Goal: Information Seeking & Learning: Compare options

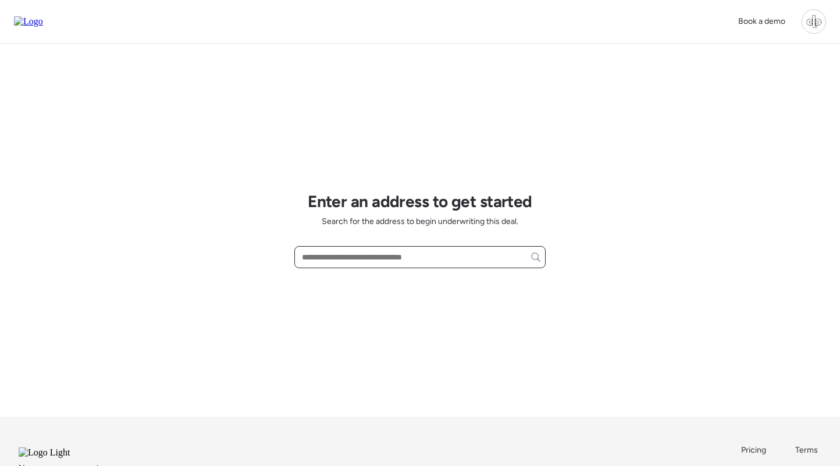
click at [433, 263] on input "text" at bounding box center [420, 257] width 241 height 16
paste input "**********"
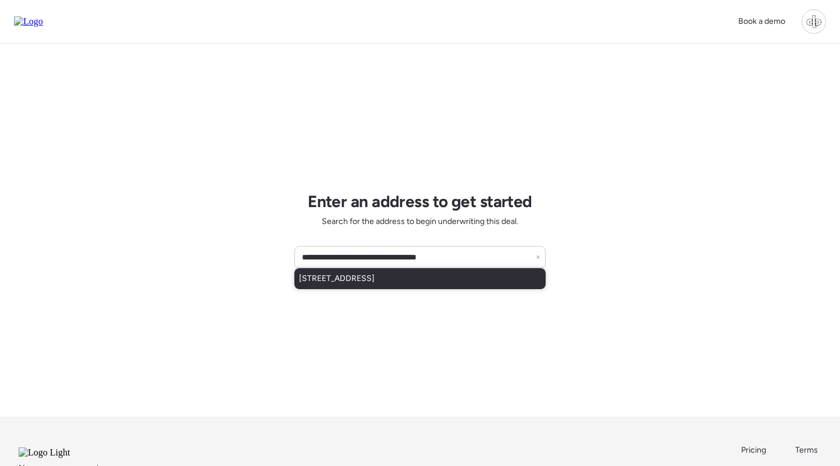
click at [375, 274] on span "[STREET_ADDRESS]" at bounding box center [337, 279] width 76 height 12
type input "**********"
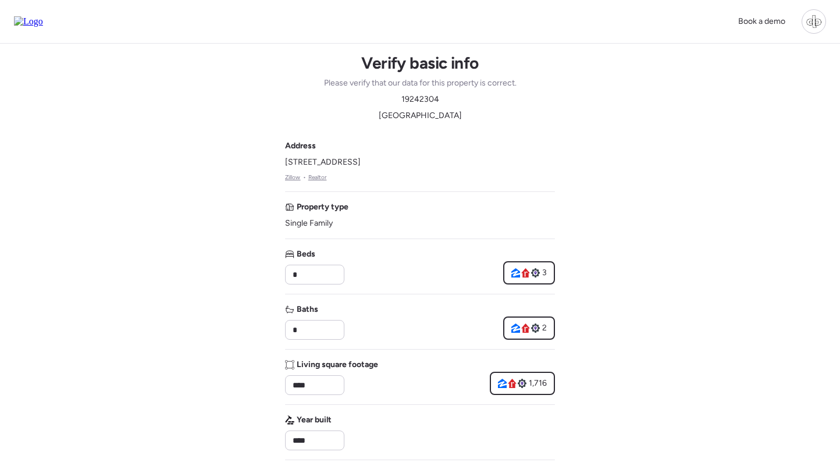
drag, startPoint x: 291, startPoint y: 163, endPoint x: 444, endPoint y: 159, distance: 153.0
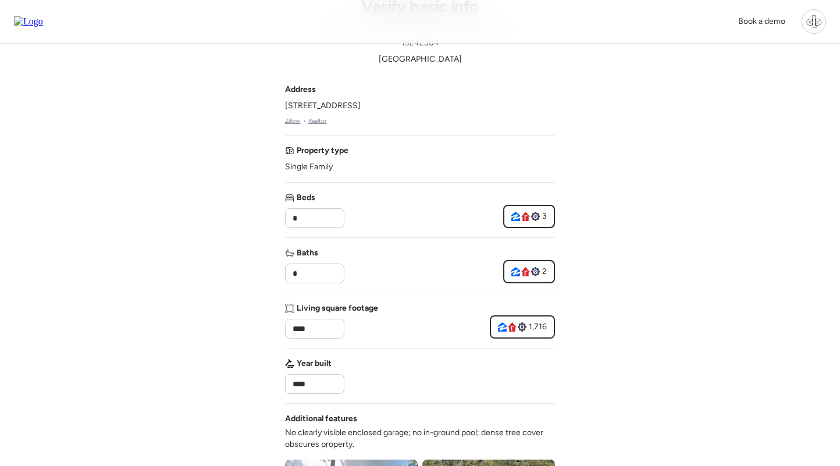
click at [683, 166] on div "Book a demo Verify basic info Please verify that our data for this property is …" at bounding box center [420, 450] width 840 height 1013
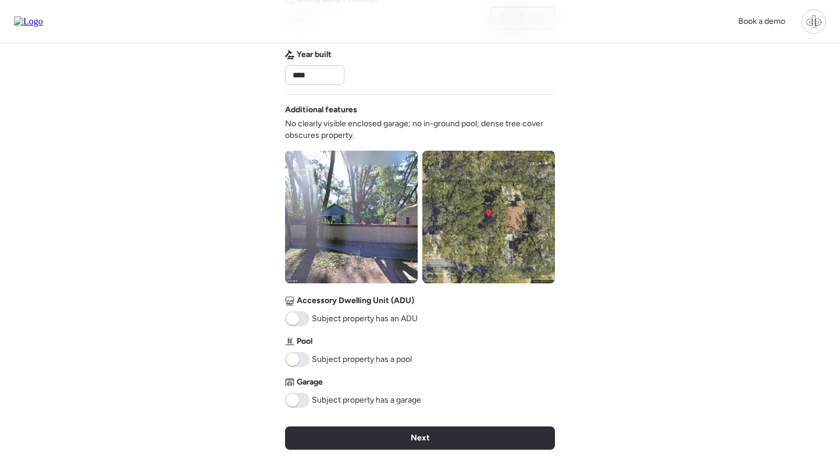
click at [297, 400] on span at bounding box center [292, 400] width 13 height 13
click at [394, 201] on img at bounding box center [351, 217] width 133 height 133
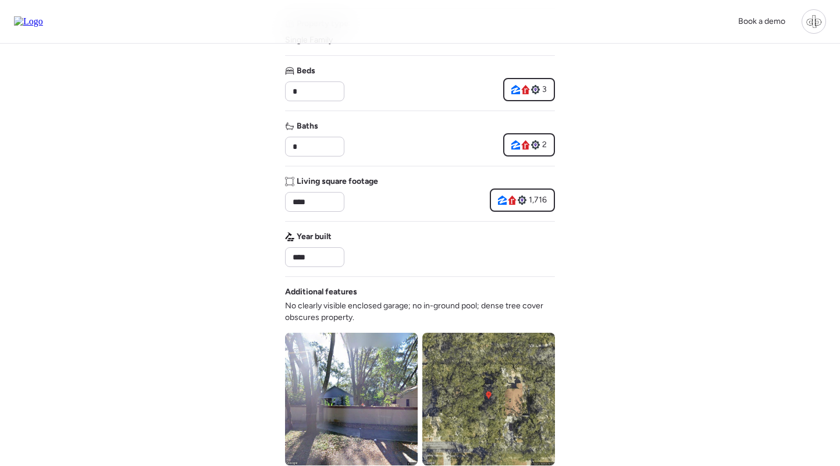
scroll to position [437, 0]
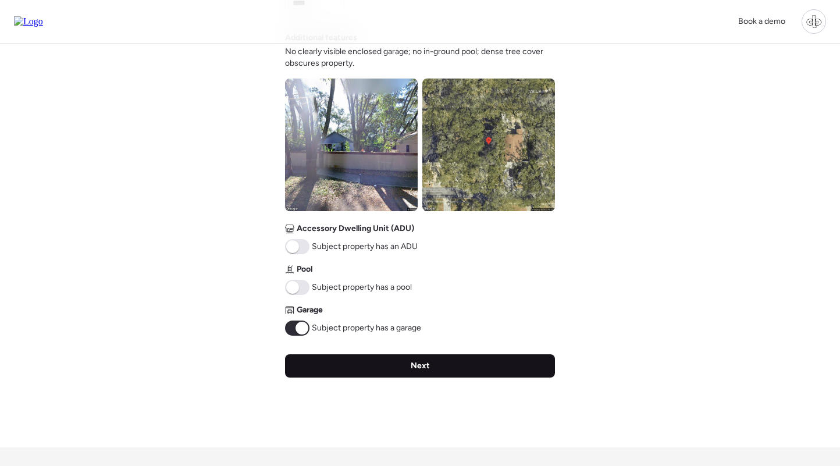
click at [391, 371] on div "Next" at bounding box center [420, 365] width 270 height 23
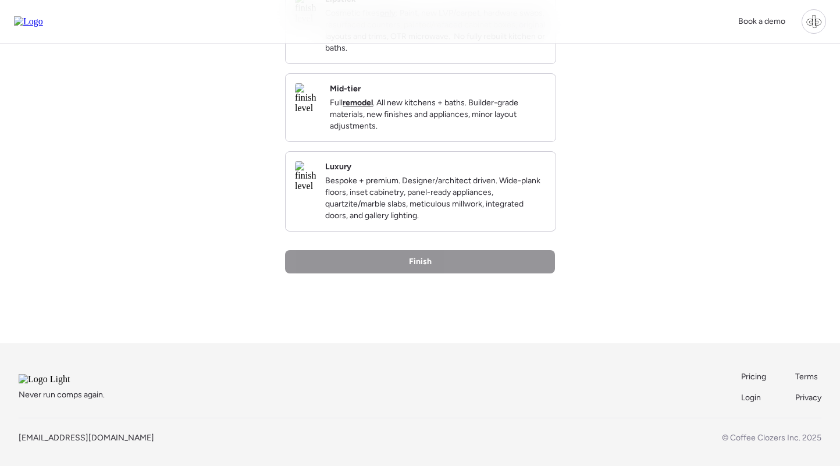
scroll to position [0, 0]
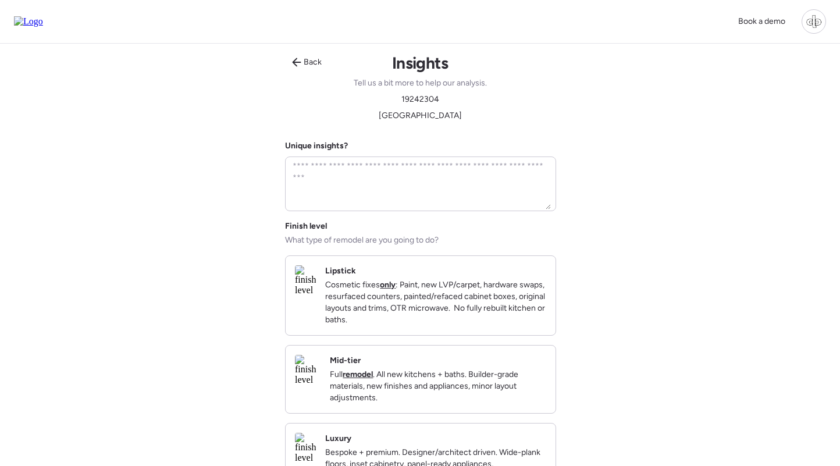
click at [396, 381] on p "Full remodel . All new kitchens + baths. Builder-grade materials, new finishes …" at bounding box center [438, 386] width 216 height 35
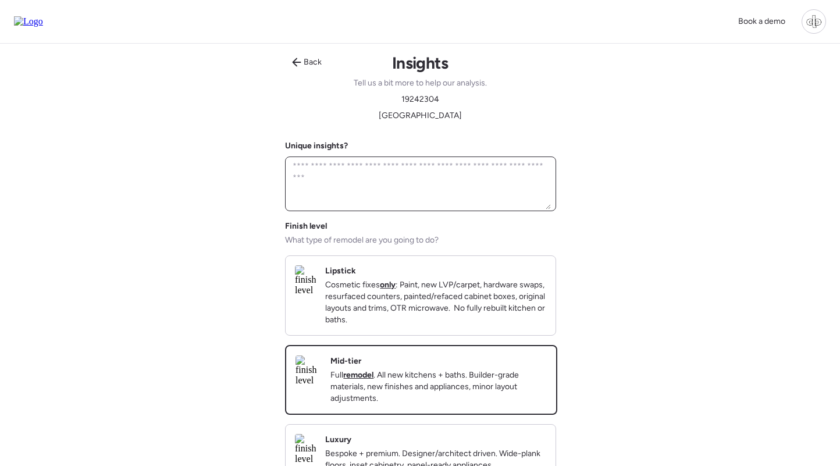
click at [390, 169] on textarea at bounding box center [420, 183] width 261 height 51
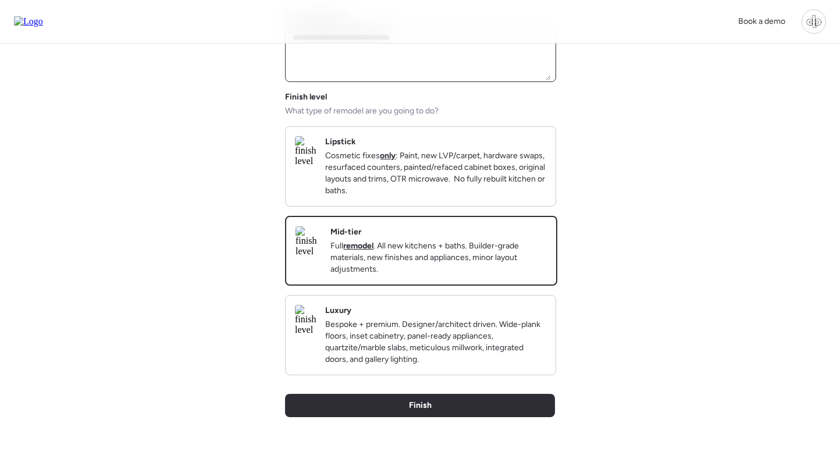
scroll to position [232, 0]
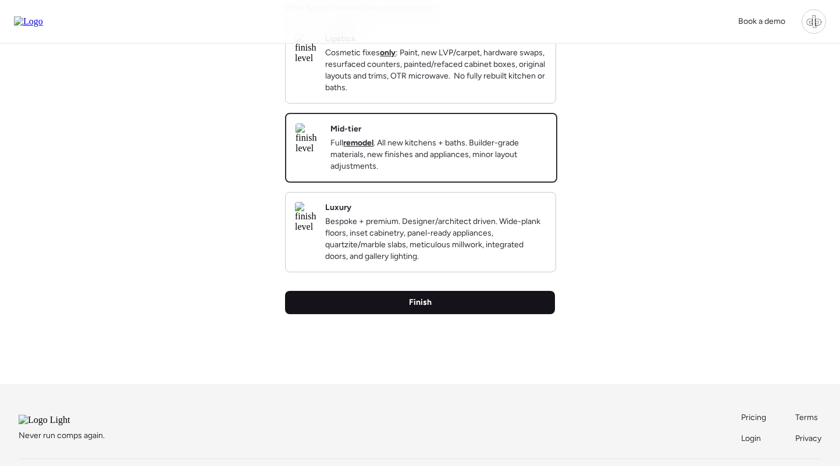
type textarea "**********"
click at [450, 314] on div "Finish" at bounding box center [420, 302] width 270 height 23
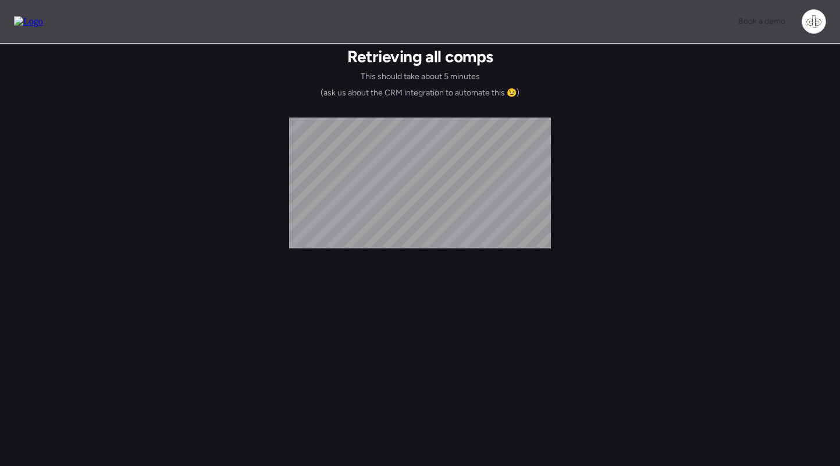
scroll to position [0, 0]
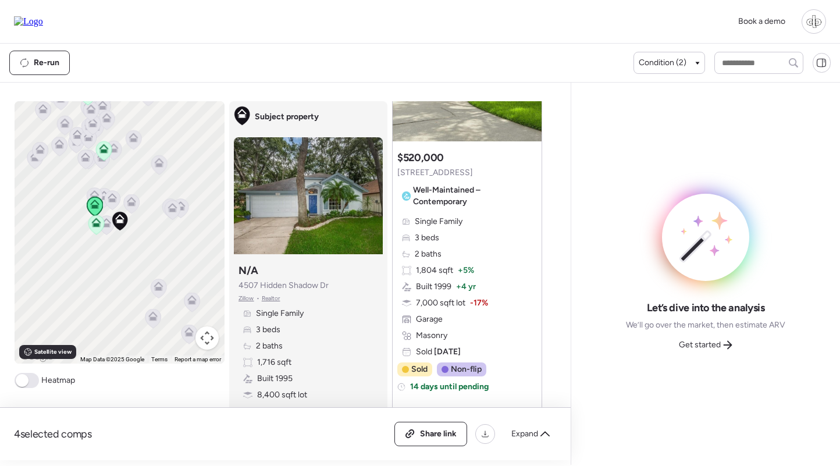
scroll to position [306, 0]
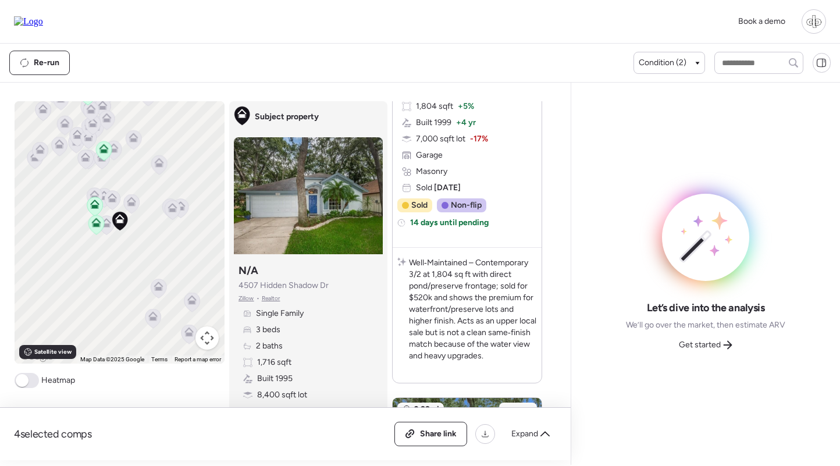
click at [245, 303] on span "Zillow" at bounding box center [246, 298] width 16 height 9
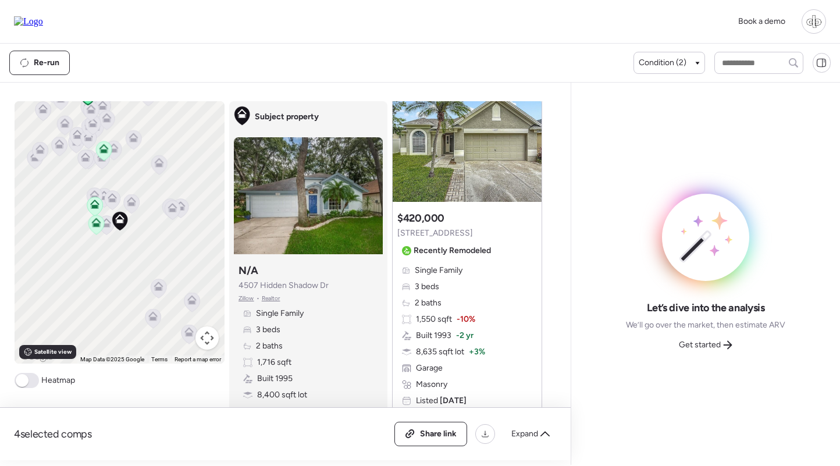
scroll to position [1212, 0]
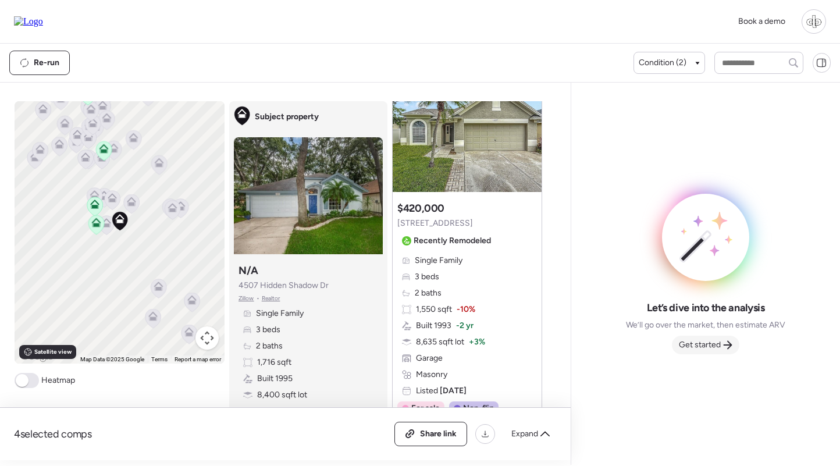
click at [713, 347] on span "Get started" at bounding box center [700, 345] width 42 height 12
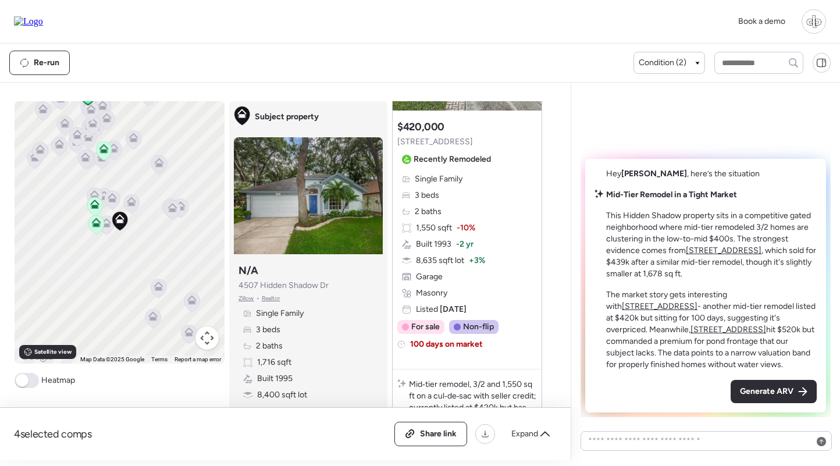
scroll to position [1294, 0]
click at [483, 226] on div "Single Family 3 beds 2 baths 1,550 sqft -10% Built 1993 -2 yr 8,635 sqft lot + …" at bounding box center [467, 243] width 140 height 142
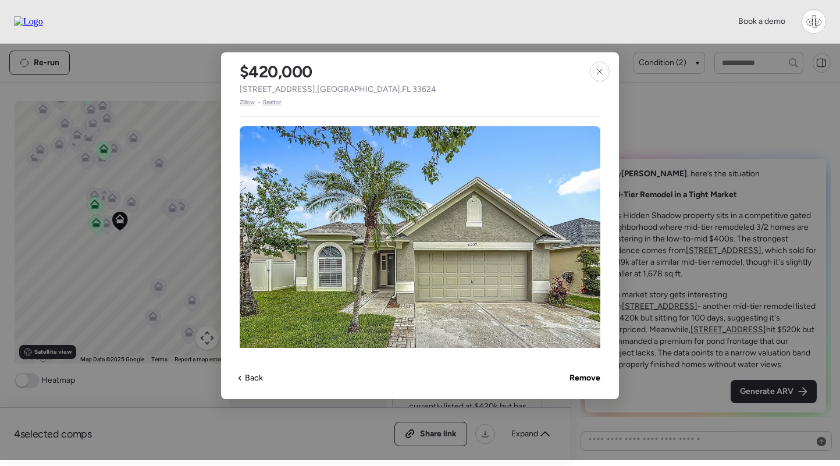
click at [248, 101] on span "Zillow" at bounding box center [248, 102] width 16 height 9
click at [604, 75] on icon at bounding box center [599, 71] width 9 height 9
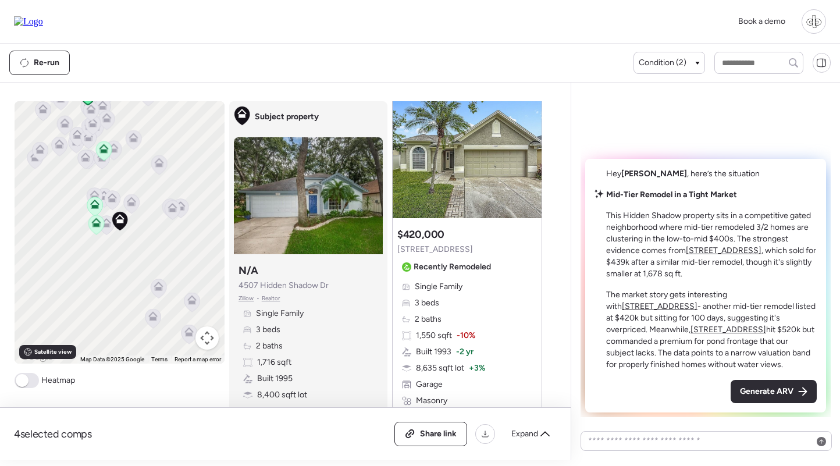
scroll to position [1180, 0]
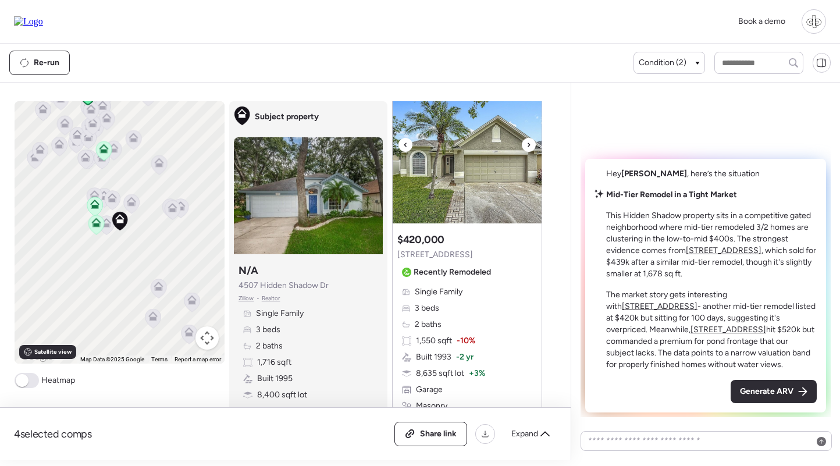
click at [487, 180] on img at bounding box center [467, 150] width 149 height 145
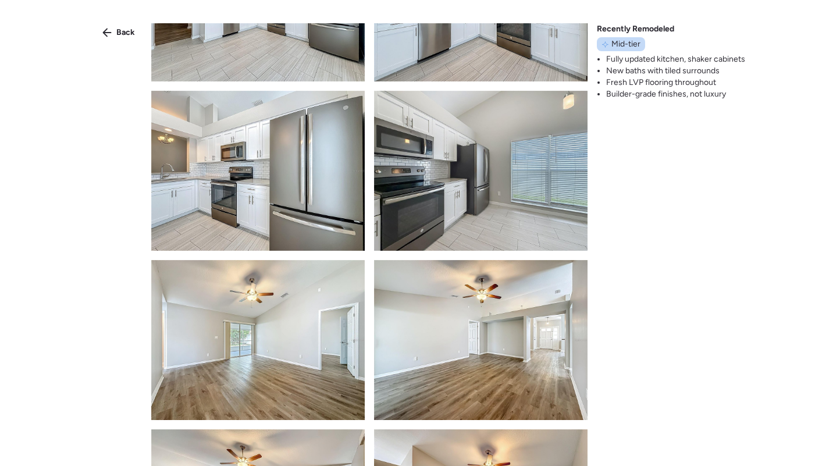
scroll to position [2684, 0]
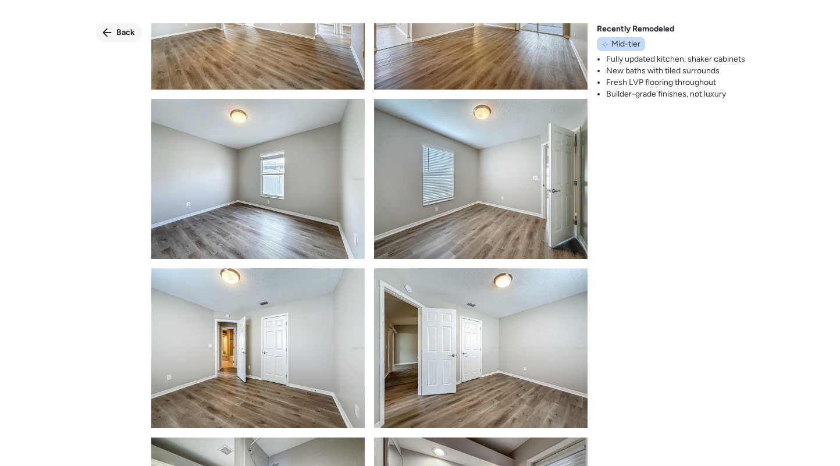
click at [122, 30] on span "Back" at bounding box center [125, 33] width 19 height 12
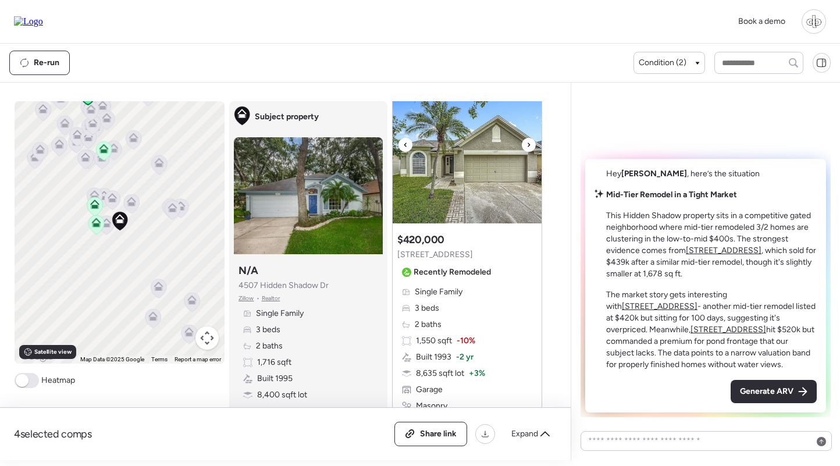
scroll to position [1145, 0]
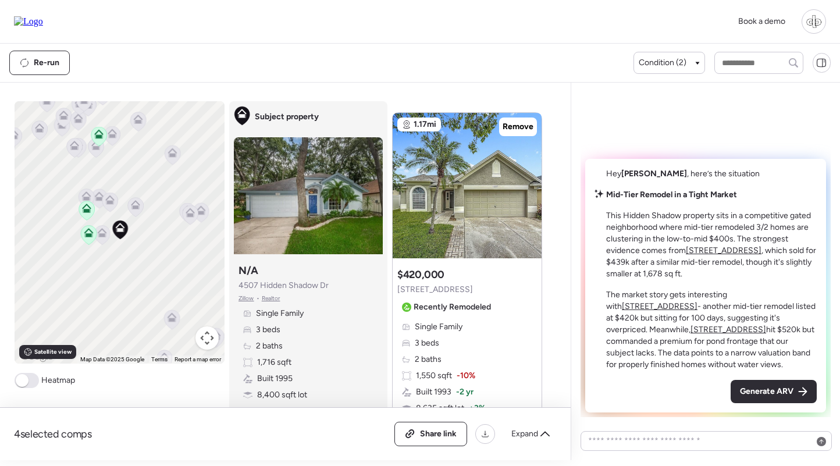
drag, startPoint x: 111, startPoint y: 202, endPoint x: 124, endPoint y: 202, distance: 14.0
click at [111, 202] on icon at bounding box center [110, 201] width 8 height 3
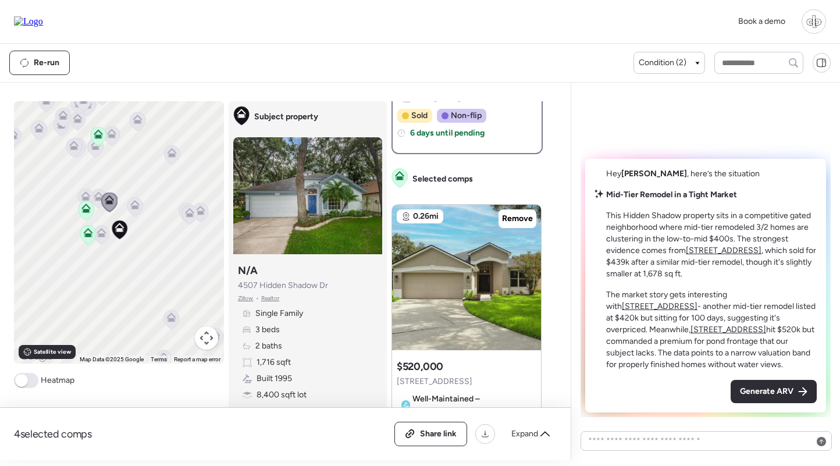
scroll to position [0, 0]
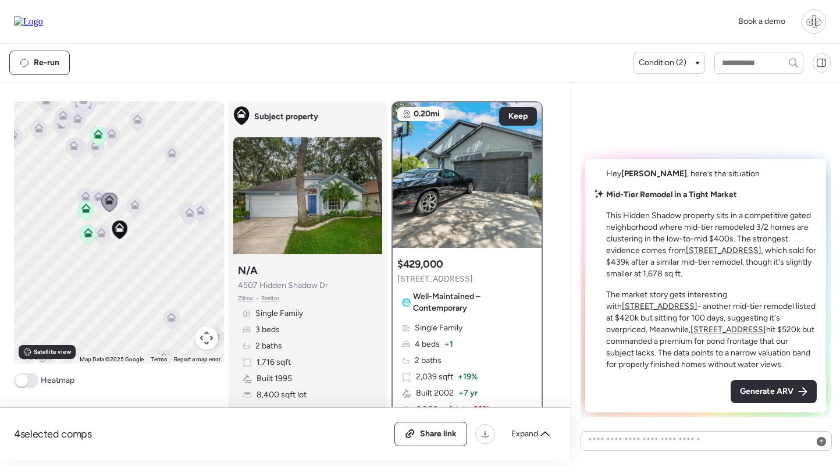
click at [138, 204] on icon at bounding box center [134, 204] width 9 height 9
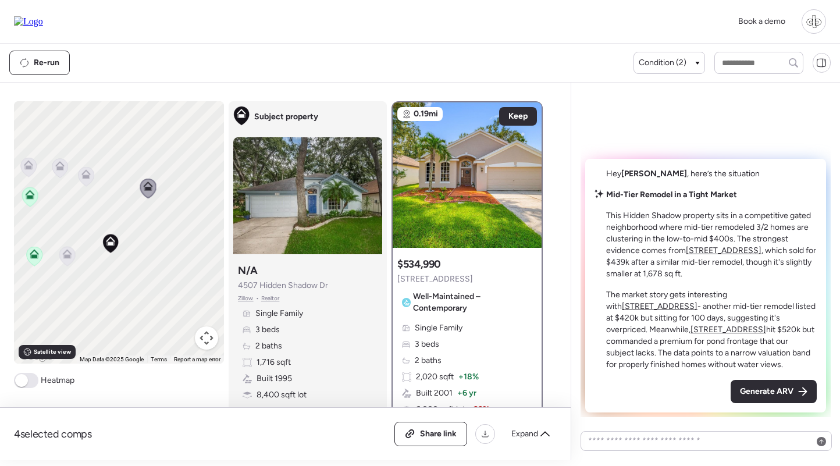
click at [67, 252] on icon at bounding box center [66, 253] width 9 height 9
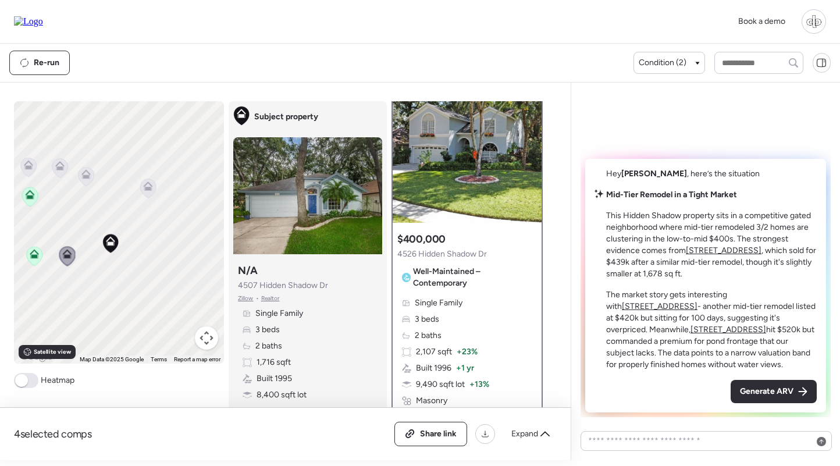
scroll to position [30, 0]
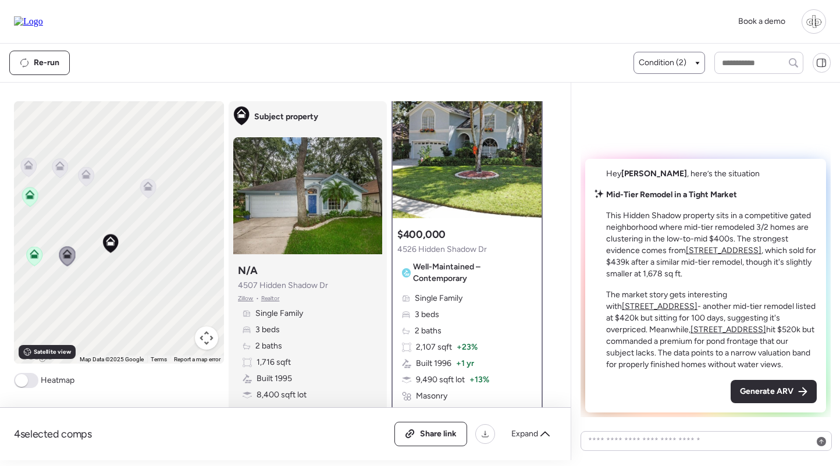
click at [647, 61] on span "Condition (2)" at bounding box center [663, 63] width 48 height 12
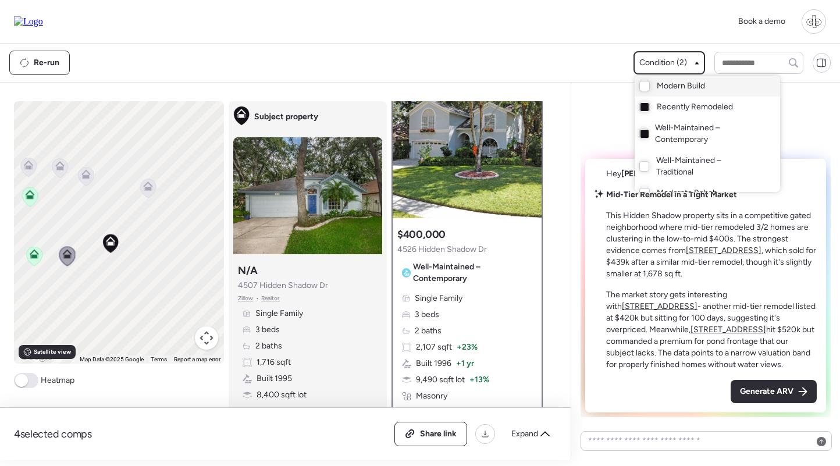
click at [645, 90] on div "Modern Build" at bounding box center [707, 86] width 145 height 21
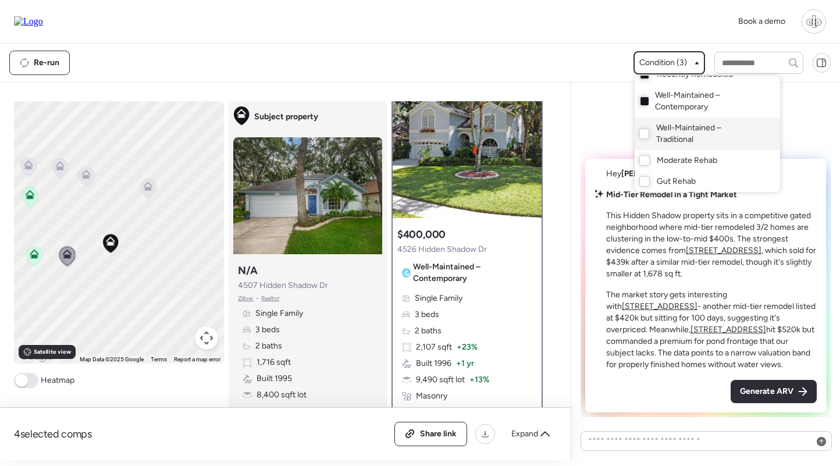
scroll to position [33, 0]
click at [674, 133] on span "Well-Maintained – Traditional" at bounding box center [706, 133] width 101 height 23
click at [674, 159] on span "Moderate Rehab" at bounding box center [687, 161] width 60 height 12
click at [674, 176] on span "Gut Rehab" at bounding box center [676, 182] width 39 height 12
click at [152, 261] on div at bounding box center [420, 200] width 840 height 466
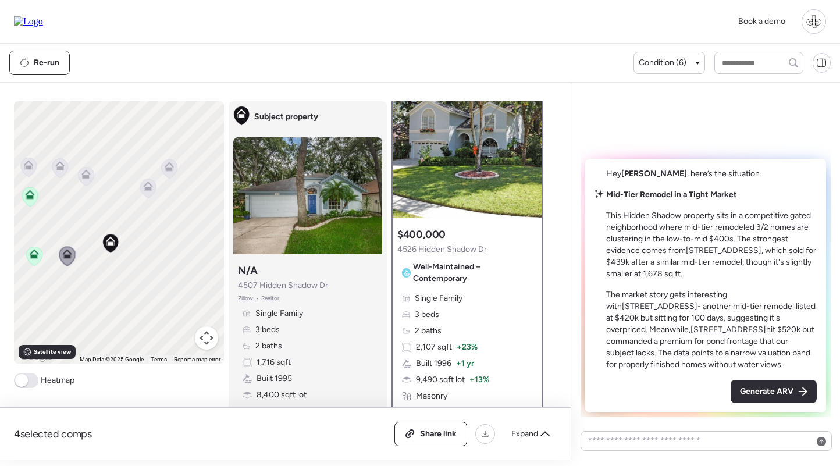
click at [148, 188] on icon at bounding box center [148, 188] width 8 height 3
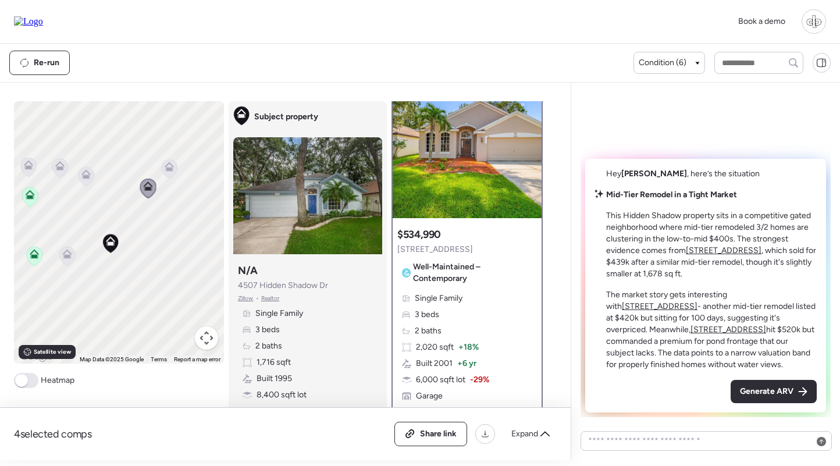
scroll to position [0, 0]
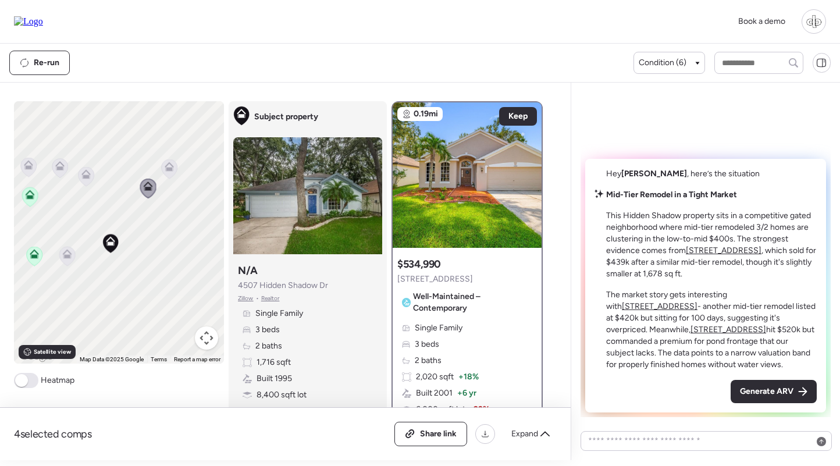
click at [171, 173] on icon at bounding box center [169, 168] width 16 height 19
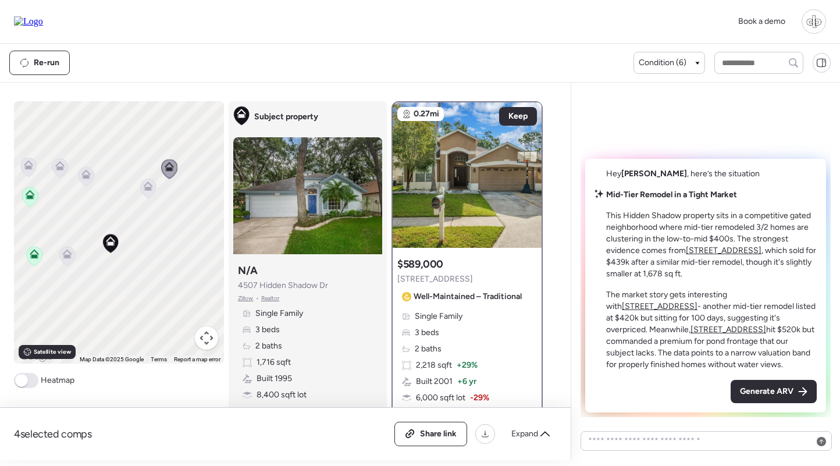
click at [145, 187] on icon at bounding box center [148, 188] width 8 height 3
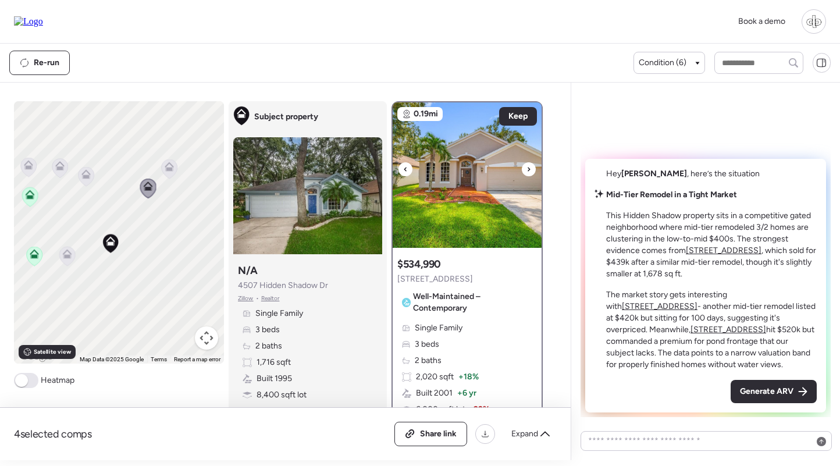
click at [463, 173] on img at bounding box center [467, 174] width 149 height 145
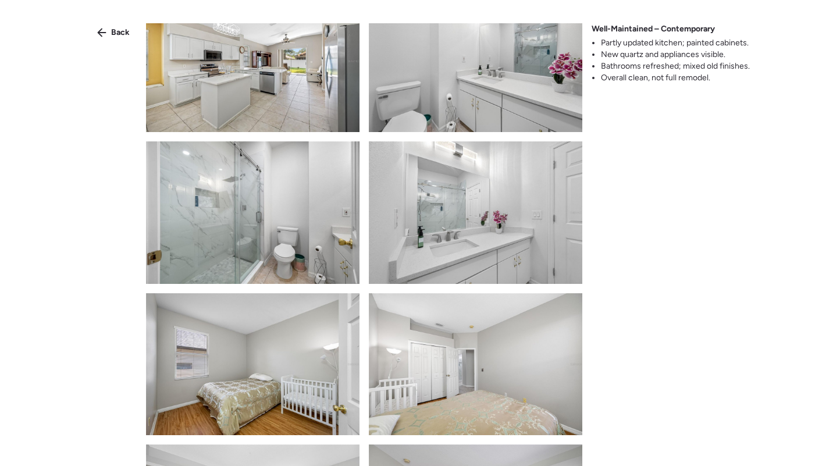
scroll to position [996, 0]
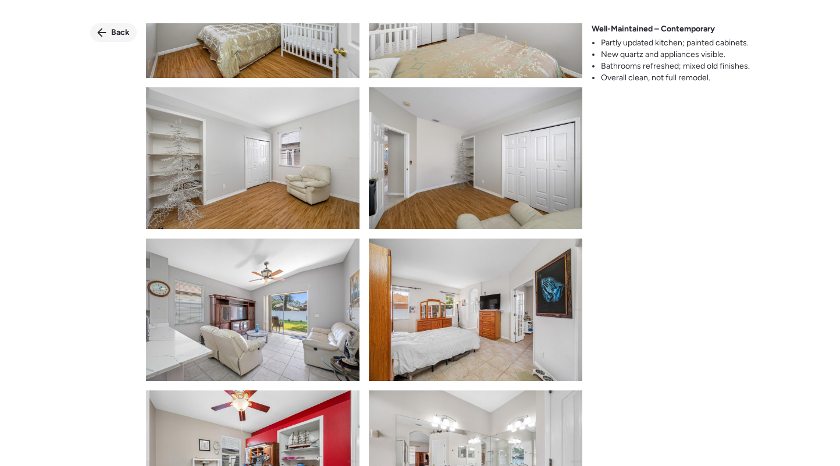
click at [120, 28] on span "Back" at bounding box center [120, 33] width 19 height 12
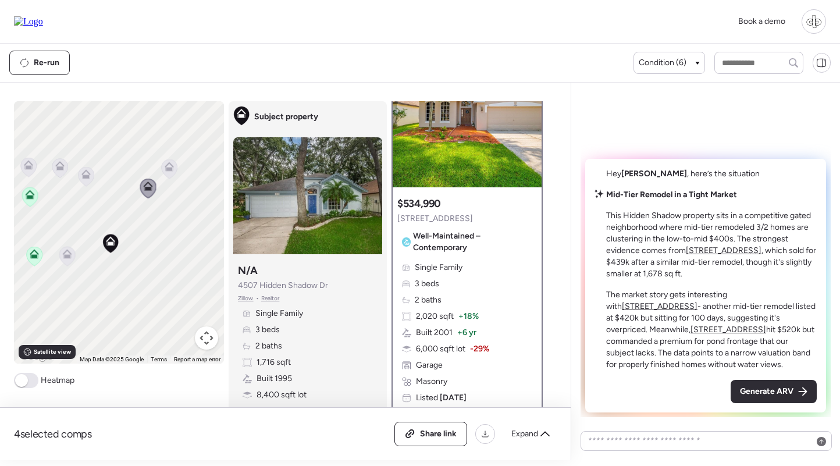
scroll to position [58, 0]
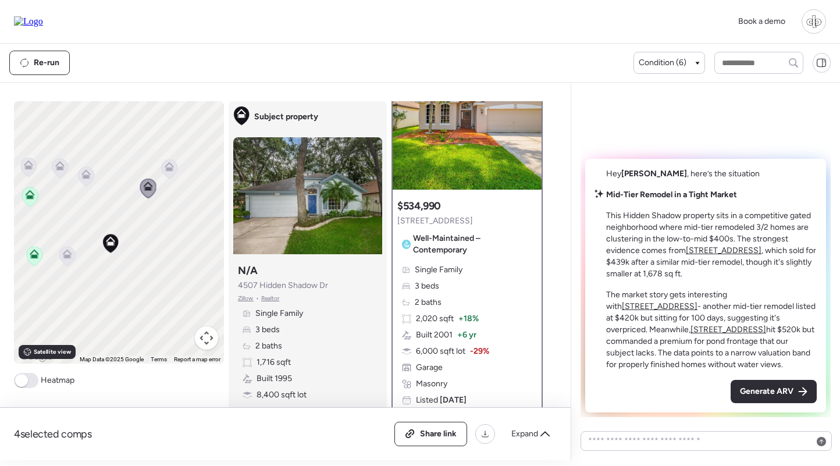
click at [460, 276] on span "Single Family" at bounding box center [439, 270] width 48 height 12
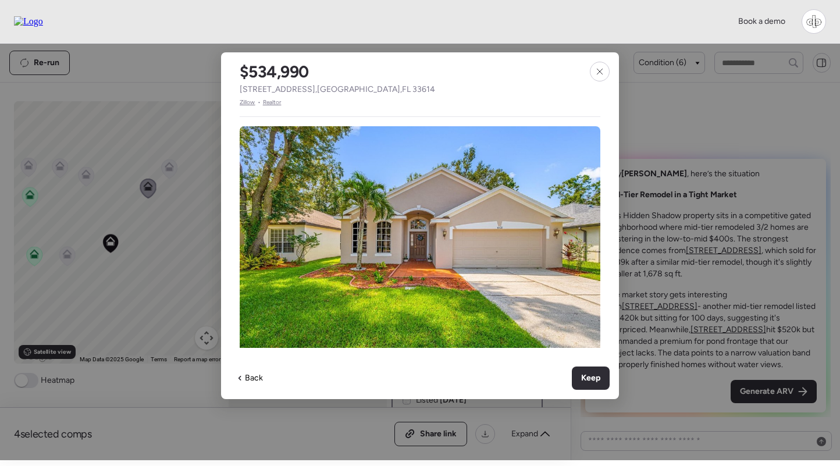
click at [244, 101] on span "Zillow" at bounding box center [248, 102] width 16 height 9
click at [604, 77] on div at bounding box center [600, 72] width 20 height 20
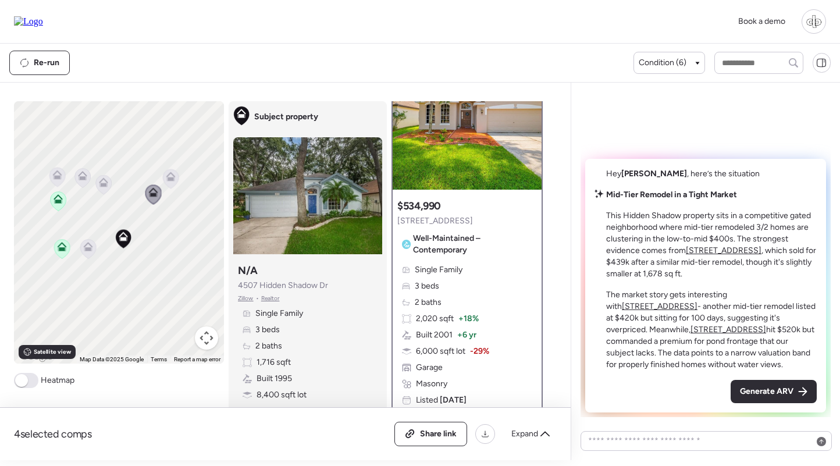
click at [172, 188] on icon at bounding box center [170, 179] width 16 height 20
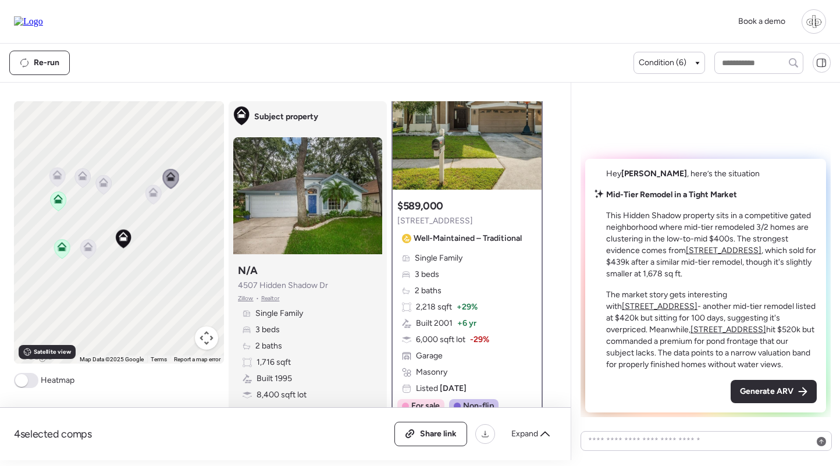
click at [87, 246] on icon at bounding box center [87, 246] width 9 height 9
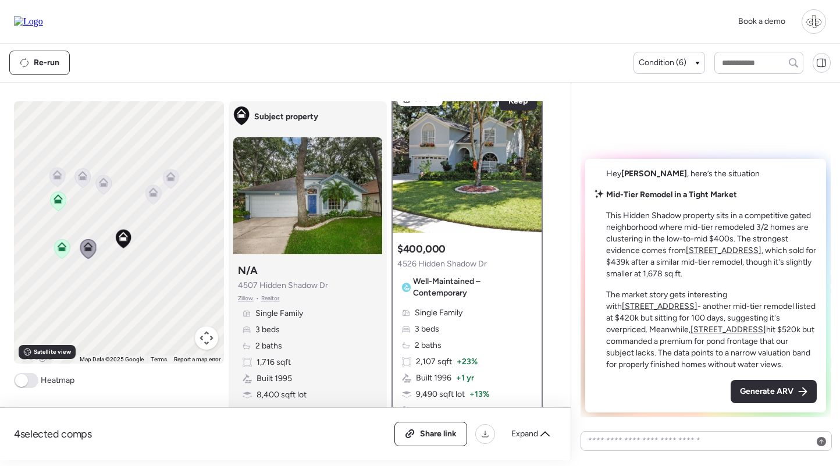
scroll to position [0, 0]
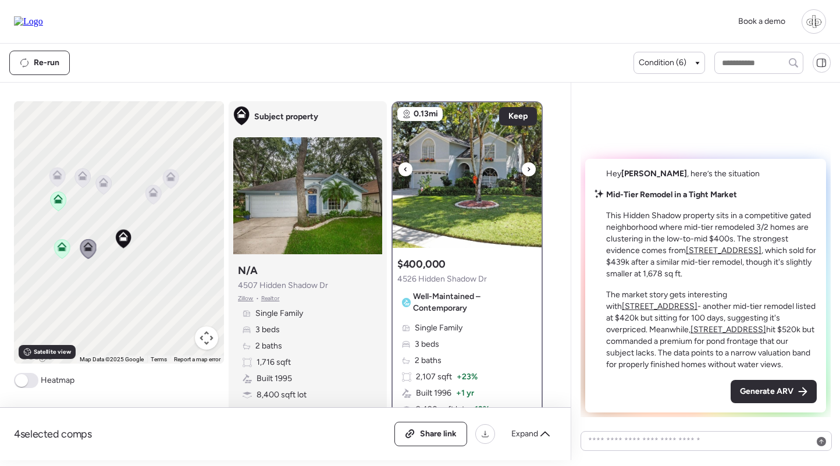
click at [453, 193] on img at bounding box center [467, 174] width 149 height 145
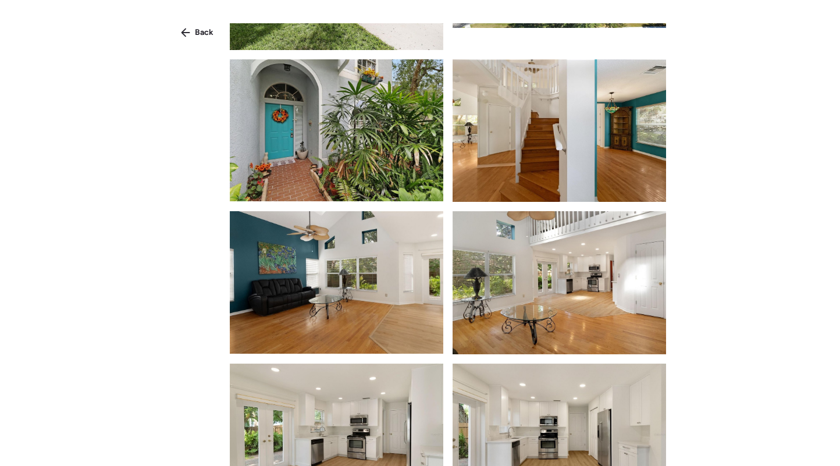
scroll to position [483, 0]
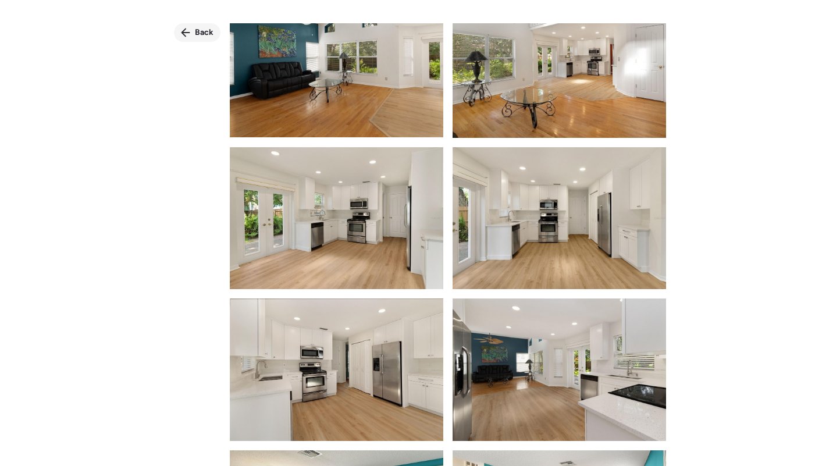
click at [198, 32] on span "Back" at bounding box center [204, 33] width 19 height 12
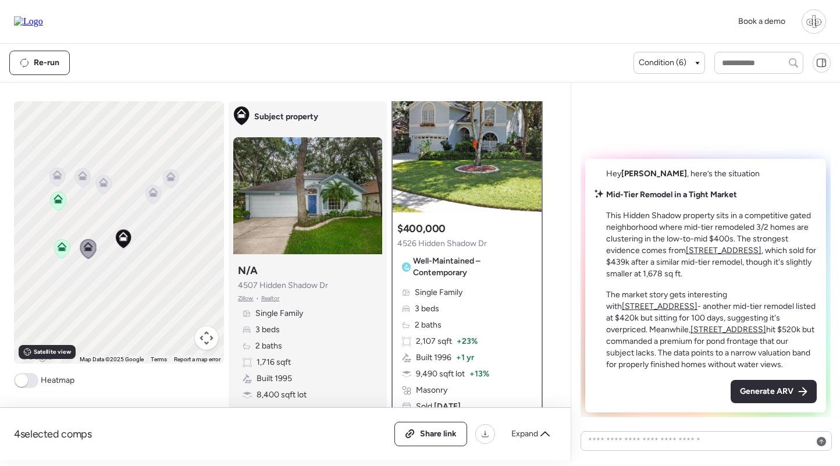
scroll to position [3, 0]
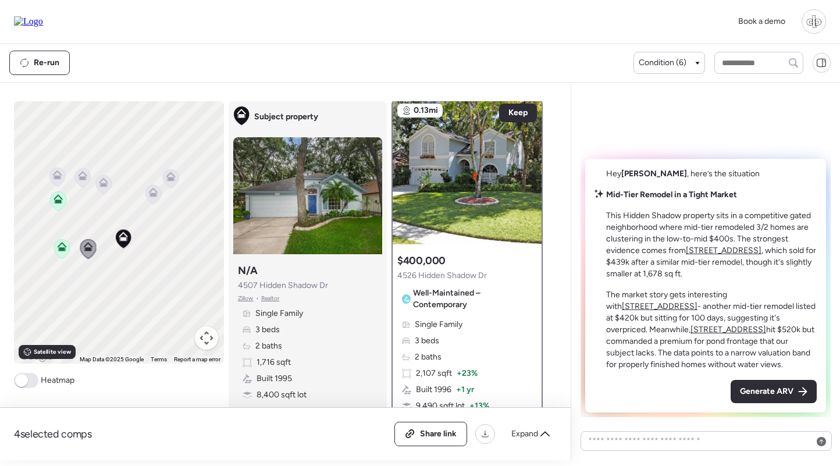
click at [66, 244] on icon at bounding box center [61, 246] width 9 height 9
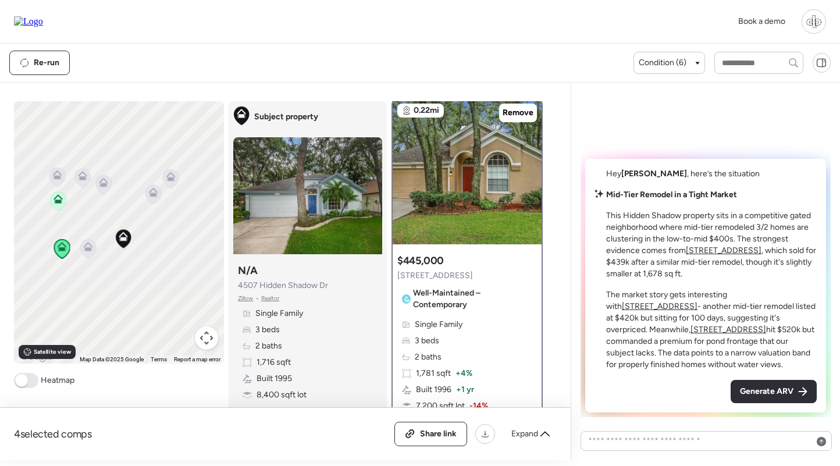
scroll to position [0, 0]
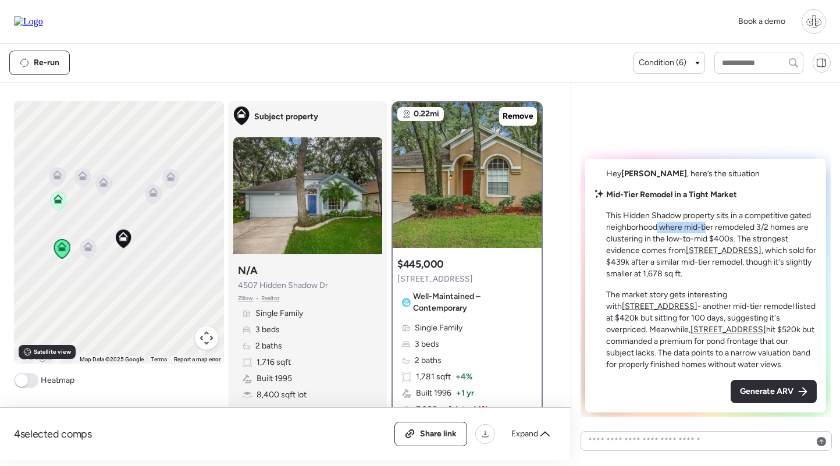
drag, startPoint x: 656, startPoint y: 225, endPoint x: 708, endPoint y: 225, distance: 52.4
click at [708, 225] on p "This Hidden Shadow property sits in a competitive gated neighborhood where mid-…" at bounding box center [711, 245] width 211 height 70
click at [733, 251] on u "[STREET_ADDRESS]" at bounding box center [724, 250] width 76 height 10
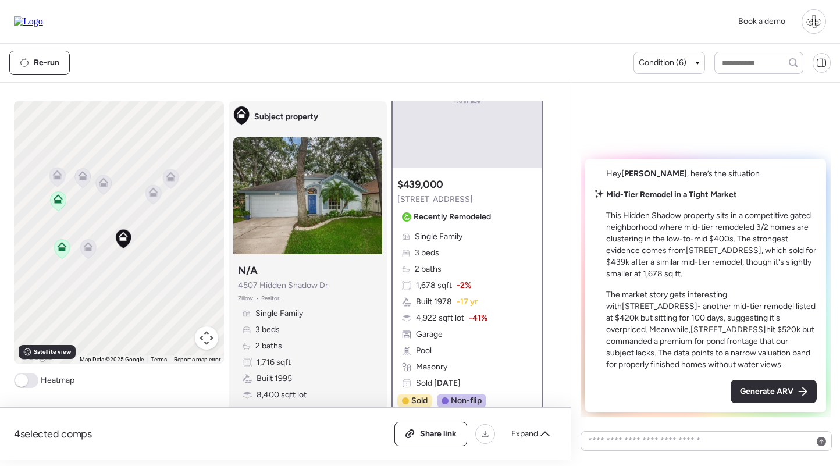
scroll to position [82, 0]
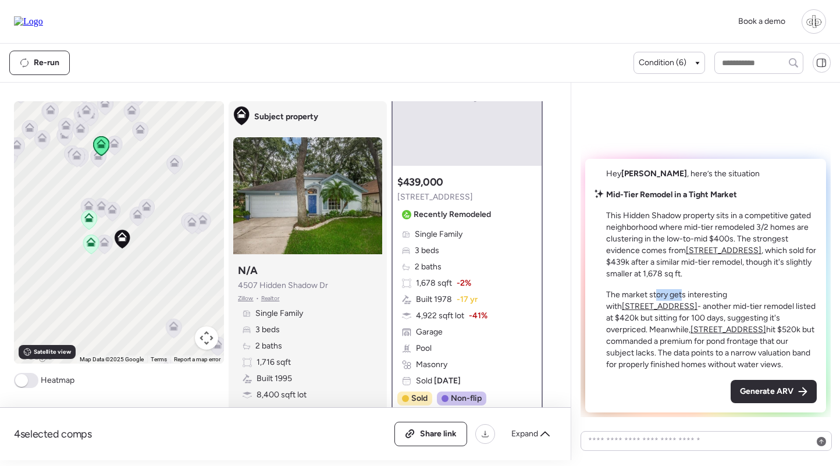
drag, startPoint x: 656, startPoint y: 297, endPoint x: 687, endPoint y: 297, distance: 30.8
click at [687, 297] on p "The market story gets interesting with [STREET_ADDRESS] - another mid-tier remo…" at bounding box center [711, 329] width 211 height 81
click at [697, 301] on u "[STREET_ADDRESS]" at bounding box center [660, 306] width 76 height 10
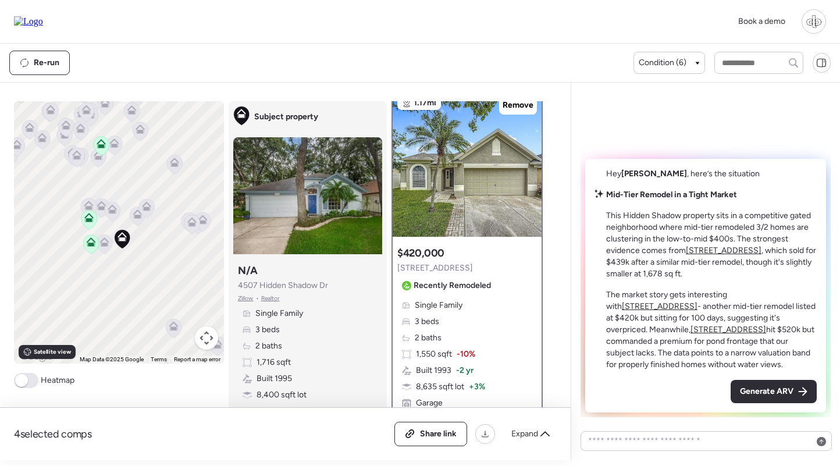
scroll to position [0, 0]
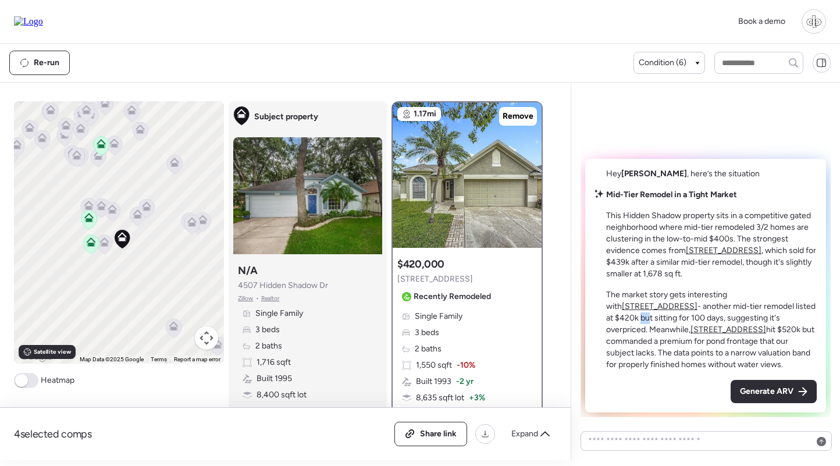
drag, startPoint x: 752, startPoint y: 309, endPoint x: 764, endPoint y: 309, distance: 12.2
click at [764, 309] on p "The market story gets interesting with [STREET_ADDRESS] - another mid-tier remo…" at bounding box center [711, 329] width 211 height 81
click at [766, 325] on u "[STREET_ADDRESS]" at bounding box center [728, 330] width 76 height 10
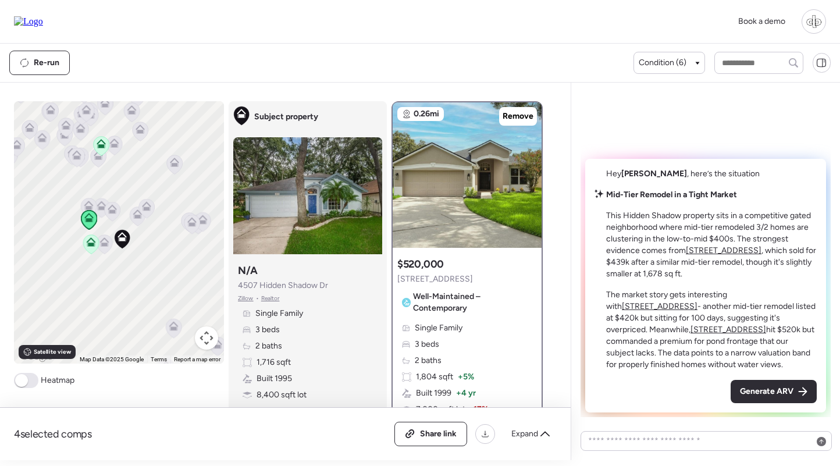
click at [711, 336] on p "The market story gets interesting with [STREET_ADDRESS] - another mid-tier remo…" at bounding box center [711, 329] width 211 height 81
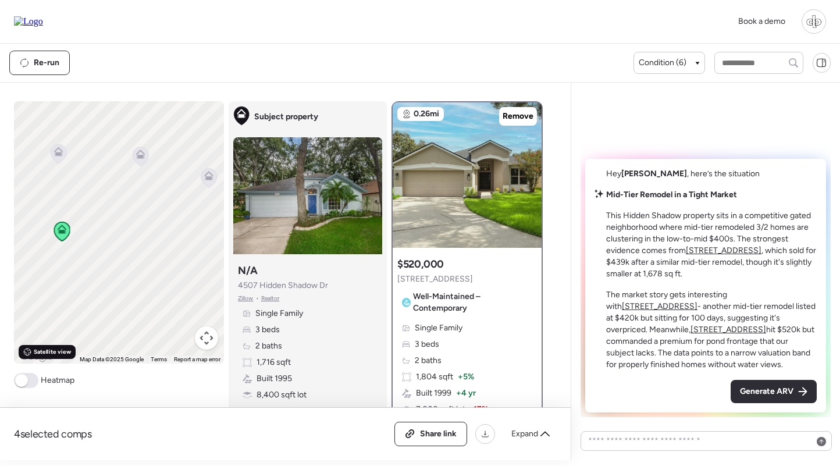
click at [37, 358] on div "Satellite view" at bounding box center [47, 352] width 57 height 14
click at [440, 176] on div at bounding box center [467, 174] width 149 height 145
click at [451, 171] on div at bounding box center [467, 174] width 149 height 145
click at [35, 351] on span "Road view" at bounding box center [48, 351] width 29 height 9
click at [487, 337] on div "Single Family 3 beds 2 baths 1,804 sqft + 5% Built 1999 + 4 yr 7,000 sqft lot -…" at bounding box center [467, 393] width 140 height 142
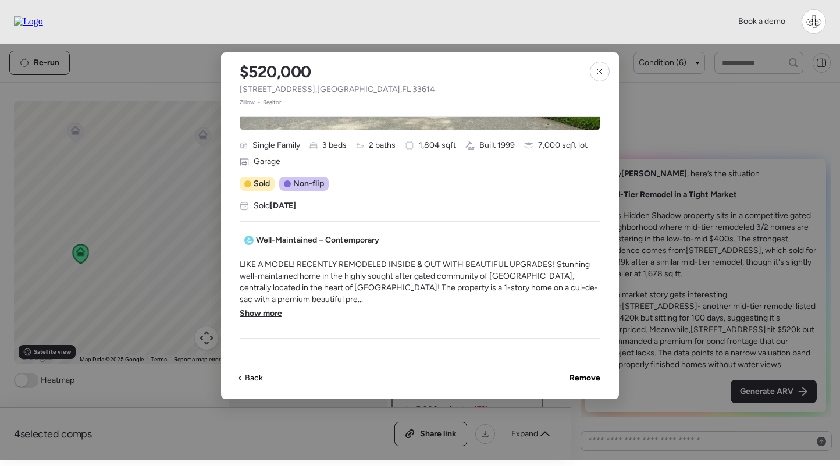
scroll to position [269, 0]
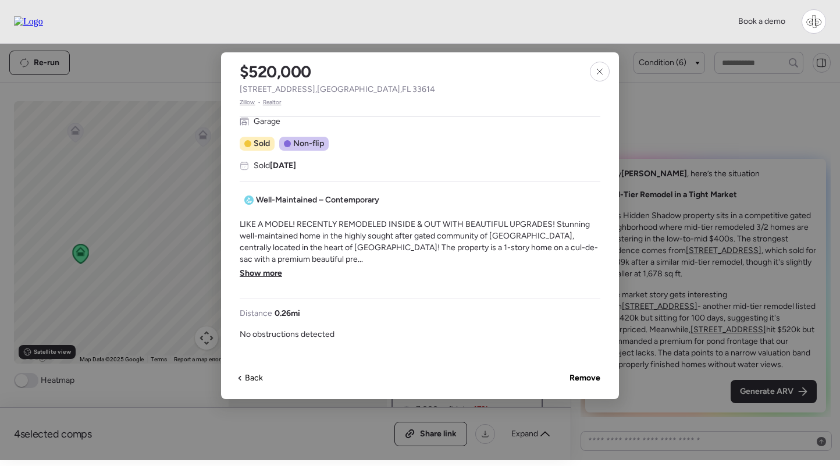
click at [261, 271] on span "Show more" at bounding box center [261, 274] width 42 height 12
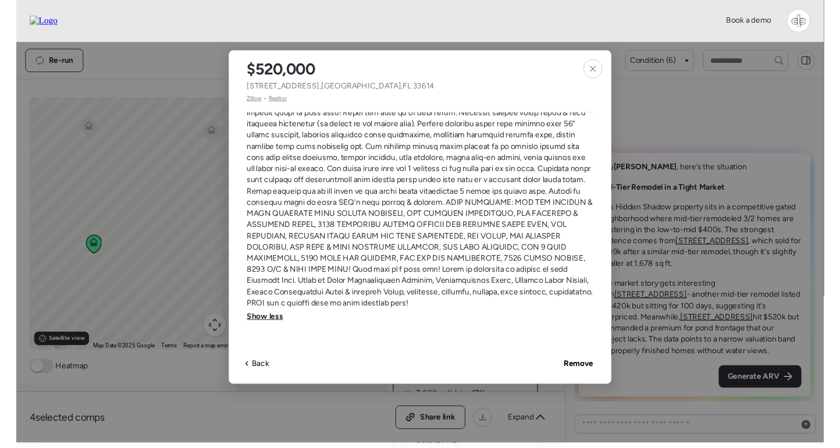
scroll to position [445, 0]
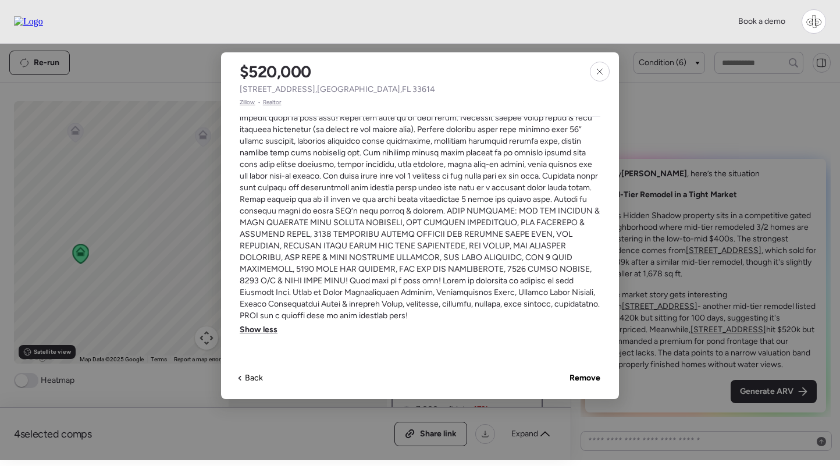
click at [396, 261] on span at bounding box center [420, 181] width 361 height 279
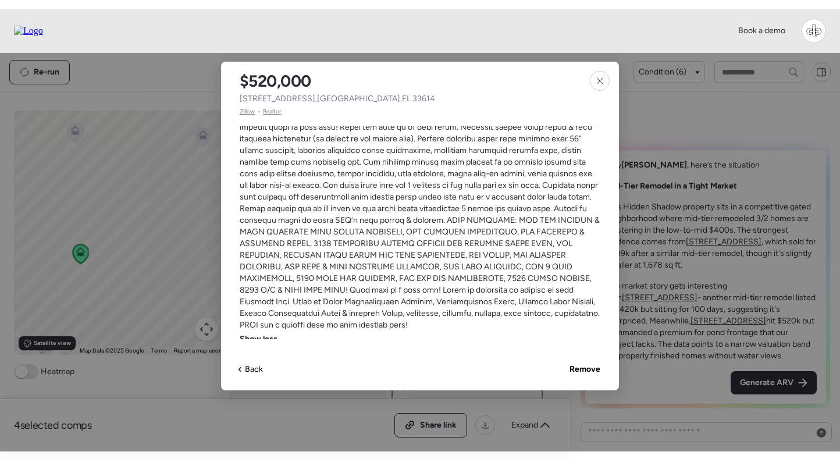
scroll to position [1858, 0]
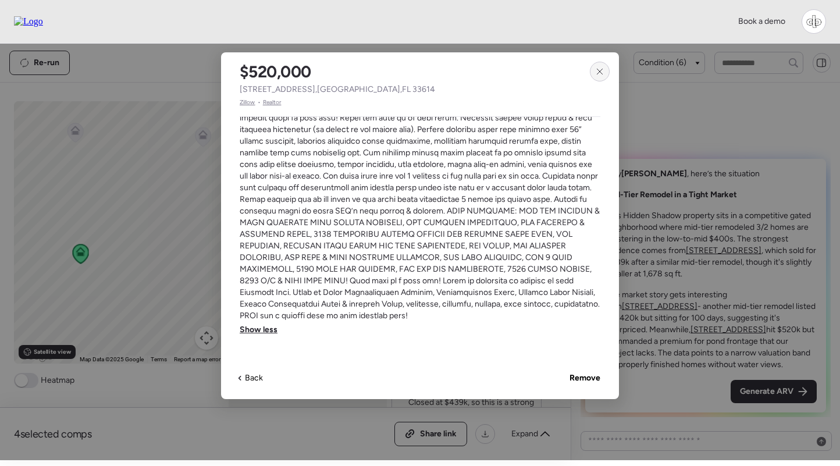
click at [599, 76] on div at bounding box center [600, 72] width 20 height 20
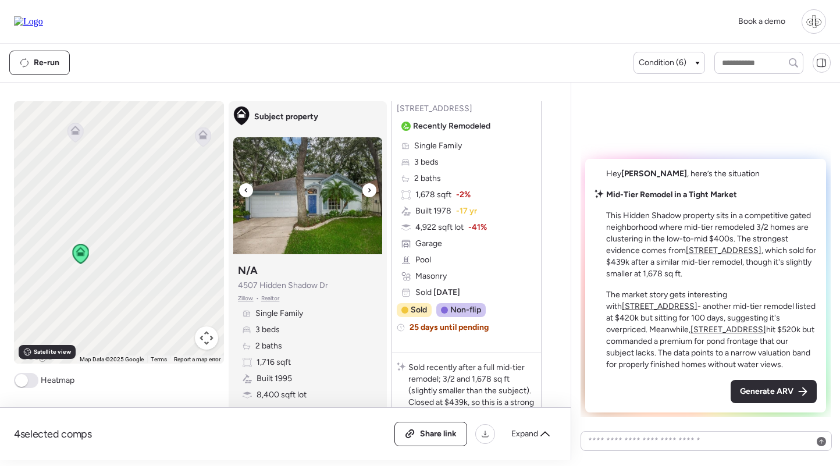
click at [306, 186] on img at bounding box center [307, 195] width 149 height 117
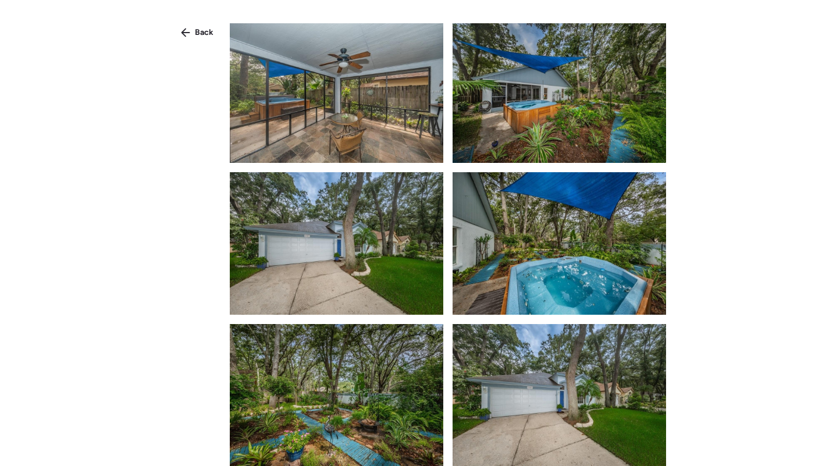
scroll to position [910, 0]
click at [195, 23] on div "Back" at bounding box center [197, 32] width 47 height 19
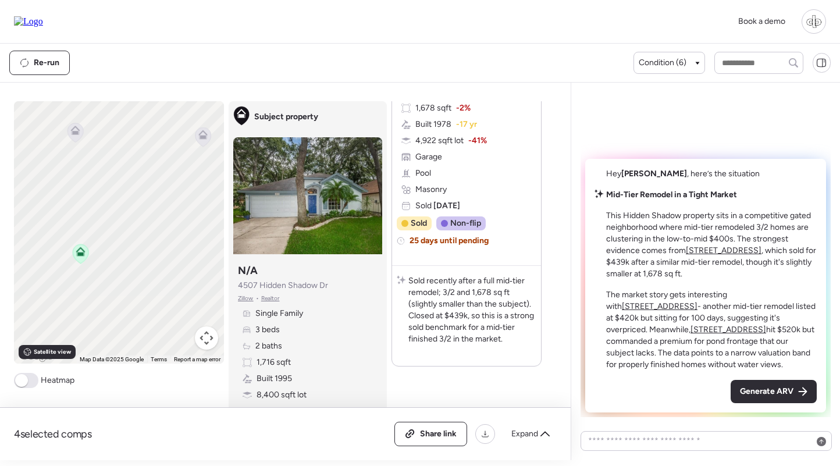
scroll to position [1979, 0]
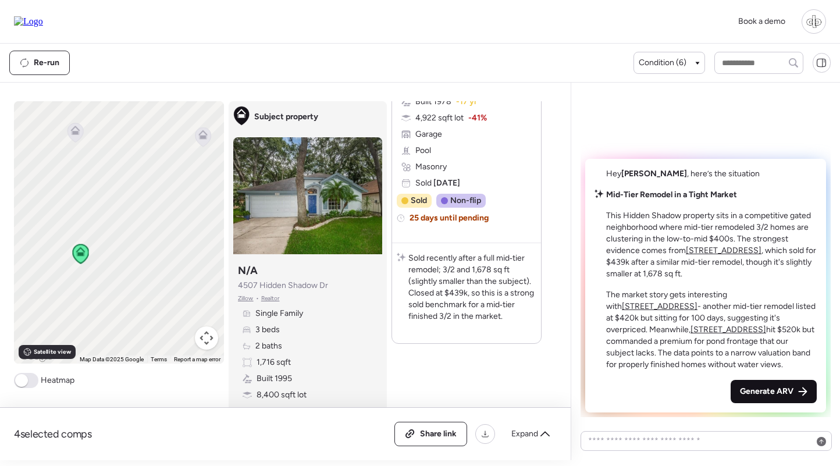
click at [793, 397] on div "Generate ARV" at bounding box center [774, 391] width 86 height 23
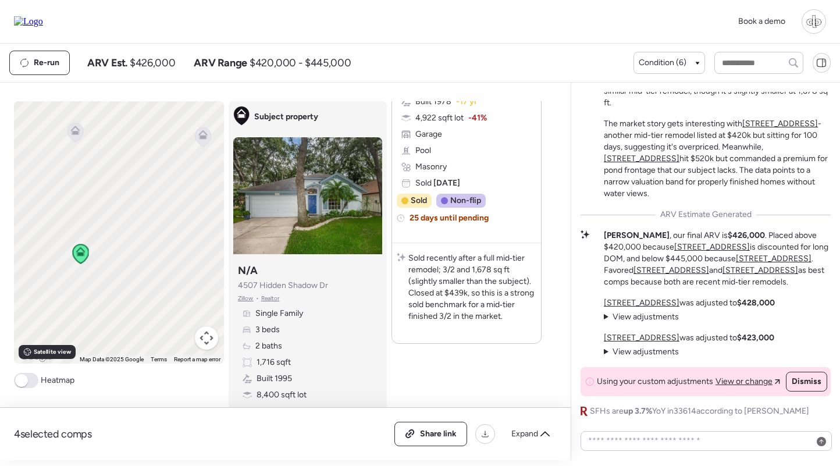
scroll to position [0, 0]
click at [651, 300] on u "[STREET_ADDRESS]" at bounding box center [642, 303] width 76 height 10
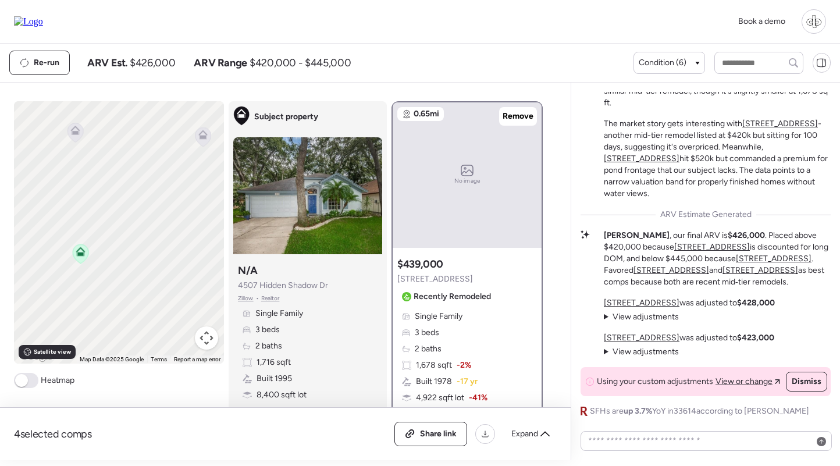
scroll to position [80, 0]
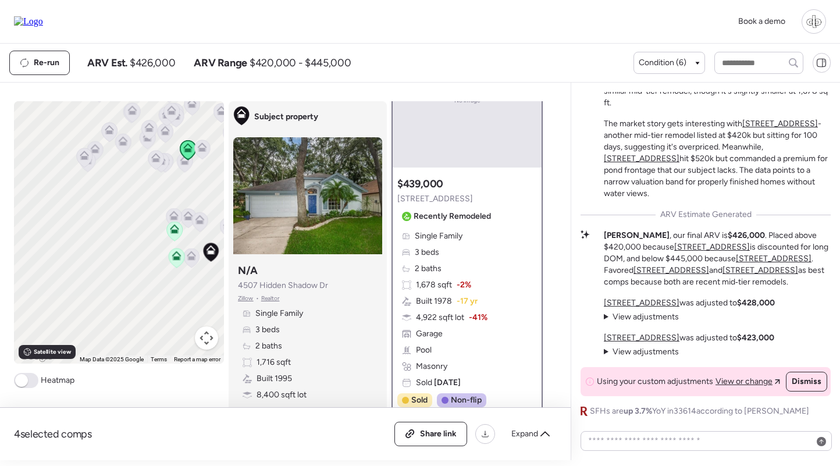
click at [625, 338] on u "[STREET_ADDRESS]" at bounding box center [642, 338] width 76 height 10
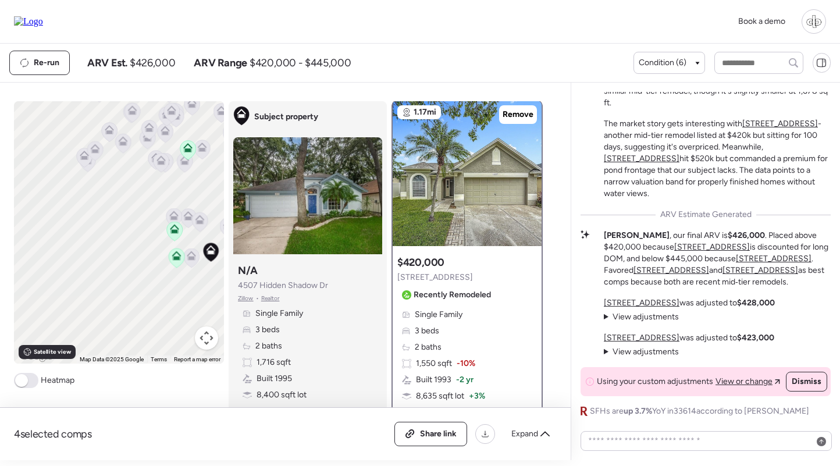
scroll to position [0, 0]
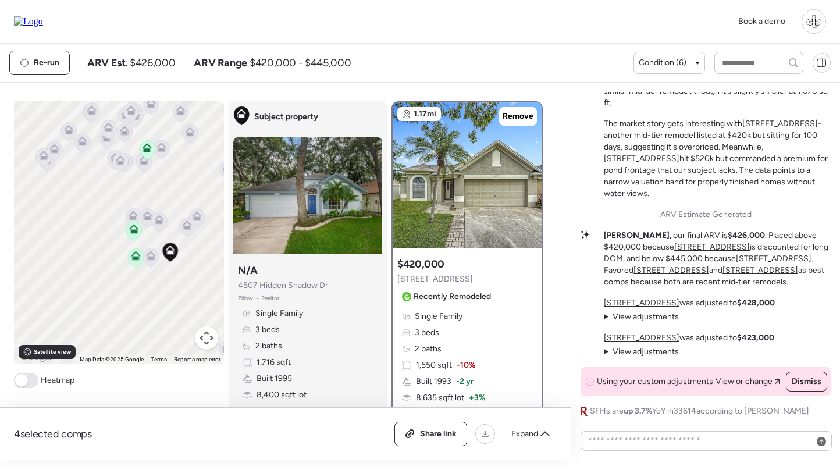
drag, startPoint x: 191, startPoint y: 196, endPoint x: 154, endPoint y: 196, distance: 36.6
click at [154, 196] on div "To navigate, press the arrow keys. To activate drag with keyboard, press Alt + …" at bounding box center [119, 232] width 210 height 262
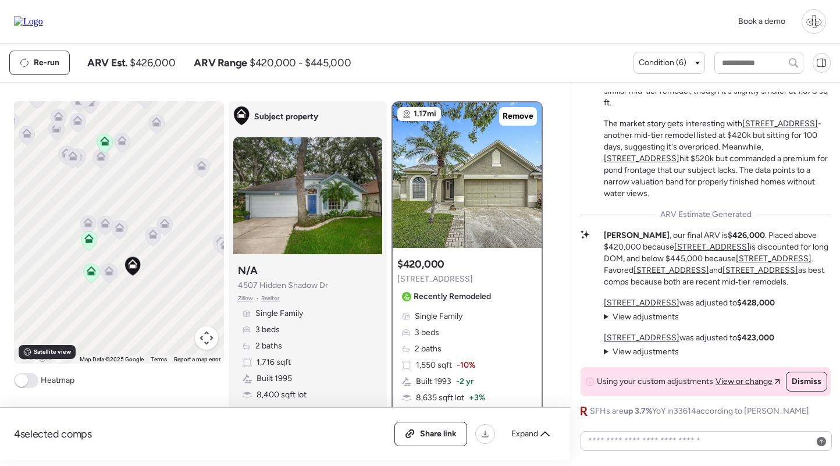
click at [93, 240] on icon at bounding box center [88, 238] width 9 height 9
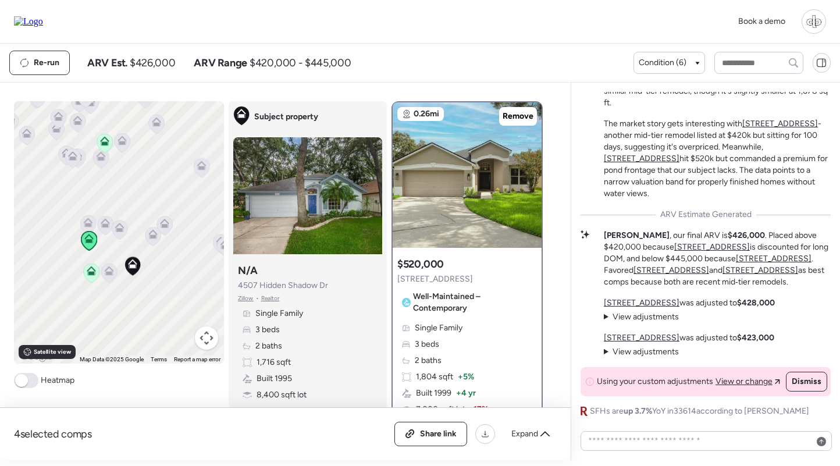
click at [94, 277] on icon at bounding box center [91, 273] width 16 height 19
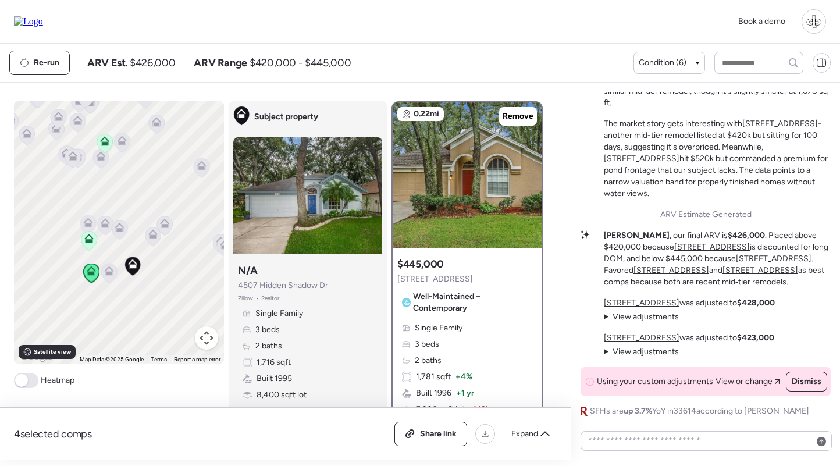
scroll to position [55, 0]
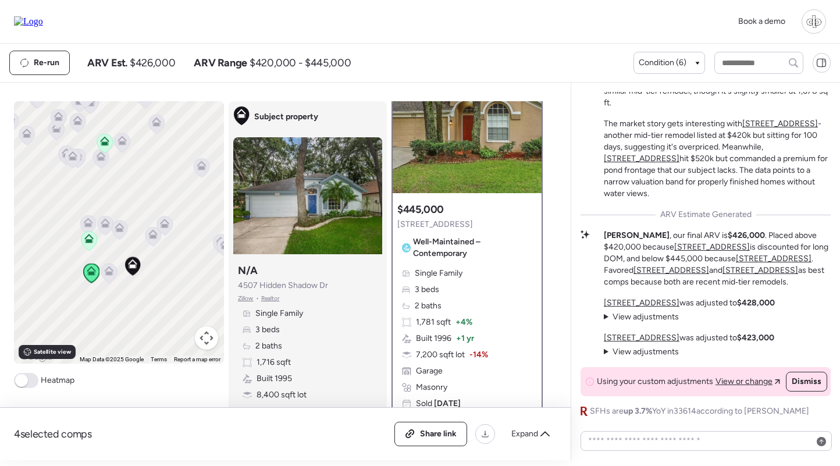
click at [458, 287] on div "Single Family 3 beds 2 baths 1,781 sqft + 4% Built 1996 + 1 yr 7,200 sqft lot -…" at bounding box center [467, 339] width 140 height 142
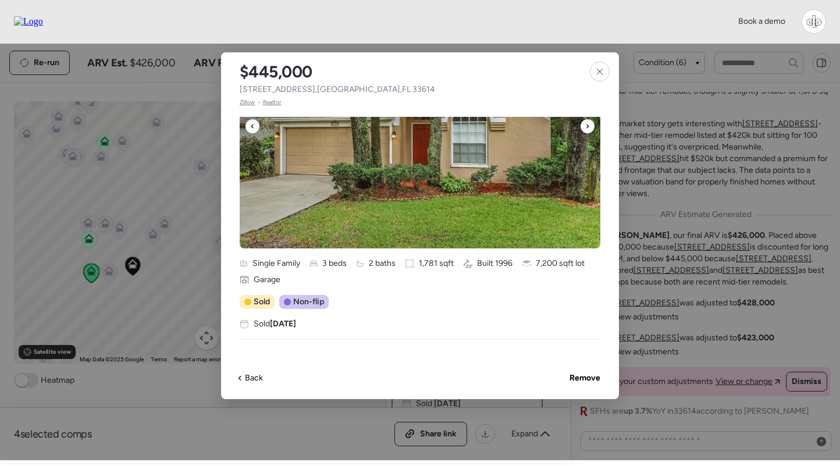
scroll to position [94, 0]
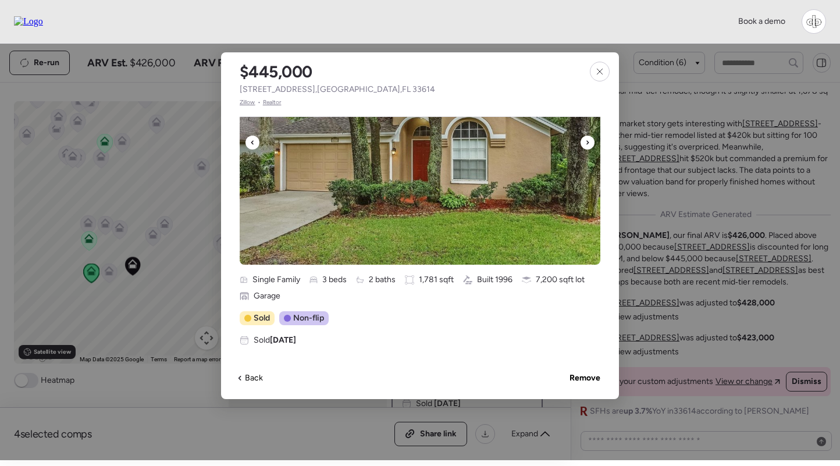
click at [478, 172] on img at bounding box center [420, 148] width 361 height 233
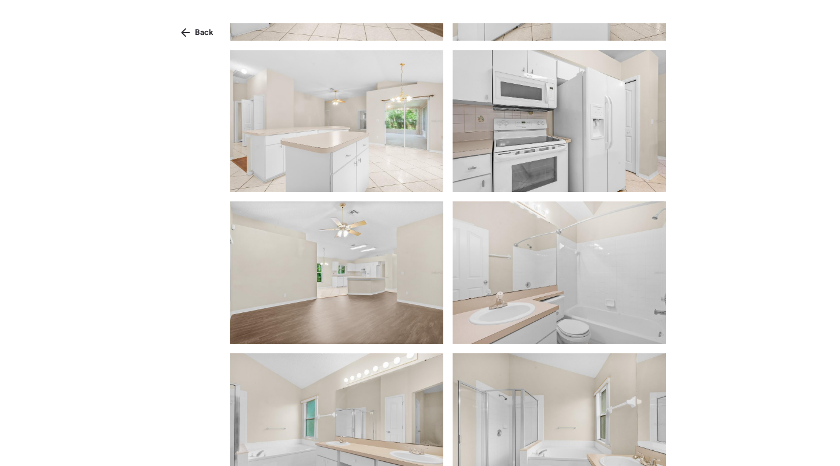
scroll to position [647, 0]
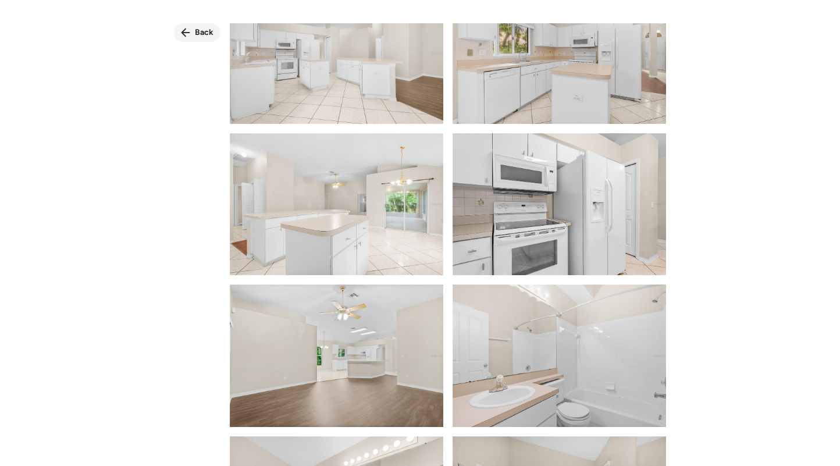
click at [199, 29] on span "Back" at bounding box center [204, 33] width 19 height 12
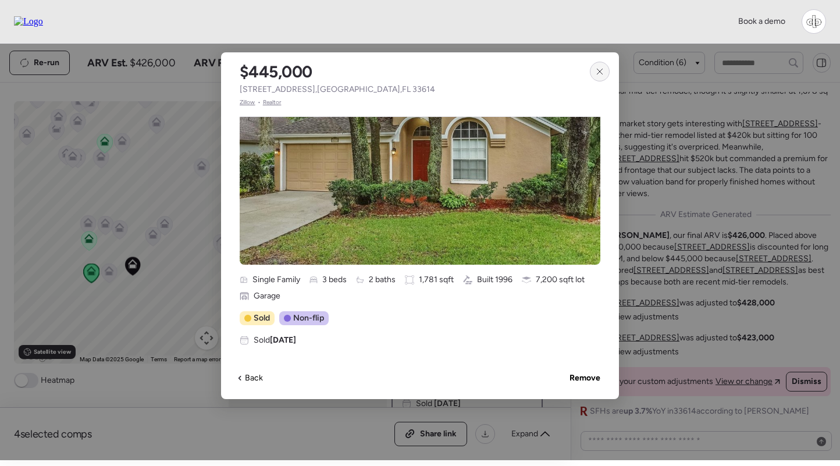
click at [599, 66] on div at bounding box center [600, 72] width 20 height 20
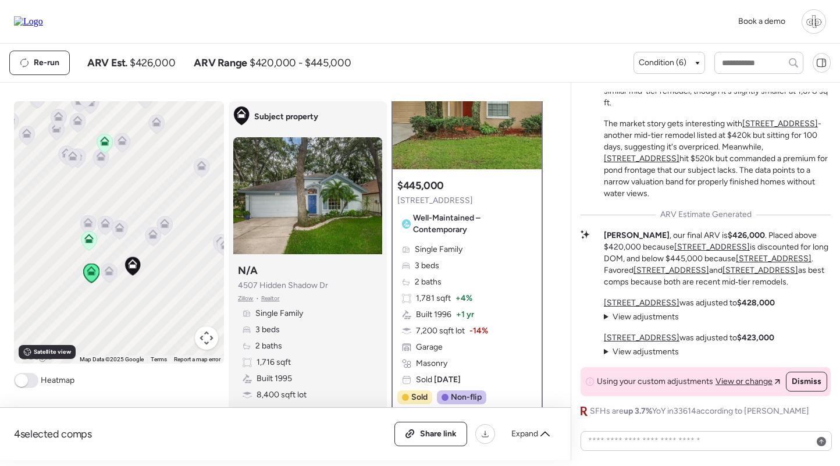
scroll to position [120, 0]
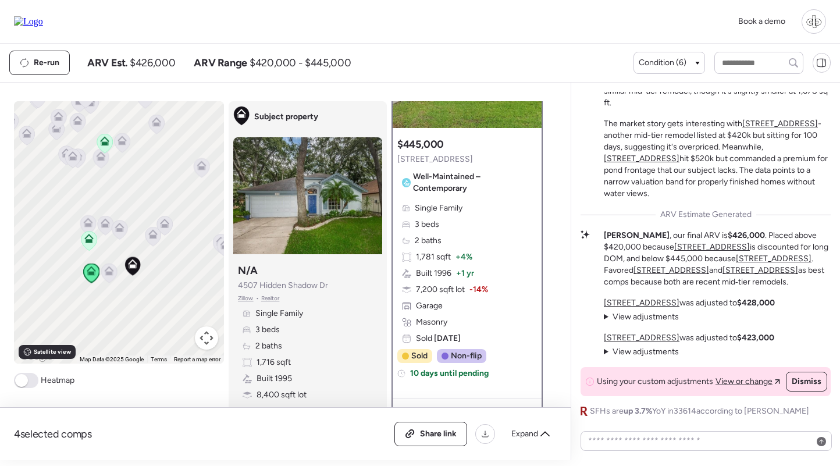
click at [87, 243] on icon at bounding box center [89, 240] width 8 height 3
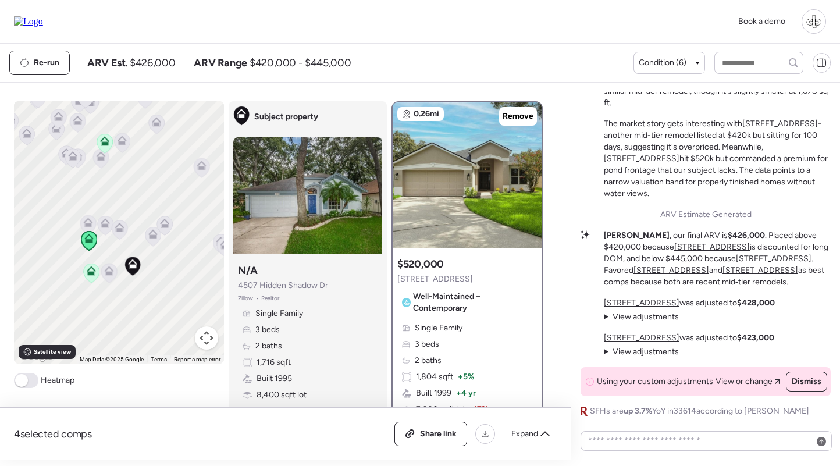
scroll to position [62, 0]
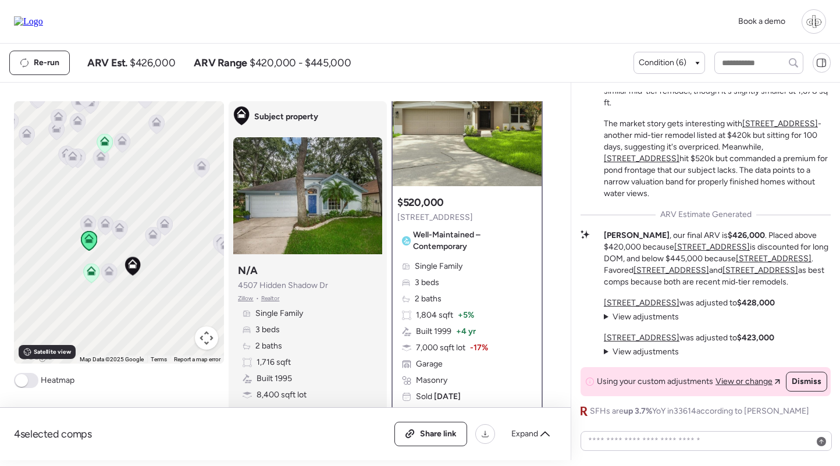
click at [459, 304] on div "Single Family 3 beds 2 baths 1,804 sqft + 5% Built 1999 + 4 yr 7,000 sqft lot -…" at bounding box center [467, 332] width 140 height 142
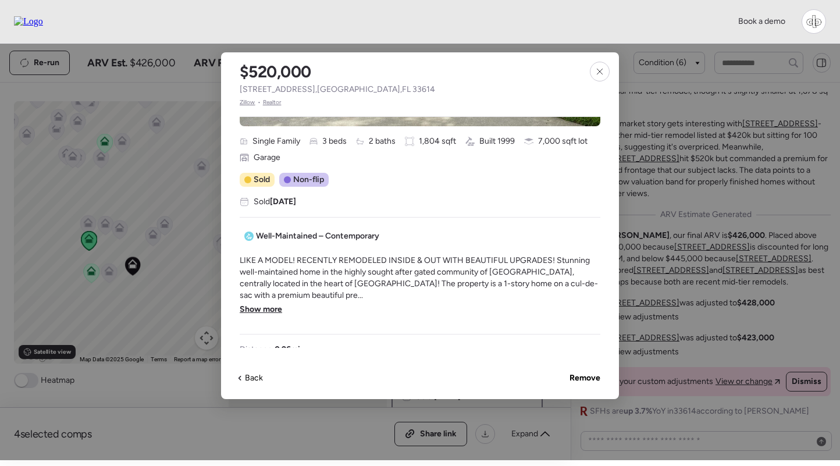
scroll to position [177, 0]
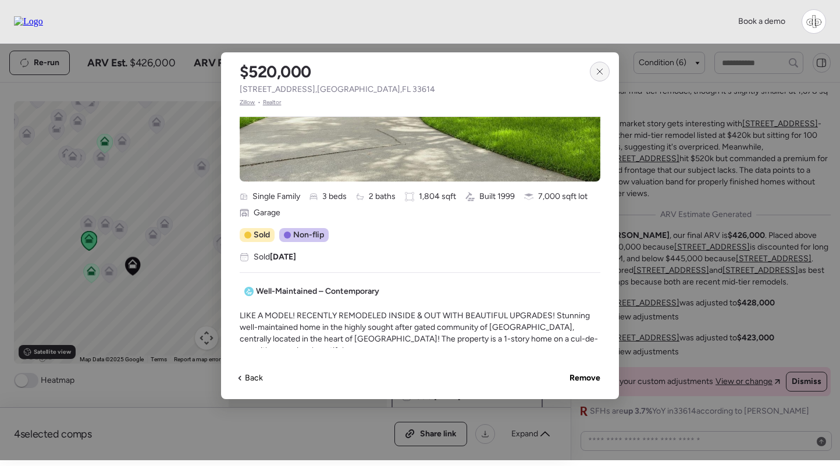
click at [594, 73] on div at bounding box center [600, 72] width 20 height 20
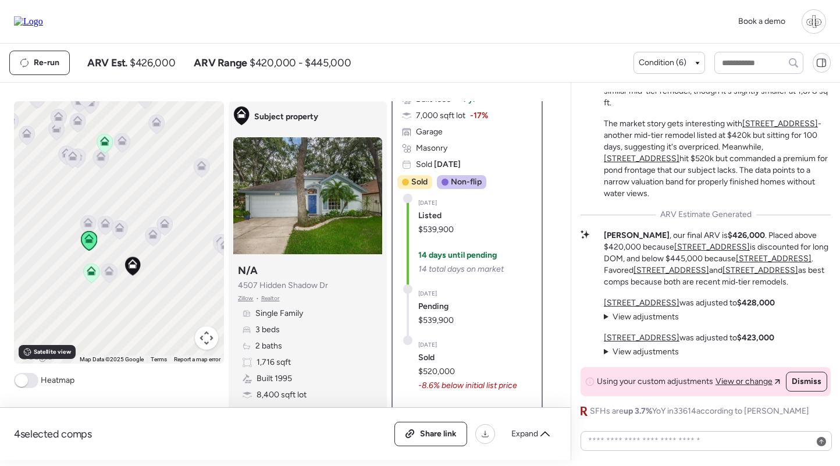
scroll to position [307, 0]
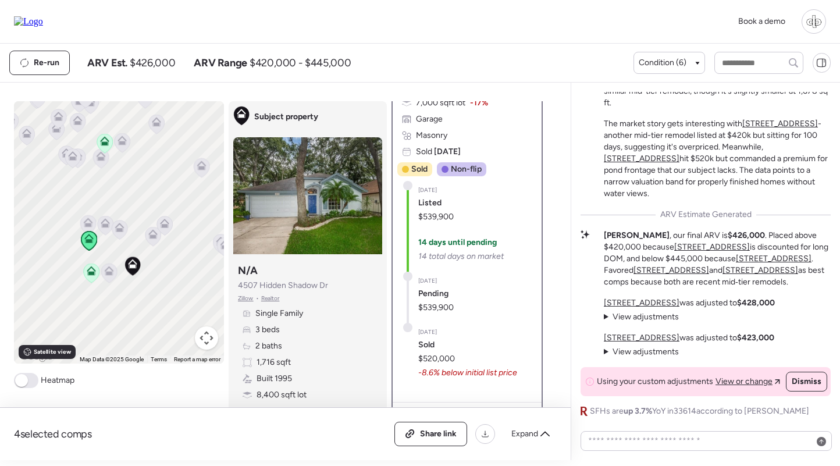
click at [476, 254] on span "14 total days on market" at bounding box center [461, 257] width 86 height 12
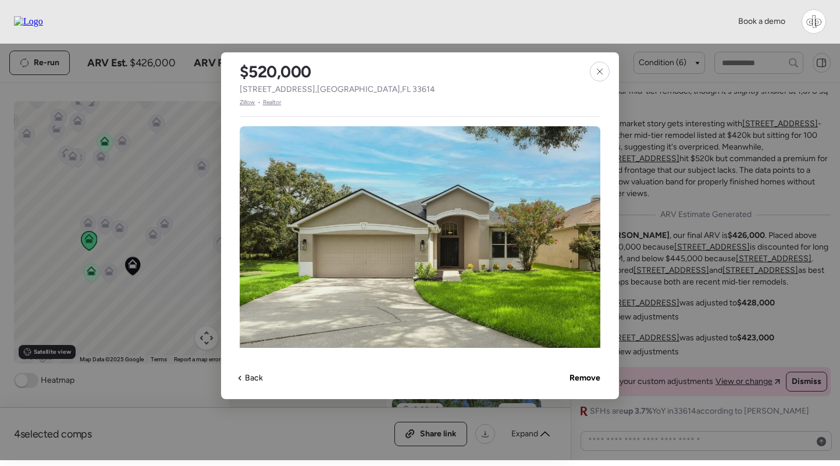
click at [247, 102] on span "Zillow" at bounding box center [248, 102] width 16 height 9
click at [600, 76] on icon at bounding box center [599, 71] width 9 height 9
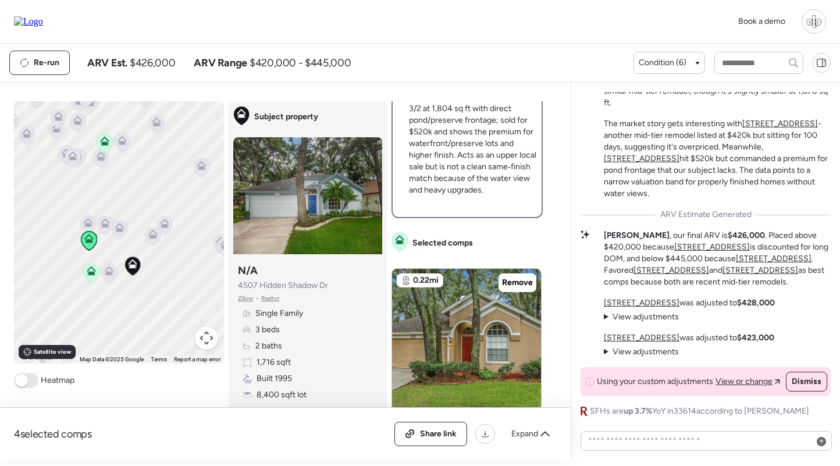
scroll to position [670, 0]
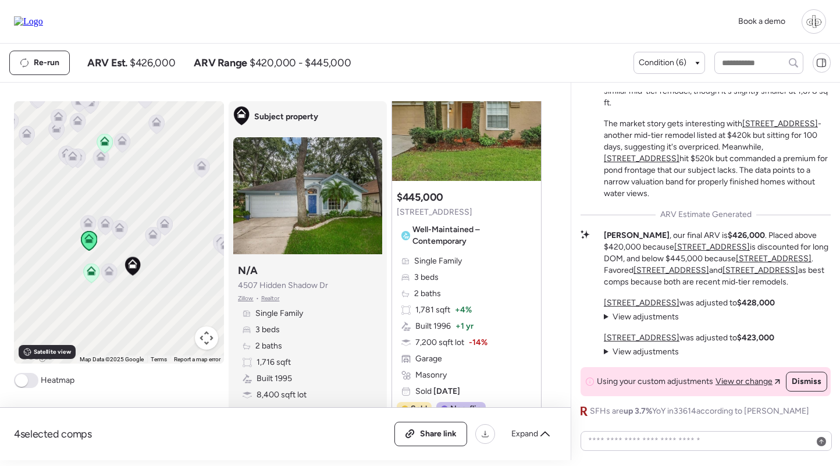
click at [148, 236] on icon at bounding box center [152, 233] width 9 height 9
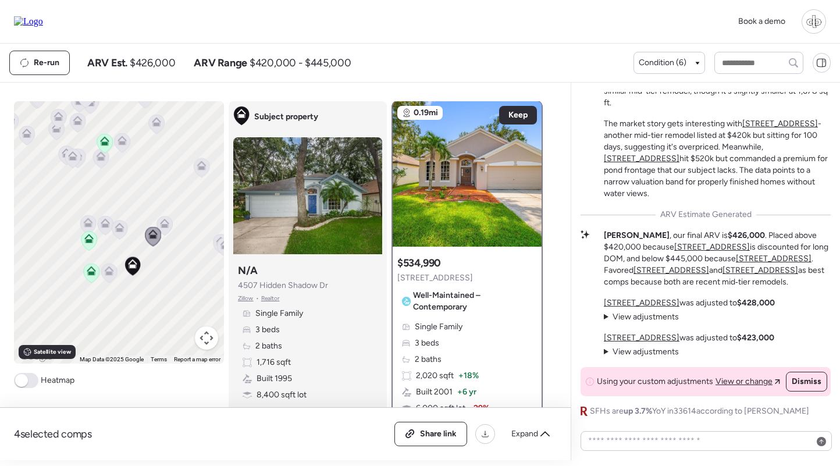
scroll to position [0, 0]
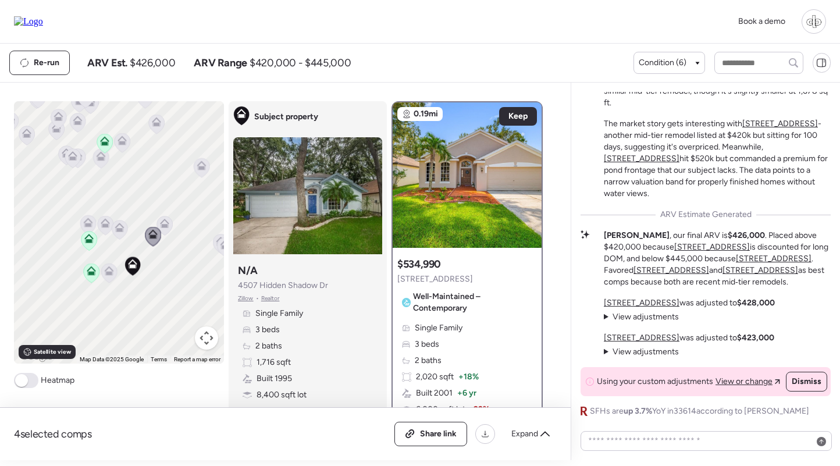
click at [169, 226] on icon at bounding box center [164, 225] width 16 height 19
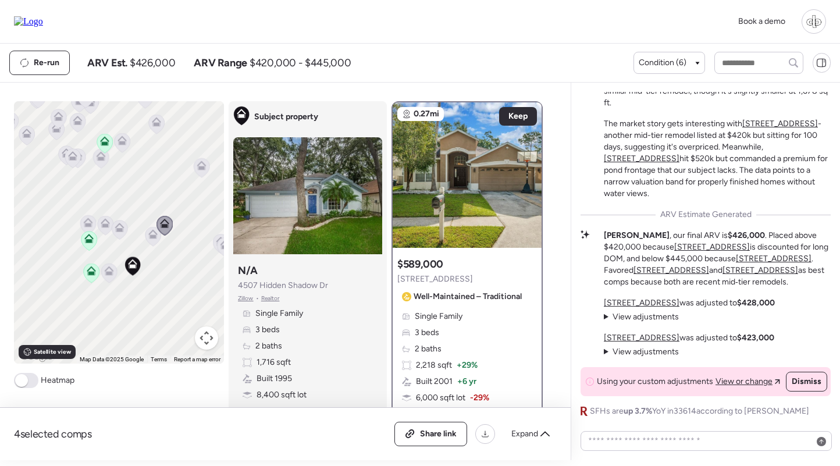
scroll to position [56, 0]
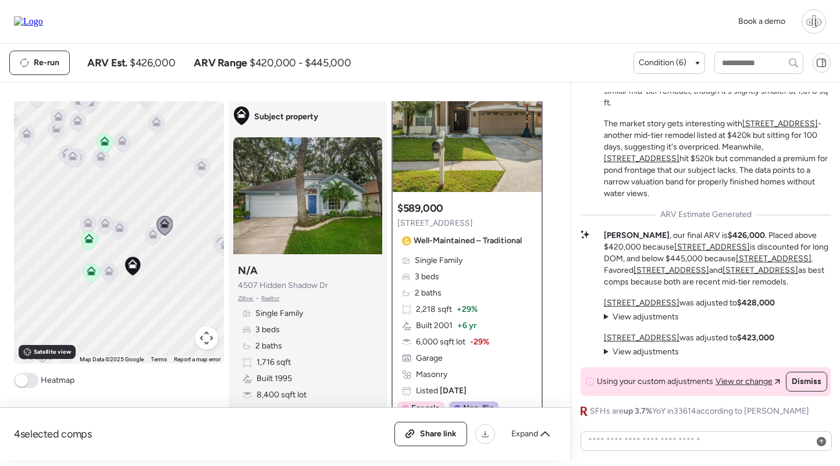
click at [218, 247] on icon at bounding box center [225, 246] width 16 height 19
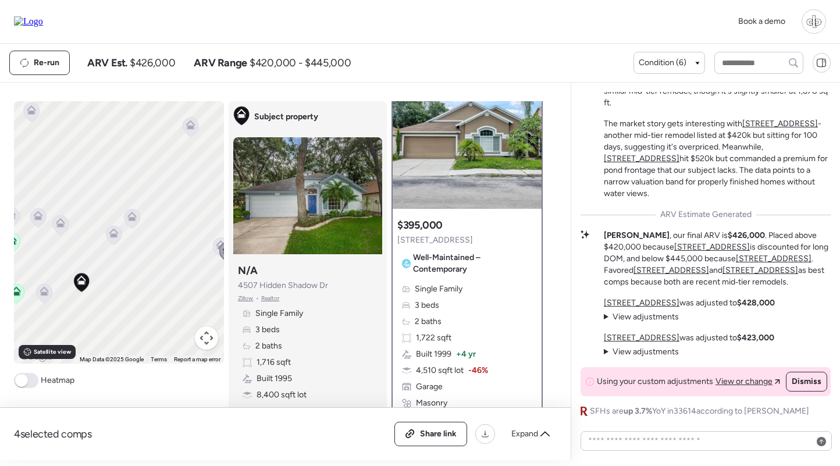
scroll to position [0, 0]
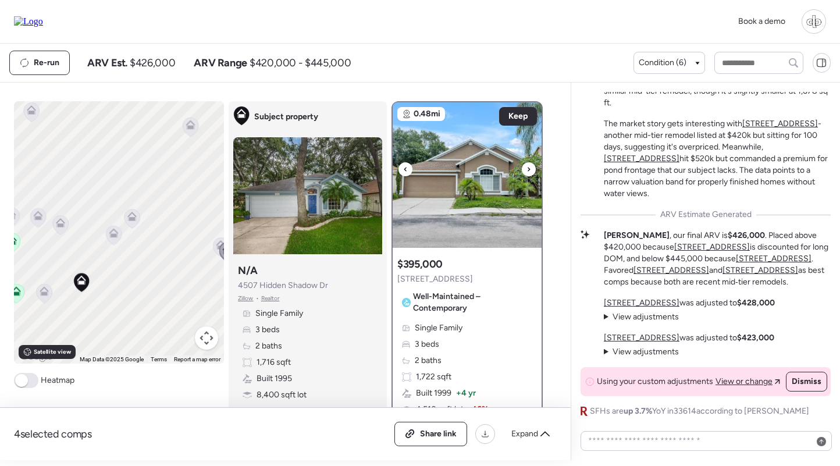
click at [458, 188] on img at bounding box center [467, 174] width 149 height 145
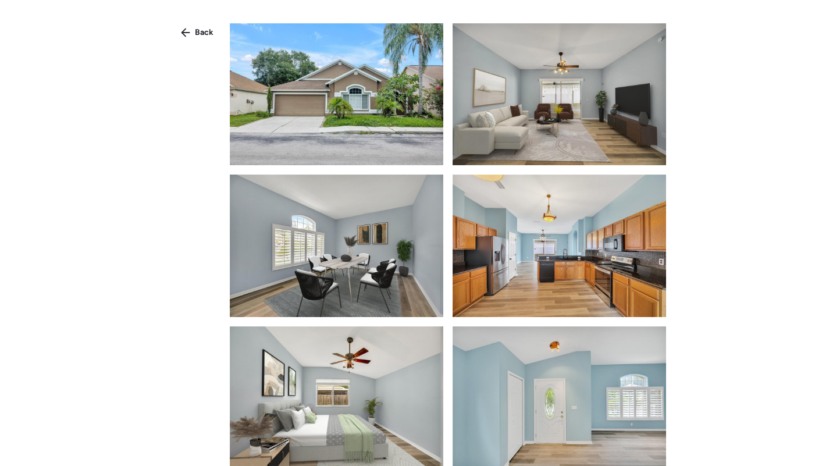
scroll to position [582, 0]
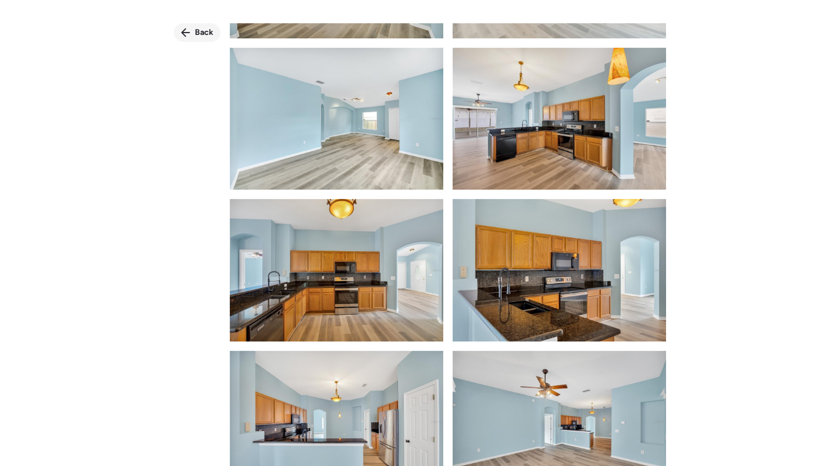
click at [188, 27] on div "Back" at bounding box center [197, 32] width 47 height 19
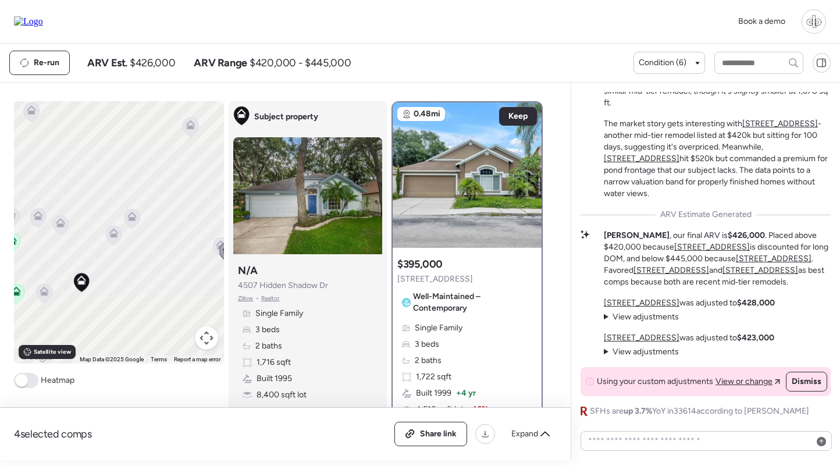
click at [213, 250] on icon at bounding box center [220, 247] width 16 height 20
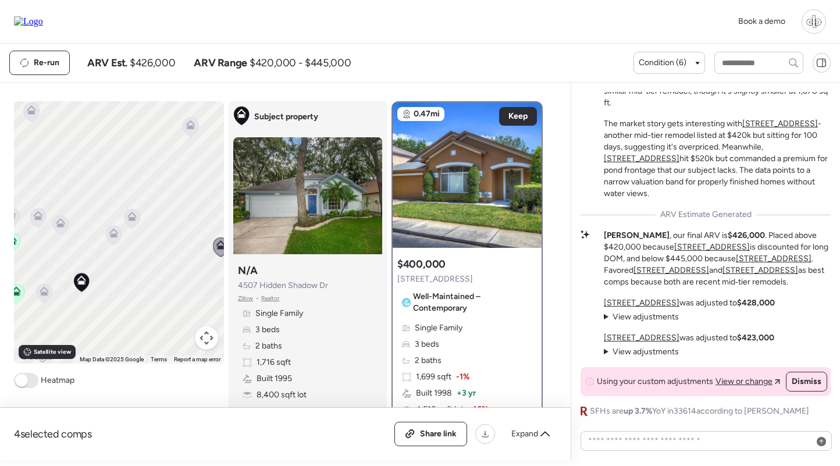
click at [451, 186] on img at bounding box center [467, 174] width 149 height 145
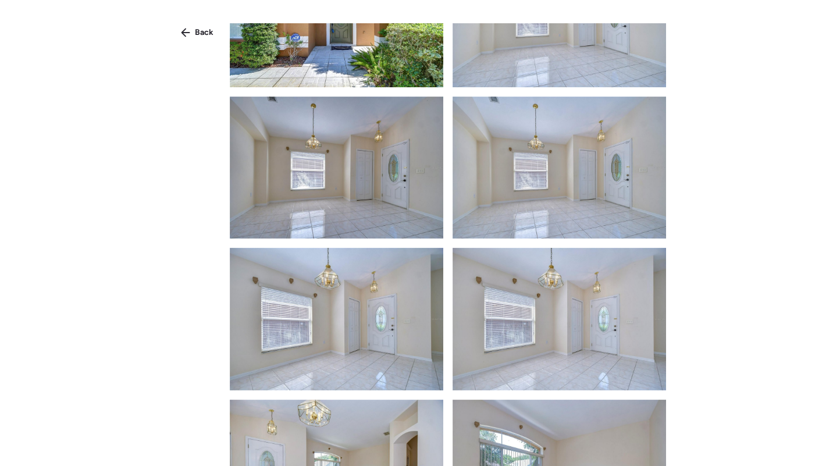
scroll to position [1168, 0]
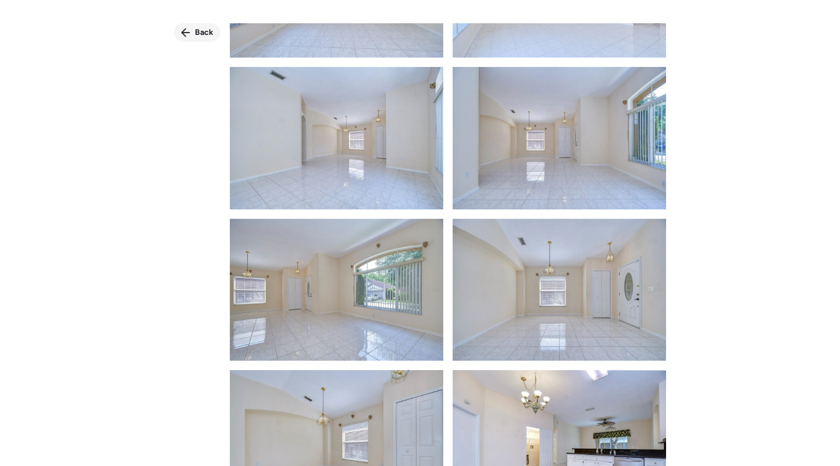
click at [204, 37] on span "Back" at bounding box center [204, 33] width 19 height 12
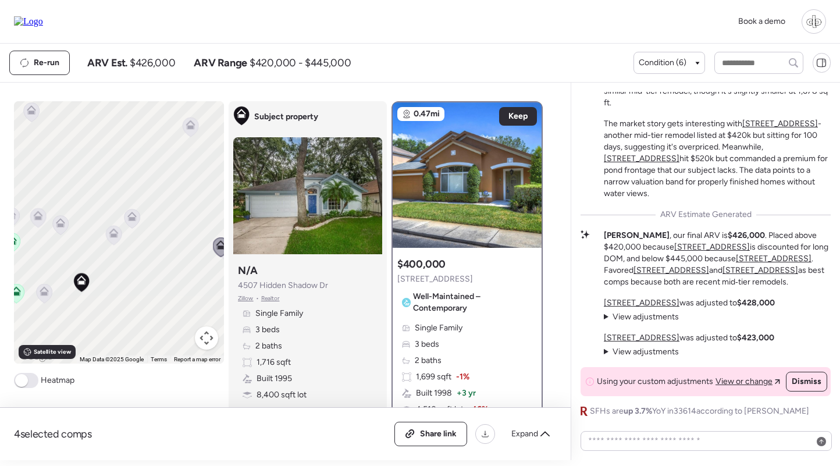
click at [40, 288] on icon at bounding box center [44, 290] width 9 height 9
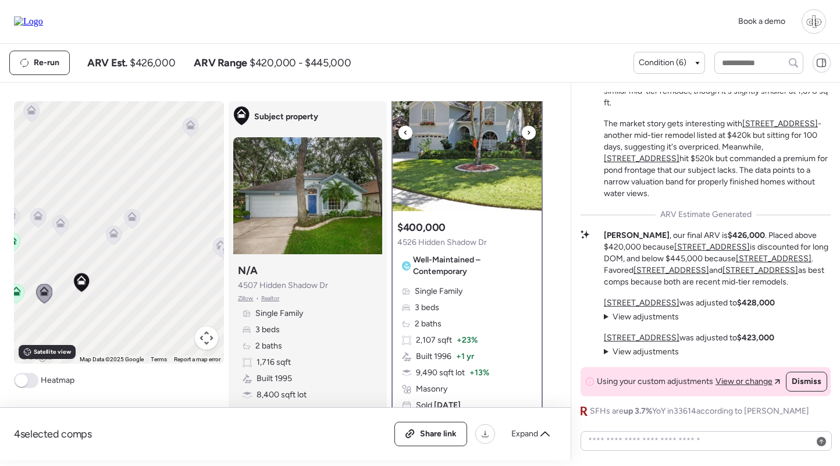
scroll to position [0, 0]
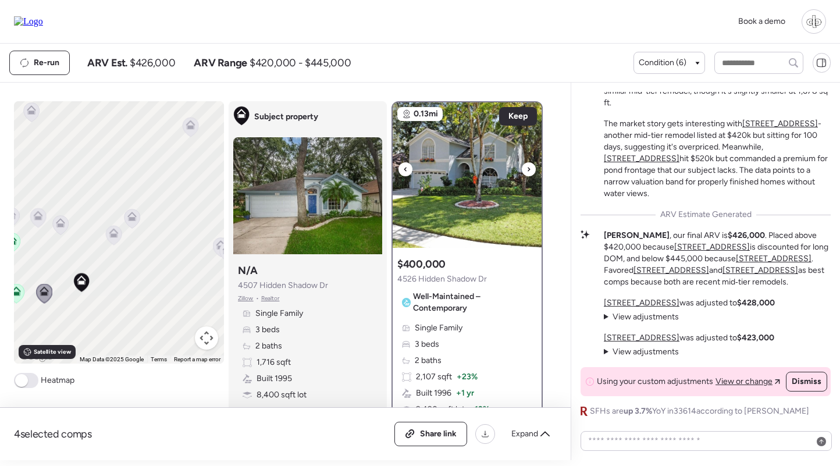
click at [458, 183] on img at bounding box center [467, 174] width 149 height 145
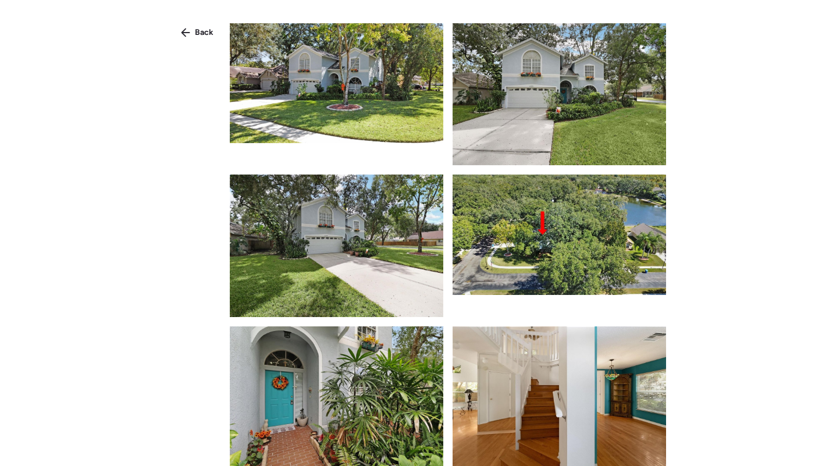
scroll to position [200, 0]
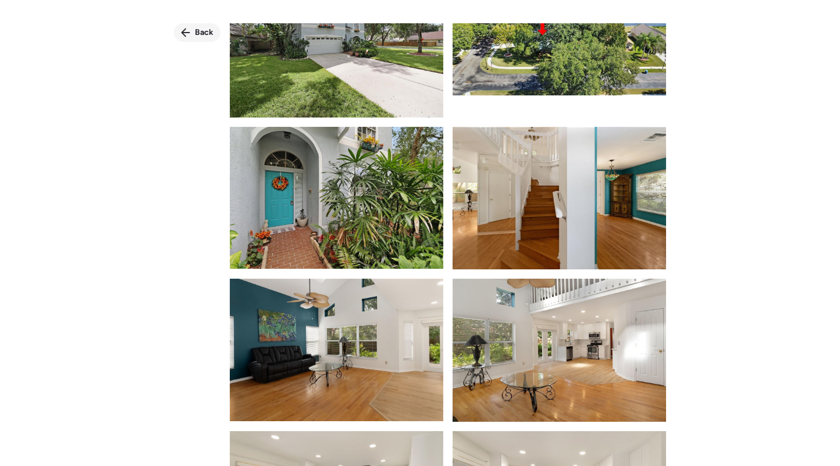
click at [201, 25] on div "Back" at bounding box center [197, 32] width 47 height 19
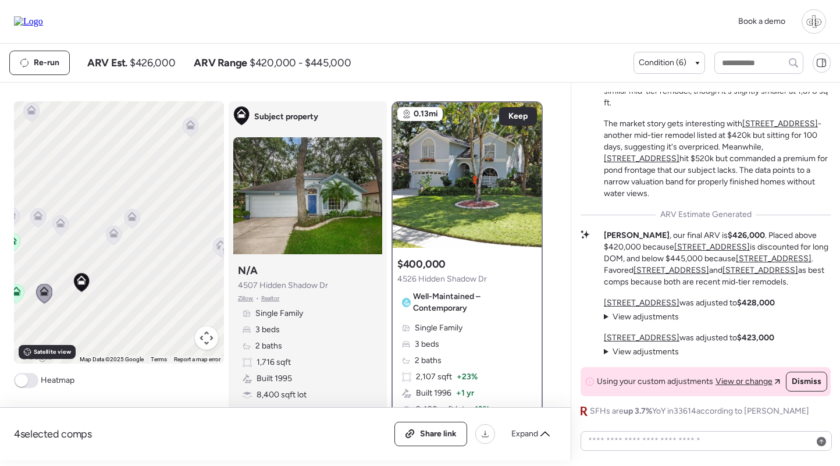
drag, startPoint x: 107, startPoint y: 280, endPoint x: 177, endPoint y: 262, distance: 72.5
click at [179, 261] on div "To navigate, press the arrow keys. To activate drag with keyboard, press Alt + …" at bounding box center [119, 232] width 210 height 262
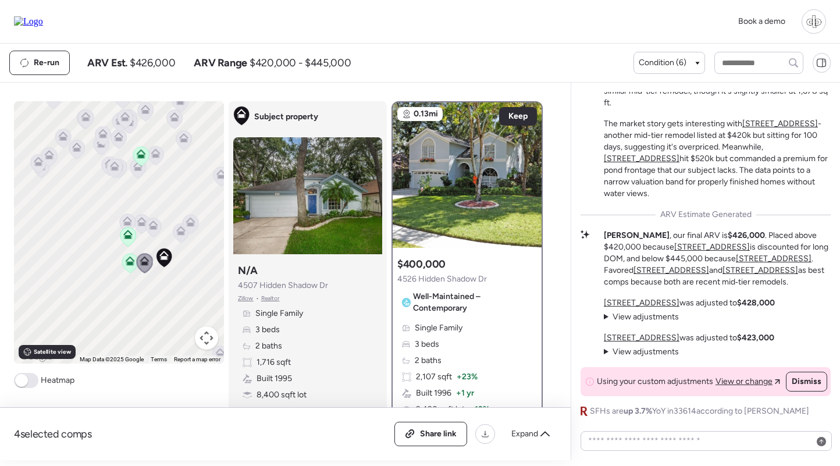
click at [127, 263] on icon at bounding box center [130, 262] width 8 height 3
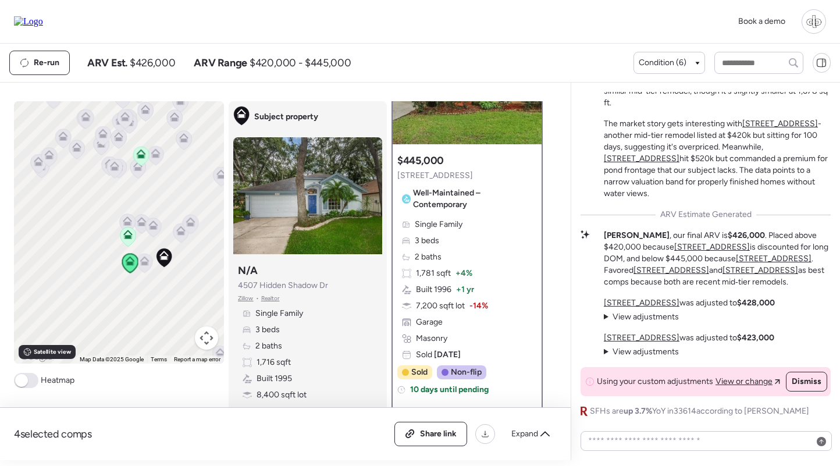
scroll to position [41, 0]
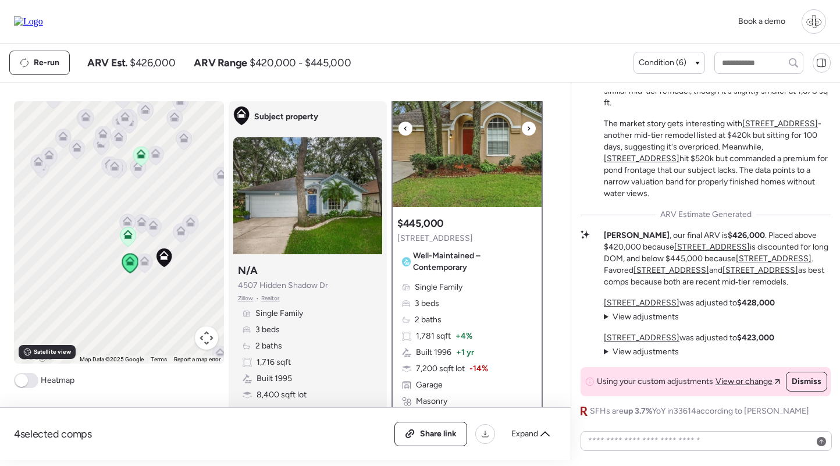
click at [485, 169] on img at bounding box center [467, 134] width 149 height 145
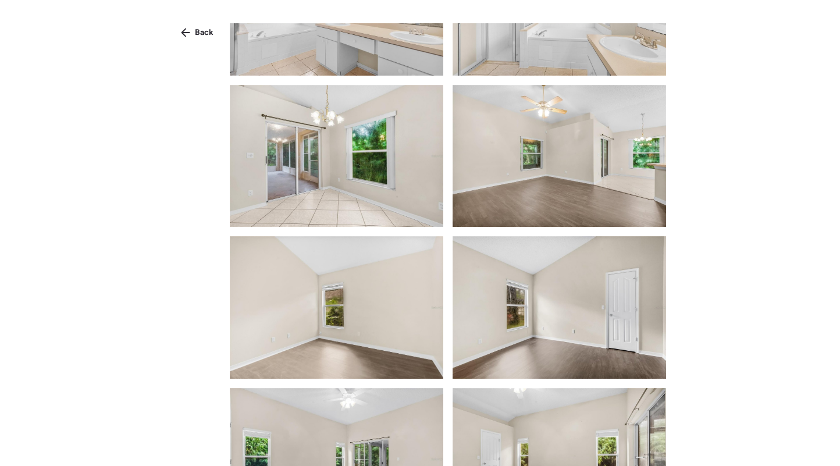
scroll to position [1246, 0]
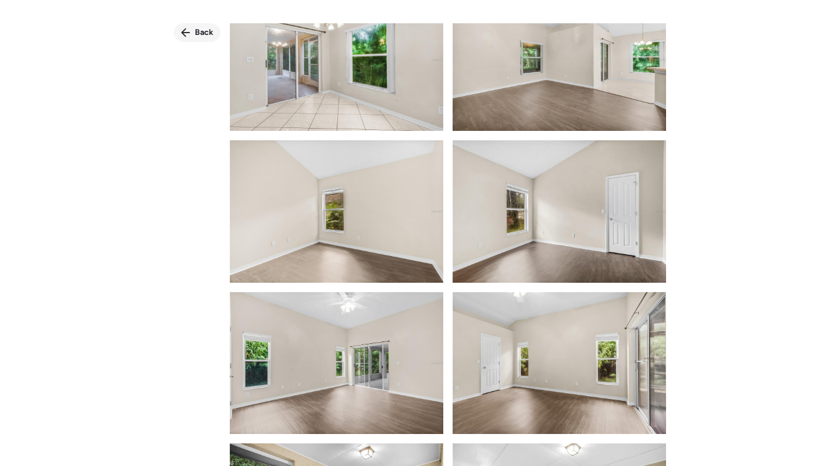
click at [209, 35] on span "Back" at bounding box center [204, 33] width 19 height 12
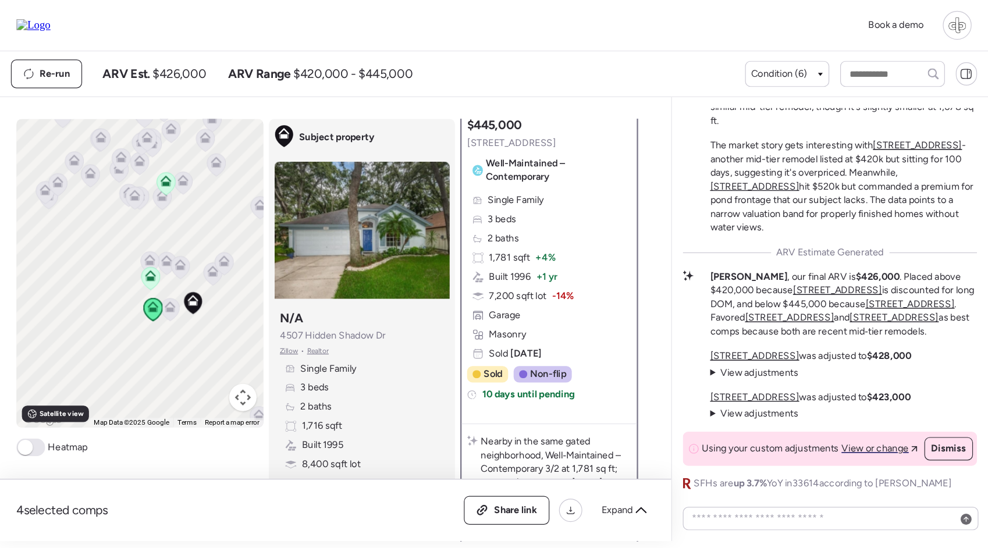
scroll to position [171, 0]
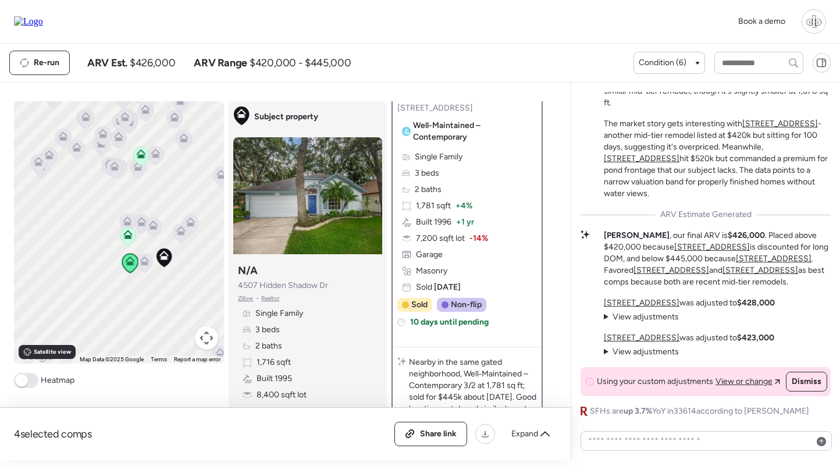
click at [361, 333] on div "Single Family 3 beds 2 baths 1,716 sqft Built 1995 8,400 sqft lot Garage Masonry" at bounding box center [308, 371] width 140 height 126
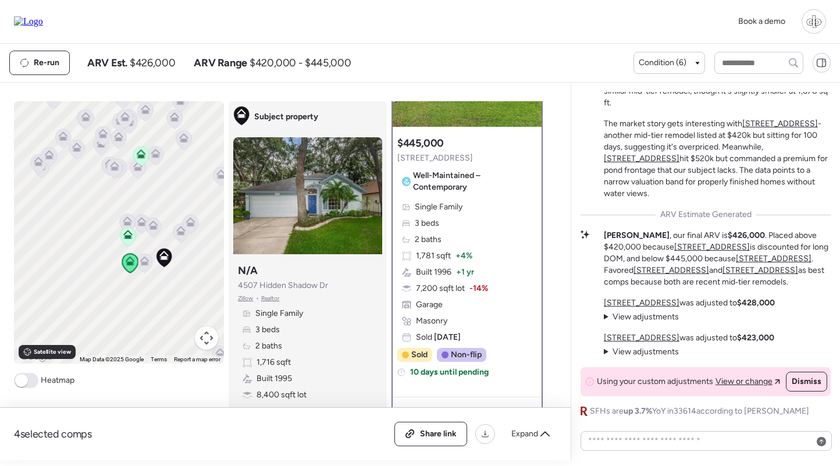
scroll to position [96, 0]
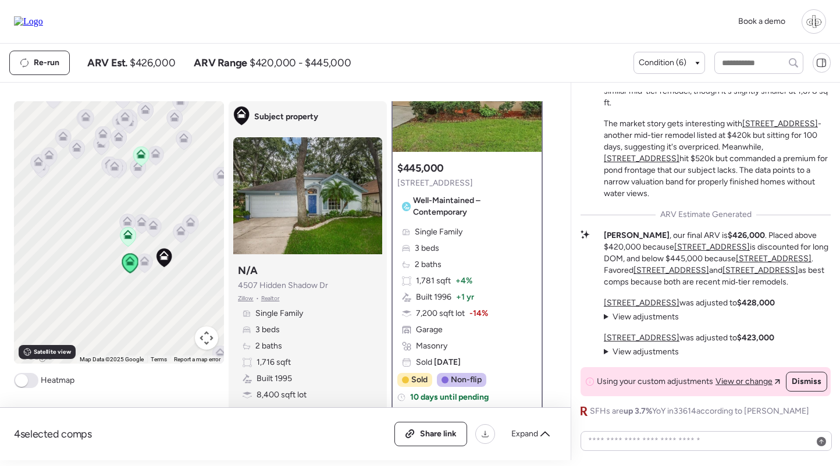
click at [129, 237] on icon at bounding box center [128, 236] width 8 height 3
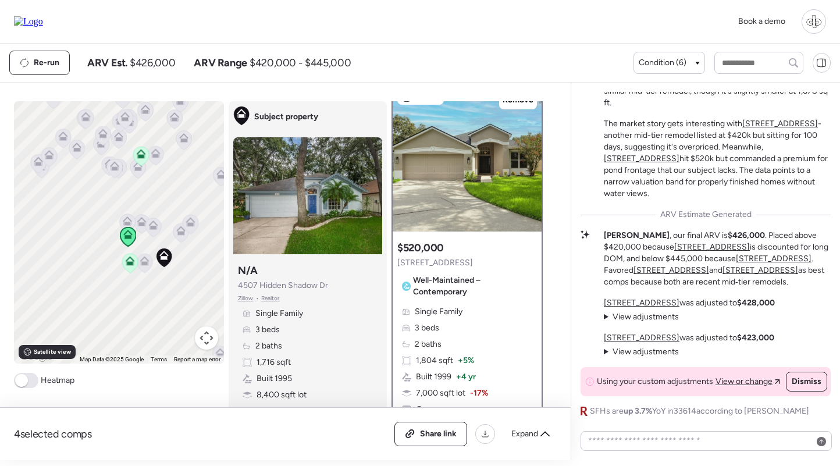
scroll to position [0, 0]
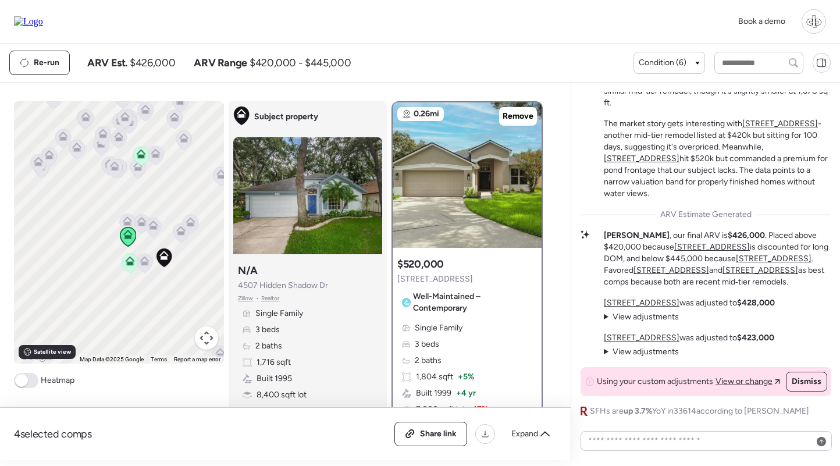
click at [461, 185] on div at bounding box center [467, 174] width 149 height 145
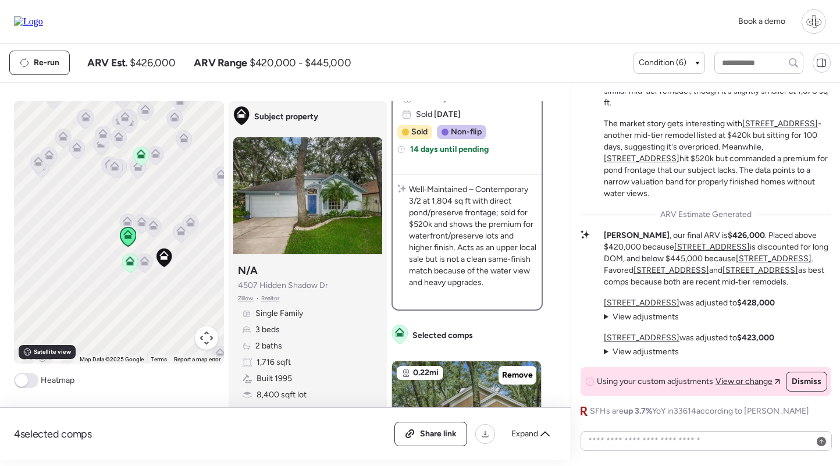
scroll to position [27, 0]
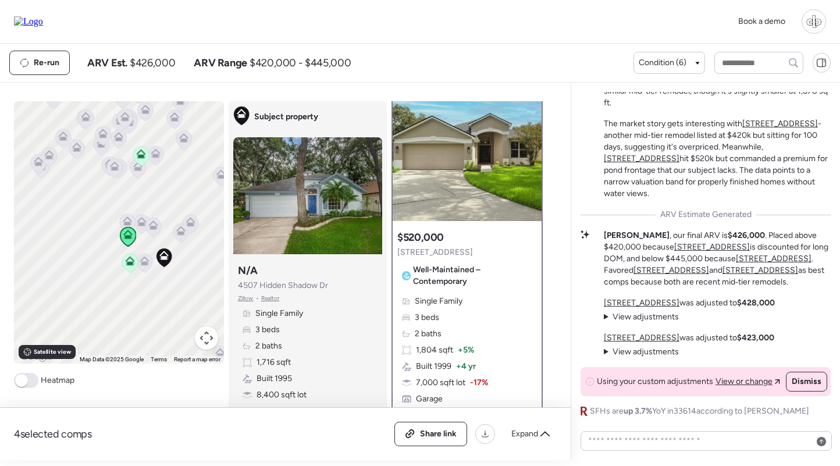
click at [454, 348] on div "1,804 sqft + 5%" at bounding box center [438, 350] width 72 height 12
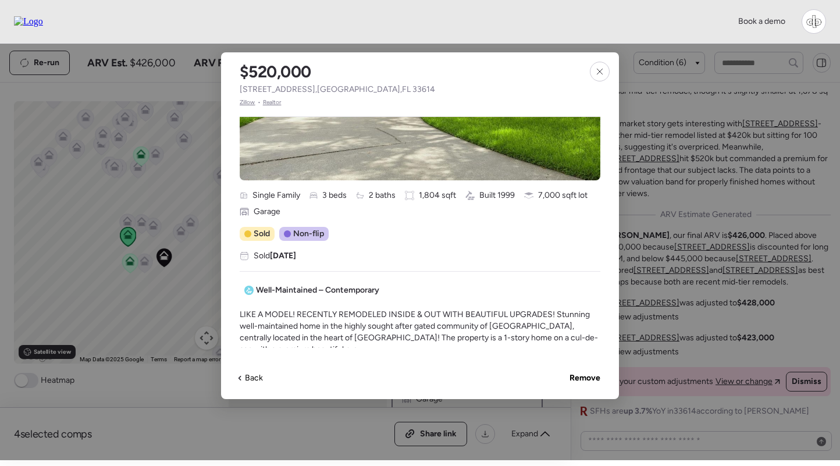
scroll to position [276, 0]
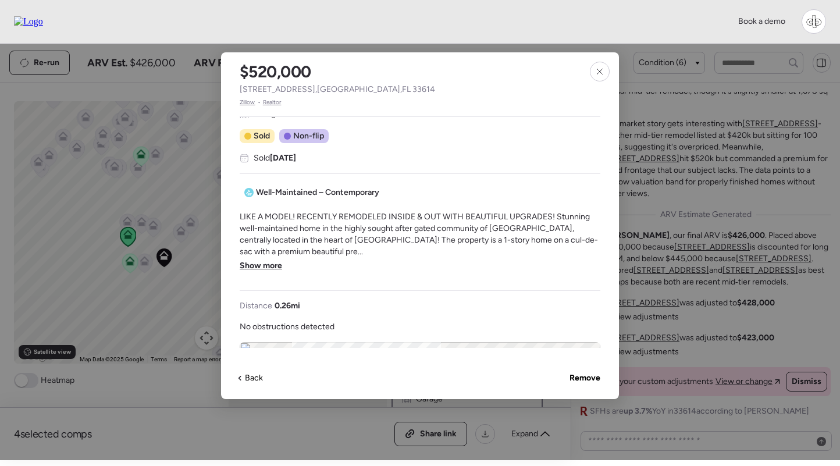
click at [270, 266] on span "Show more" at bounding box center [261, 266] width 42 height 12
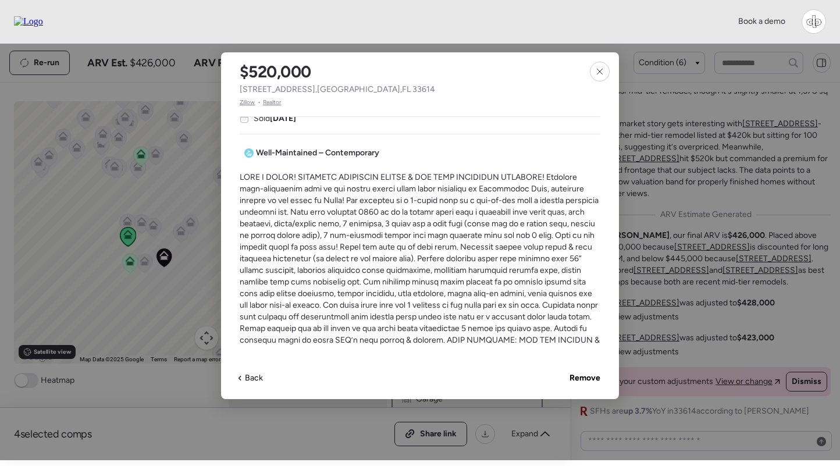
scroll to position [325, 0]
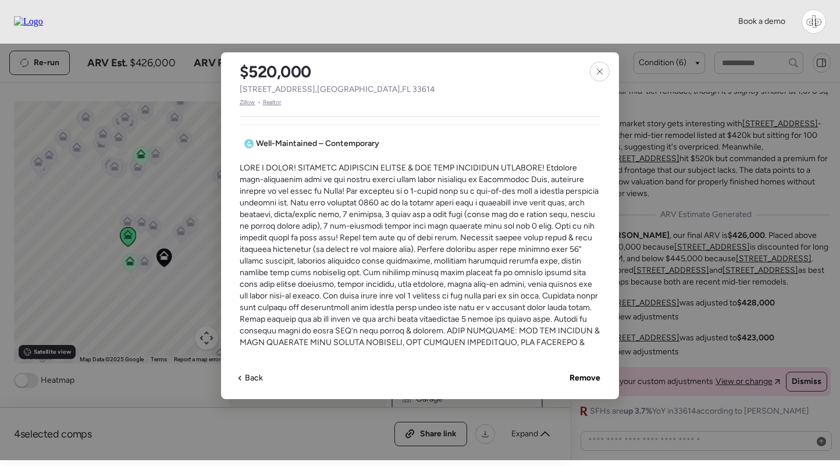
click at [273, 105] on span "Realtor" at bounding box center [272, 102] width 19 height 9
click at [244, 103] on span "Zillow" at bounding box center [248, 102] width 16 height 9
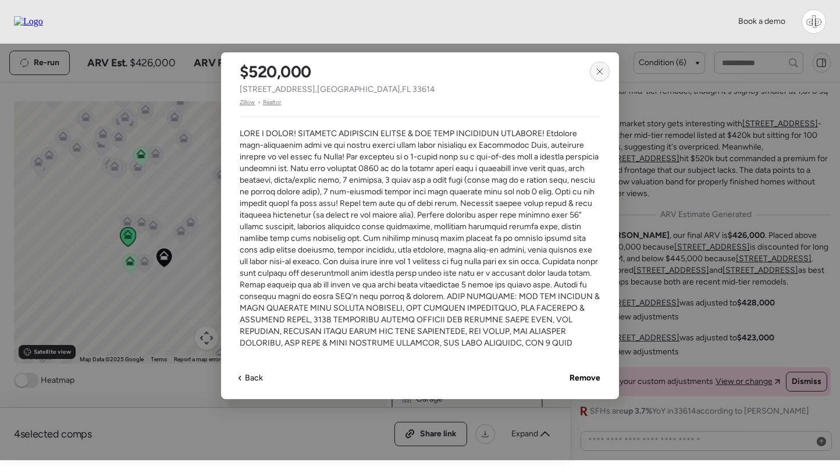
click at [600, 66] on div at bounding box center [600, 72] width 20 height 20
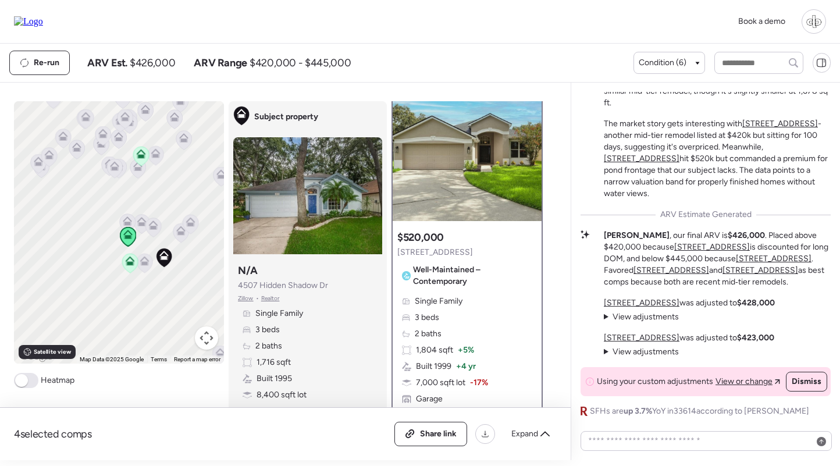
click at [141, 222] on icon at bounding box center [141, 221] width 9 height 9
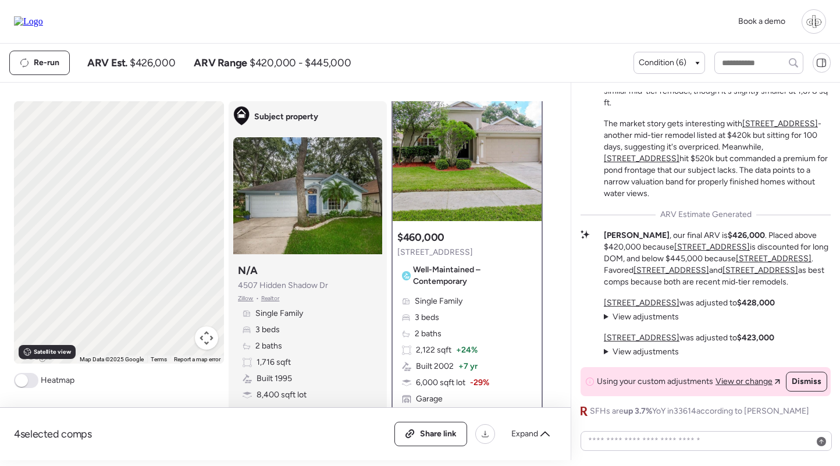
scroll to position [0, 0]
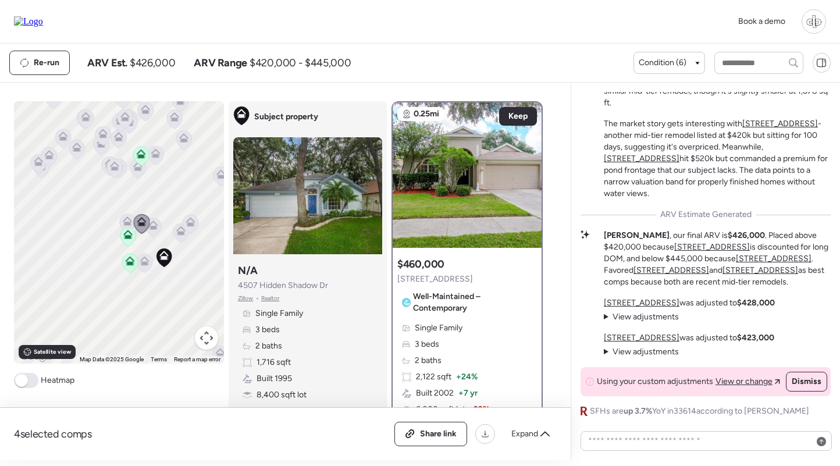
click at [120, 223] on icon at bounding box center [127, 222] width 16 height 19
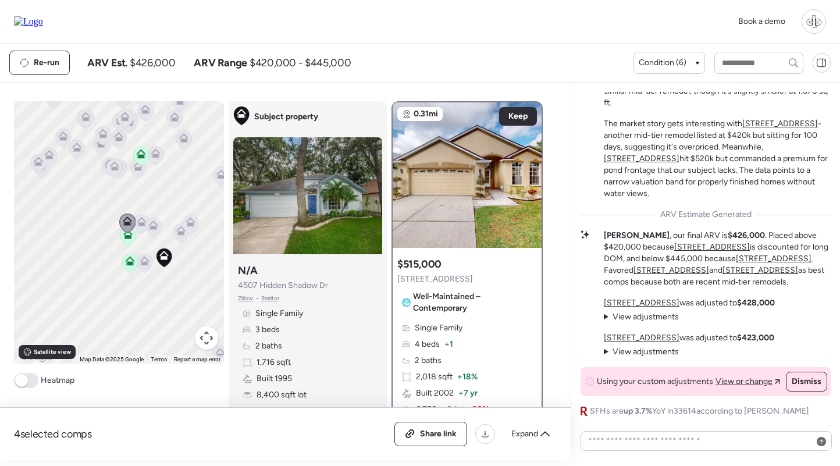
scroll to position [19, 0]
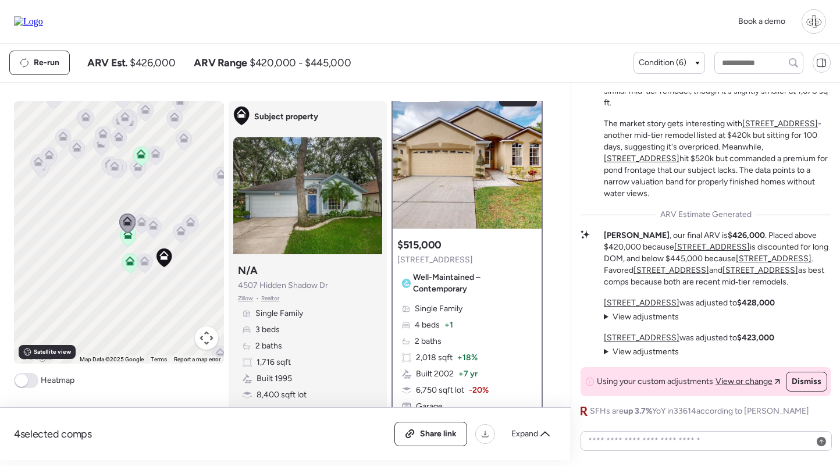
click at [461, 162] on img at bounding box center [467, 155] width 149 height 145
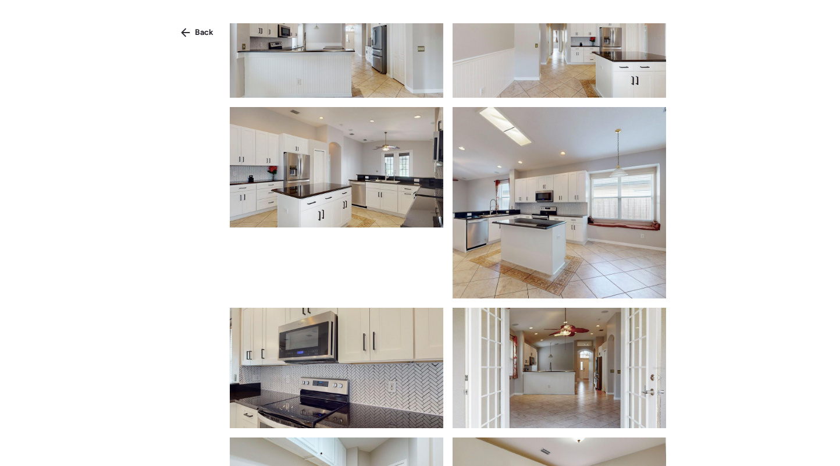
scroll to position [1192, 0]
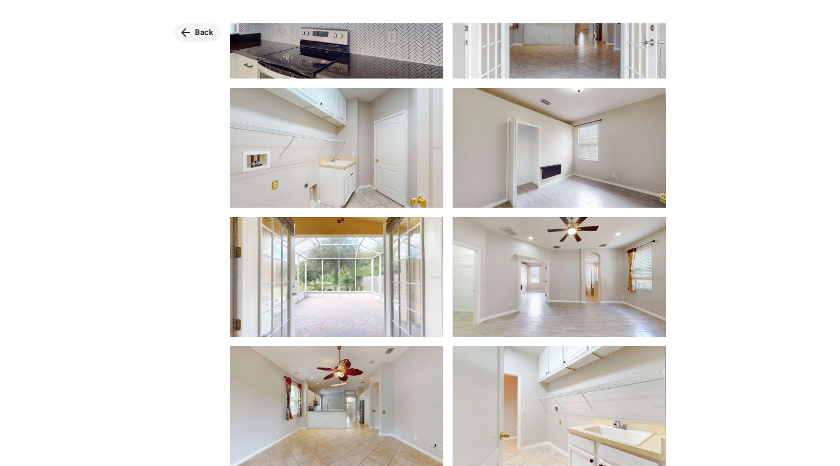
click at [192, 30] on div "Back" at bounding box center [197, 32] width 47 height 19
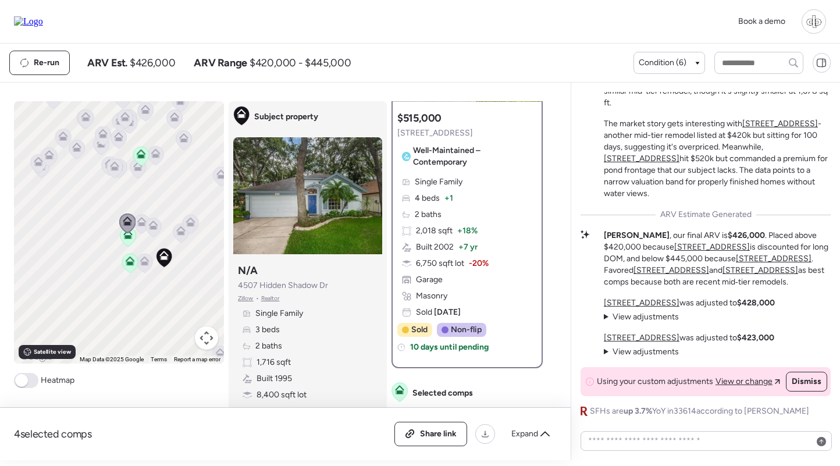
scroll to position [148, 0]
click at [725, 268] on u "[STREET_ADDRESS]" at bounding box center [760, 270] width 76 height 10
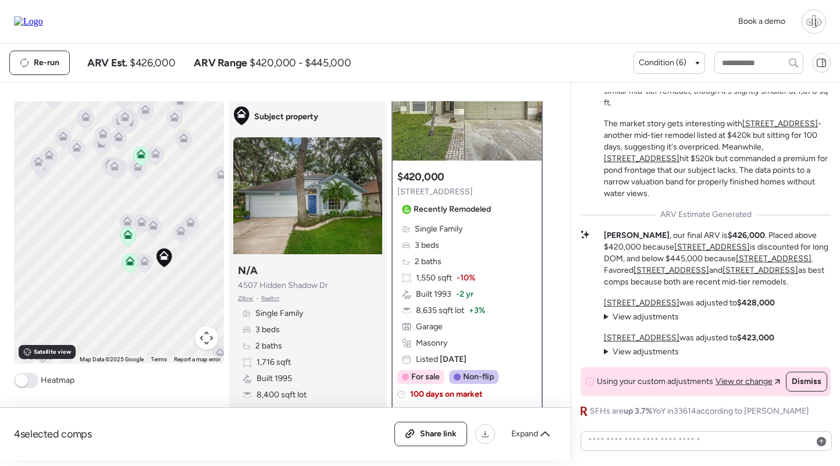
scroll to position [104, 0]
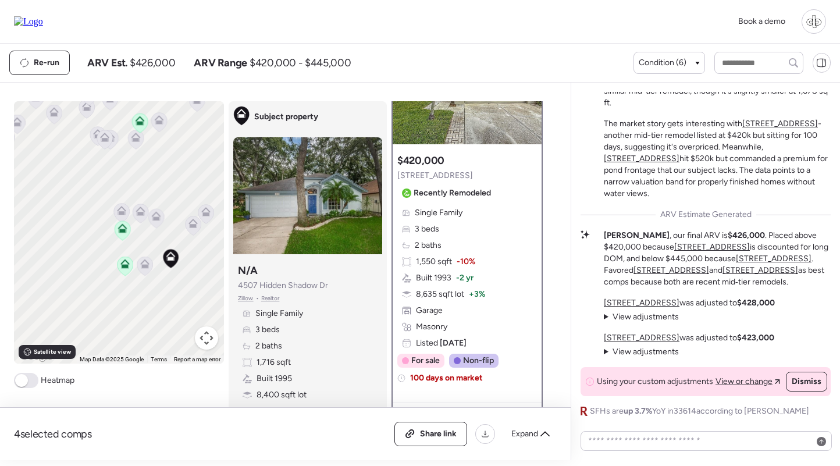
click at [144, 268] on icon at bounding box center [145, 265] width 8 height 3
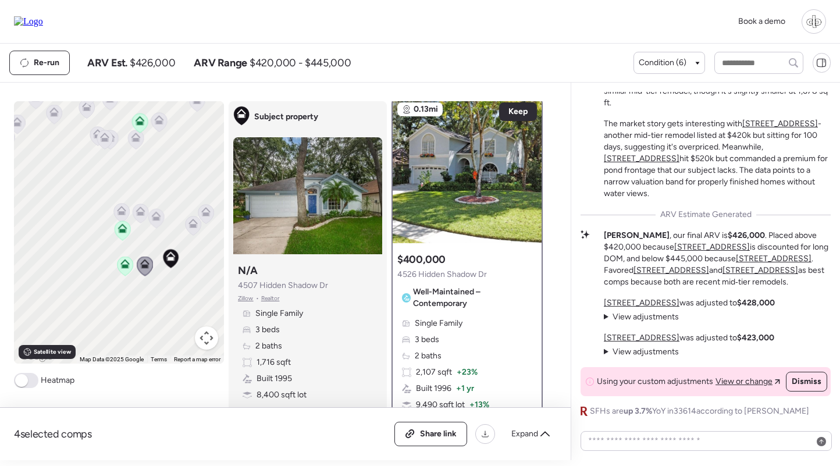
scroll to position [0, 0]
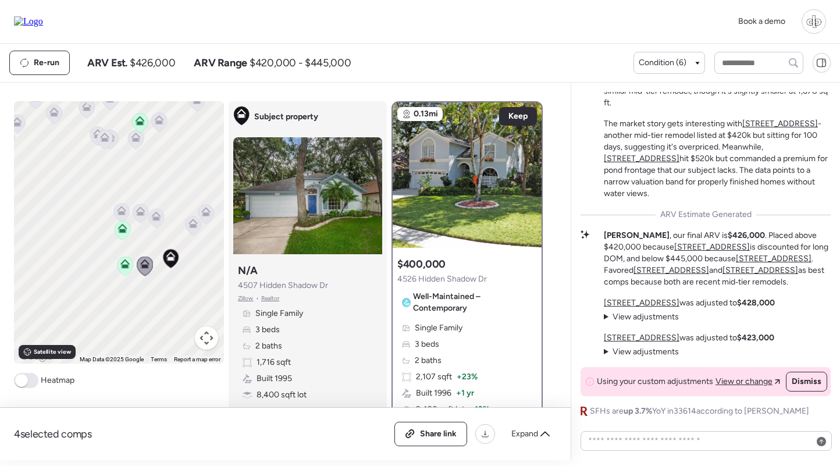
click at [122, 262] on icon at bounding box center [124, 263] width 9 height 9
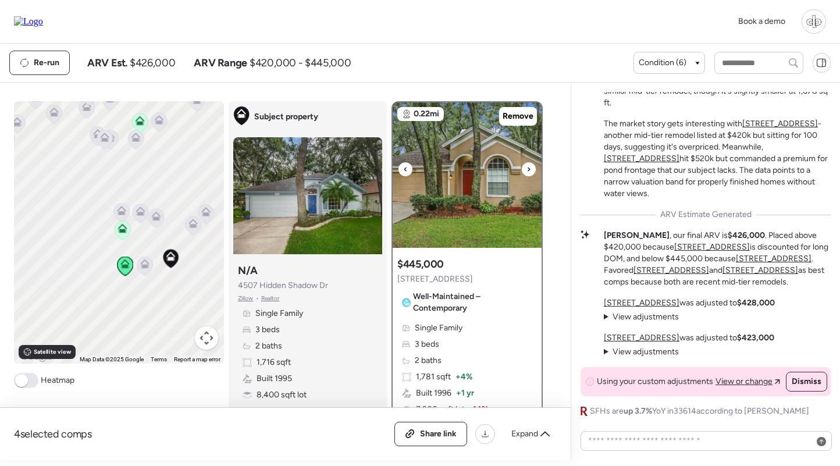
click at [475, 167] on img at bounding box center [467, 174] width 149 height 145
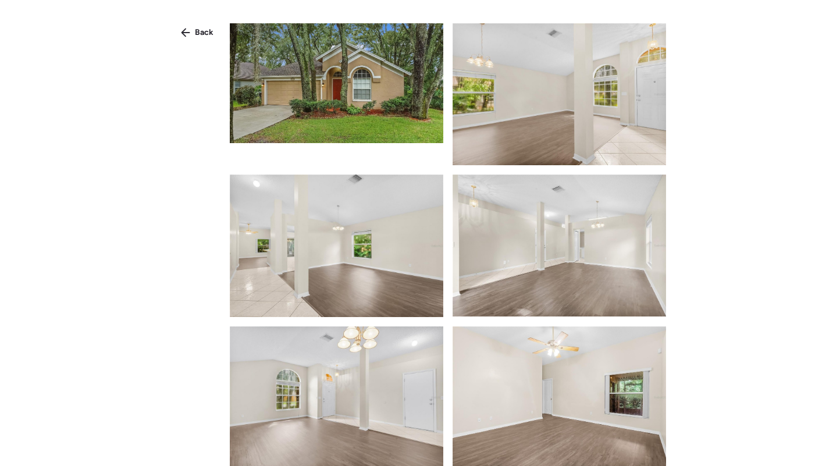
click at [209, 42] on div "Back" at bounding box center [420, 254] width 840 height 508
click at [206, 39] on div "Back" at bounding box center [197, 32] width 47 height 19
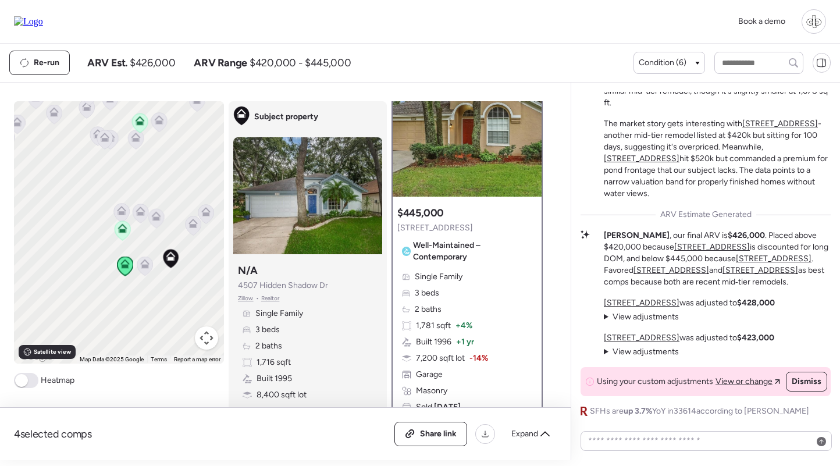
scroll to position [87, 0]
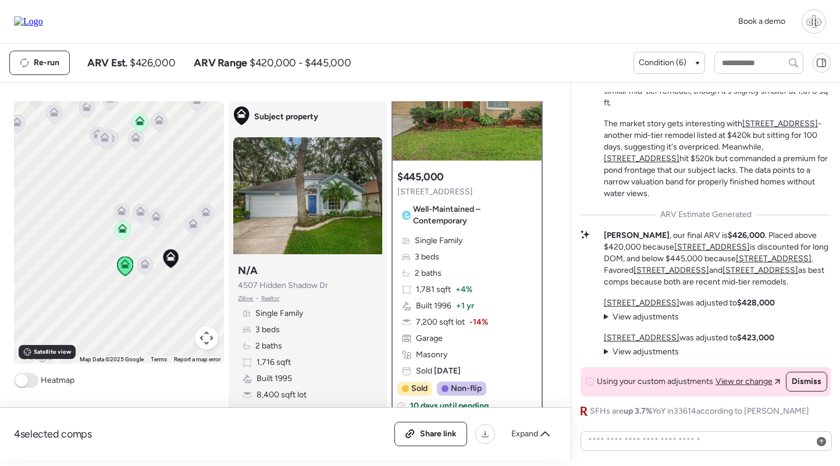
click at [122, 231] on icon at bounding box center [122, 230] width 8 height 3
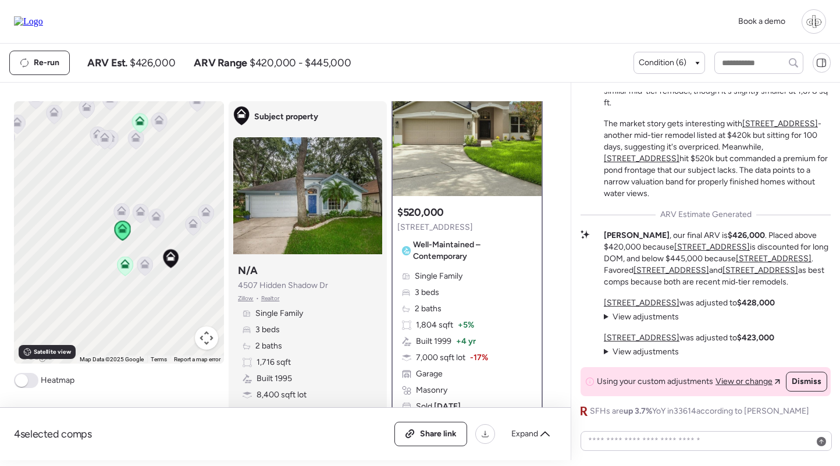
scroll to position [42, 0]
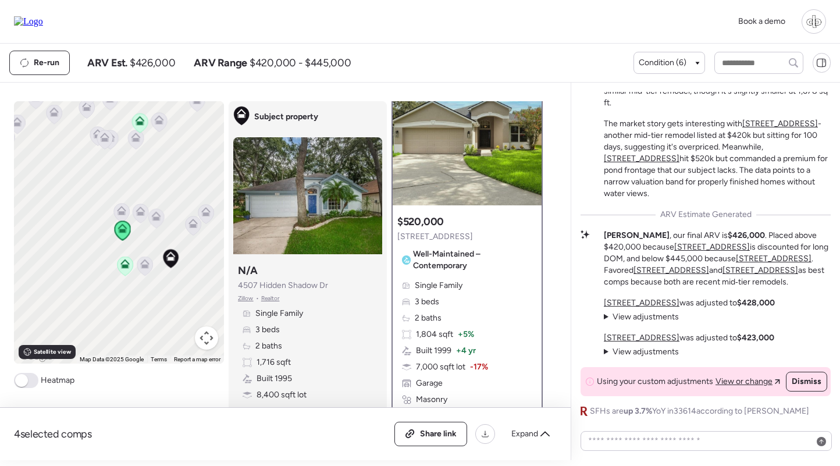
click at [471, 133] on div at bounding box center [467, 132] width 149 height 145
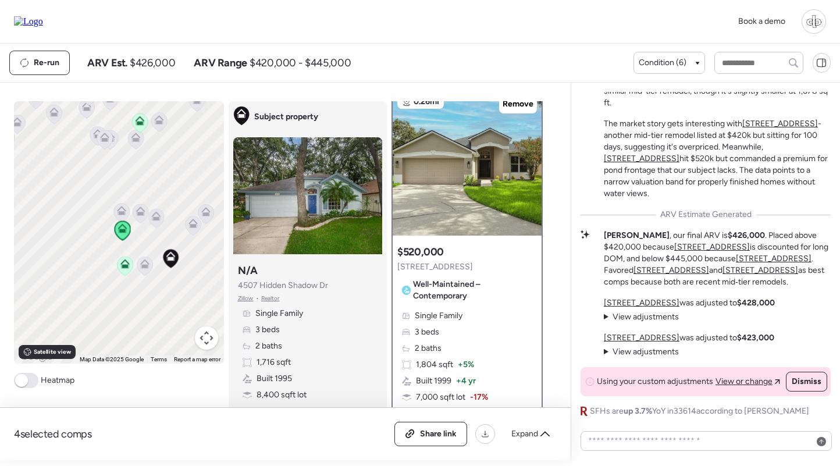
scroll to position [6, 0]
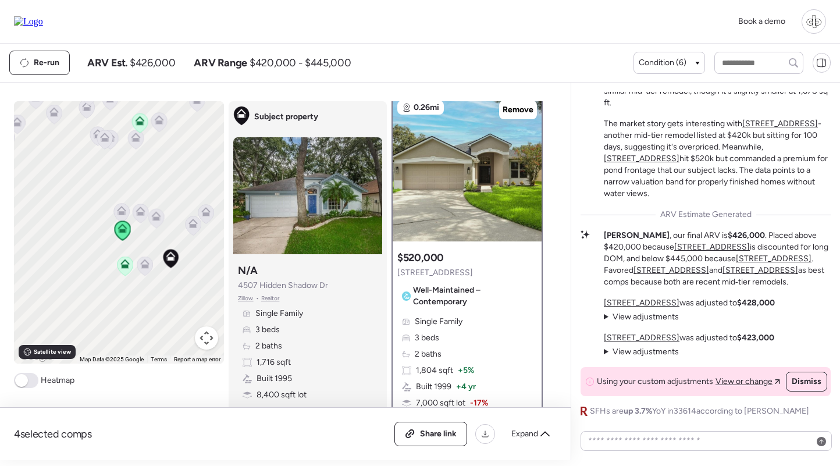
click at [473, 172] on div at bounding box center [467, 168] width 149 height 145
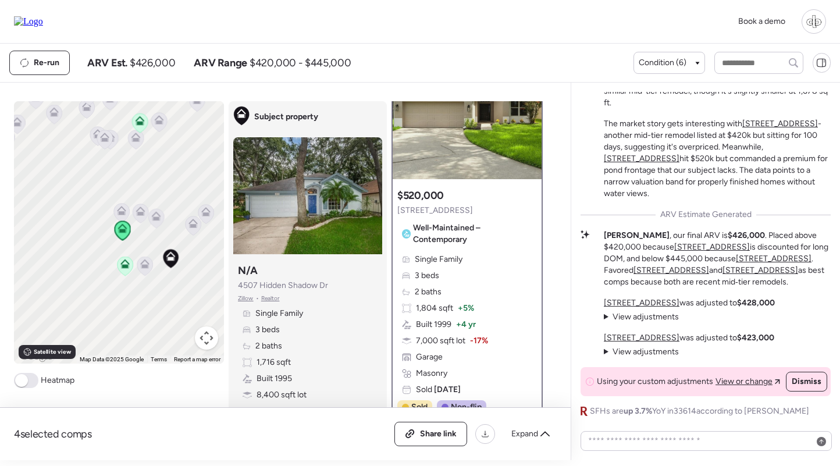
scroll to position [83, 0]
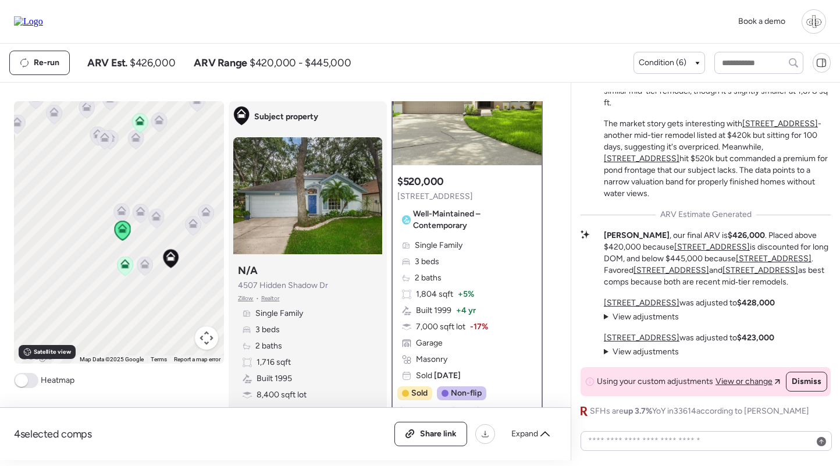
click at [471, 268] on div "Single Family 3 beds 2 baths 1,804 sqft + 5% Built 1999 + 4 yr 7,000 sqft lot -…" at bounding box center [467, 311] width 140 height 142
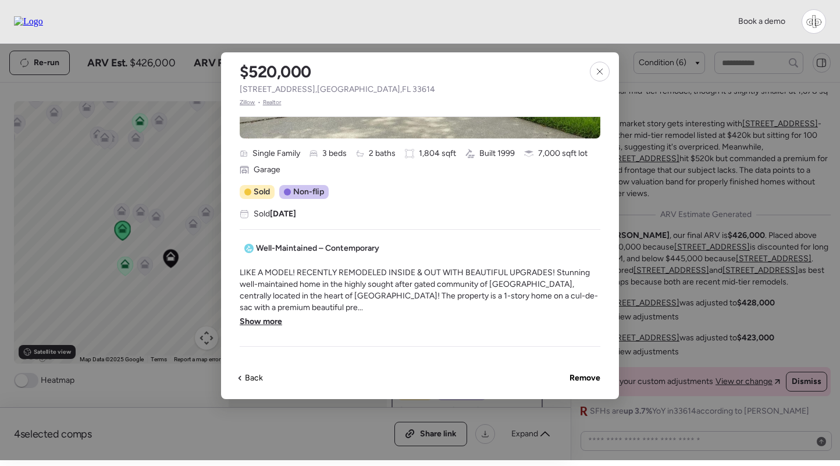
scroll to position [223, 0]
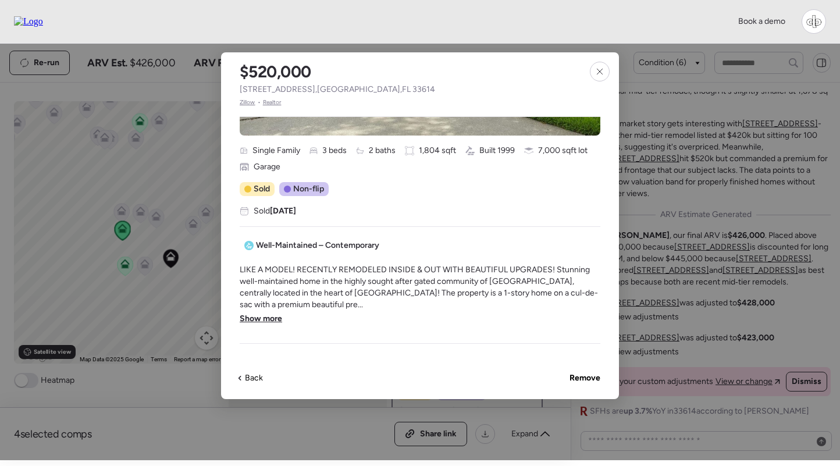
click at [252, 316] on span "Show more" at bounding box center [261, 319] width 42 height 12
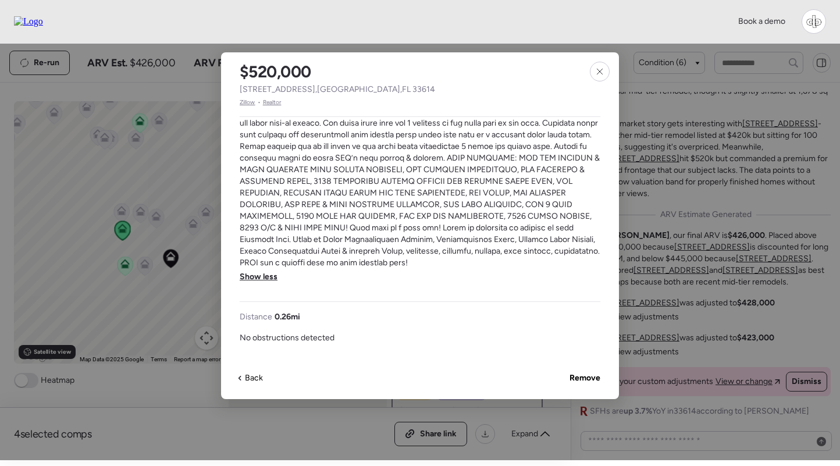
scroll to position [499, 0]
click at [600, 77] on div at bounding box center [600, 72] width 20 height 20
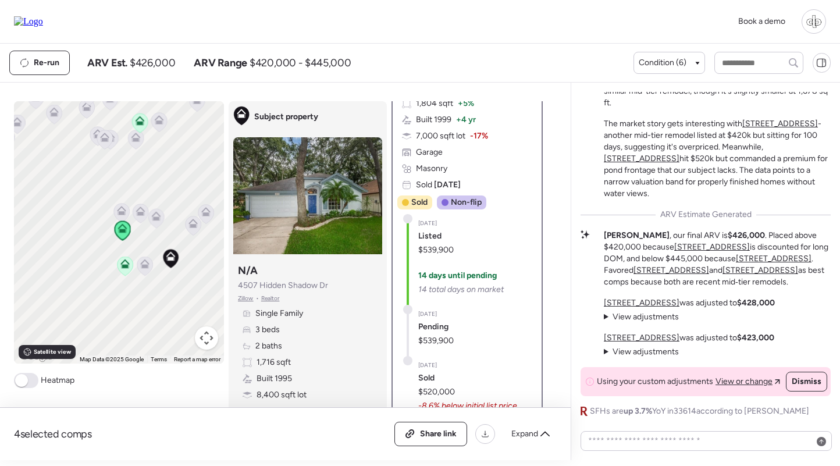
scroll to position [276, 0]
click at [445, 245] on span "$539,900" at bounding box center [435, 248] width 35 height 12
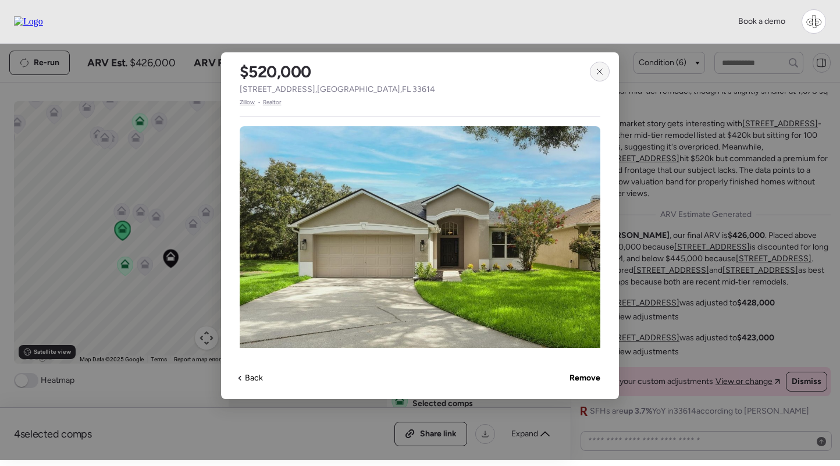
click at [597, 66] on div at bounding box center [600, 72] width 20 height 20
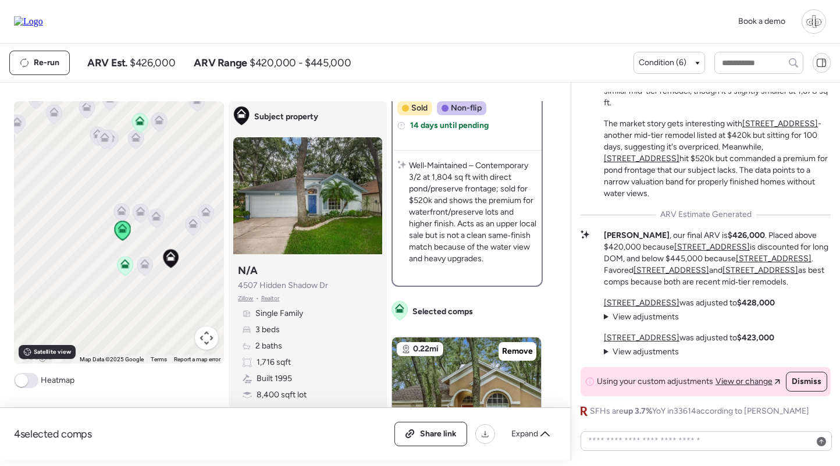
scroll to position [367, 0]
click at [237, 295] on div "Subject property N/A 4507 Hidden Shadow Dr [PERSON_NAME] • Realtor Single Famil…" at bounding box center [307, 348] width 149 height 179
click at [244, 298] on span "Zillow" at bounding box center [246, 298] width 16 height 9
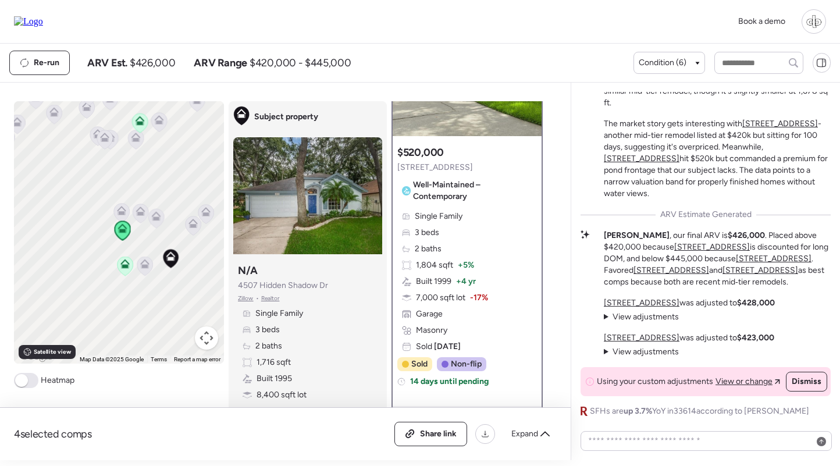
scroll to position [110, 0]
click at [442, 181] on span "Well-Maintained – Contemporary" at bounding box center [472, 192] width 119 height 23
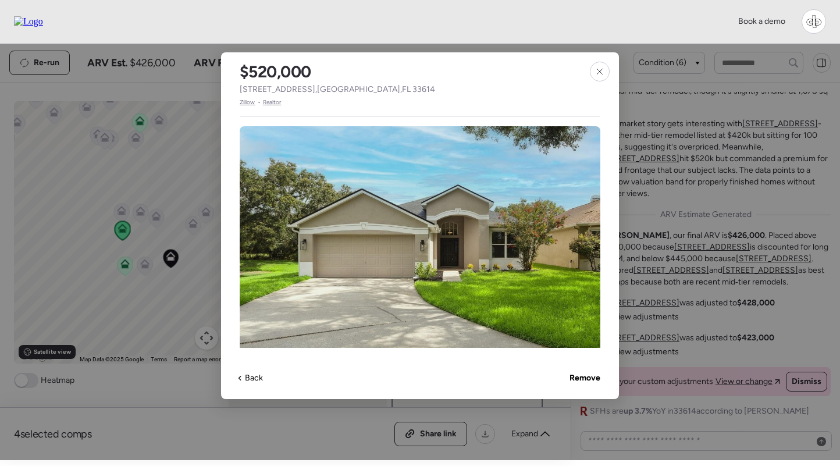
click at [245, 103] on span "Zillow" at bounding box center [248, 102] width 16 height 9
click at [604, 77] on div at bounding box center [600, 72] width 20 height 20
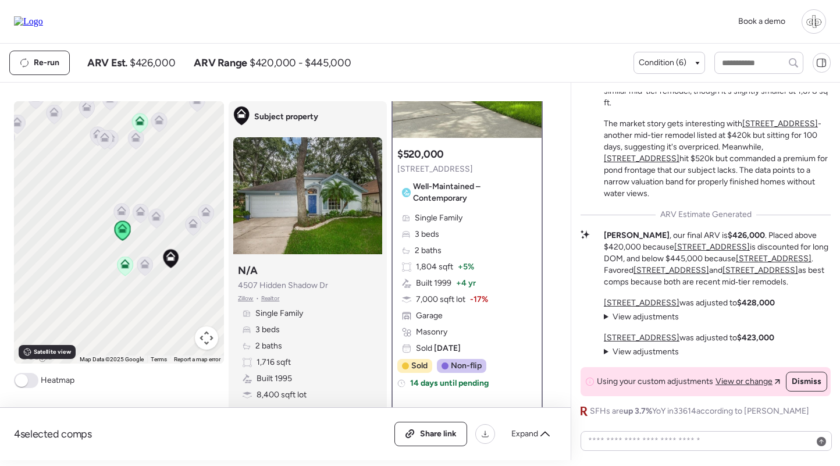
click at [641, 308] on p "[STREET_ADDRESS] was adjusted to $428,000" at bounding box center [689, 303] width 171 height 12
click at [638, 304] on u "[STREET_ADDRESS]" at bounding box center [642, 303] width 76 height 10
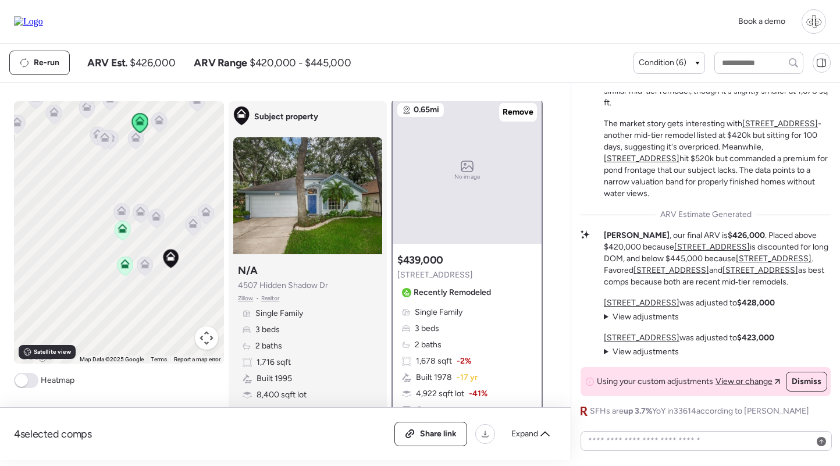
scroll to position [5, 0]
click at [493, 349] on div "Single Family 3 beds 2 baths 1,678 sqft -2% Built 1978 -17 yr 4,922 sqft lot -4…" at bounding box center [467, 384] width 140 height 158
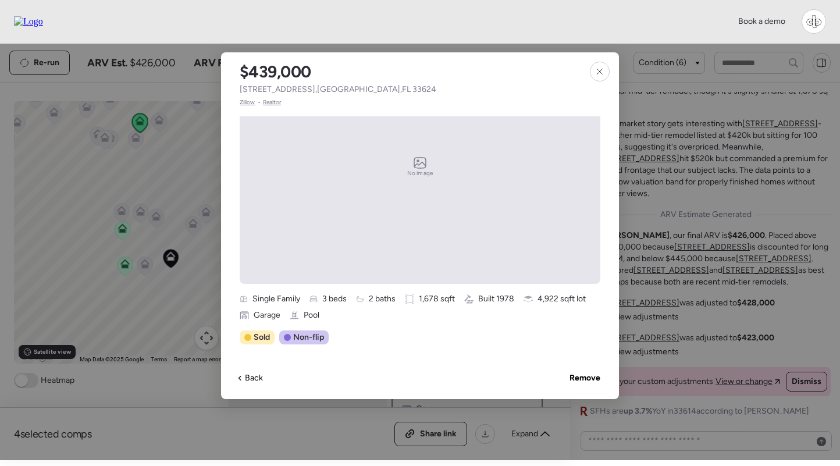
scroll to position [357, 0]
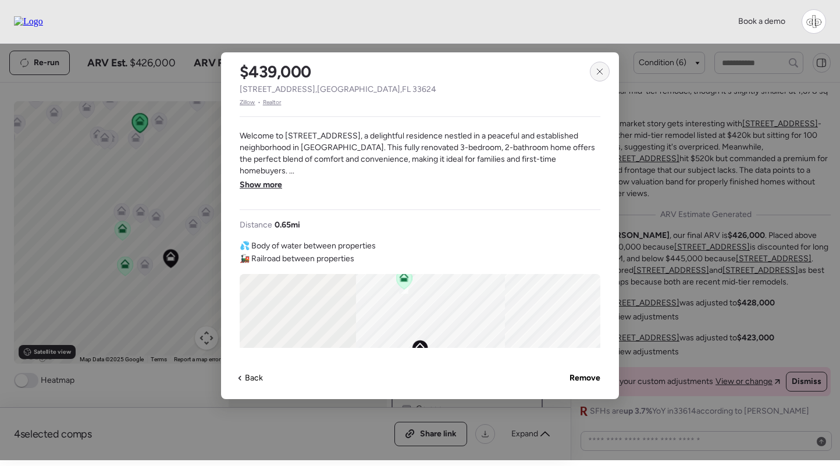
click at [606, 73] on div at bounding box center [600, 72] width 20 height 20
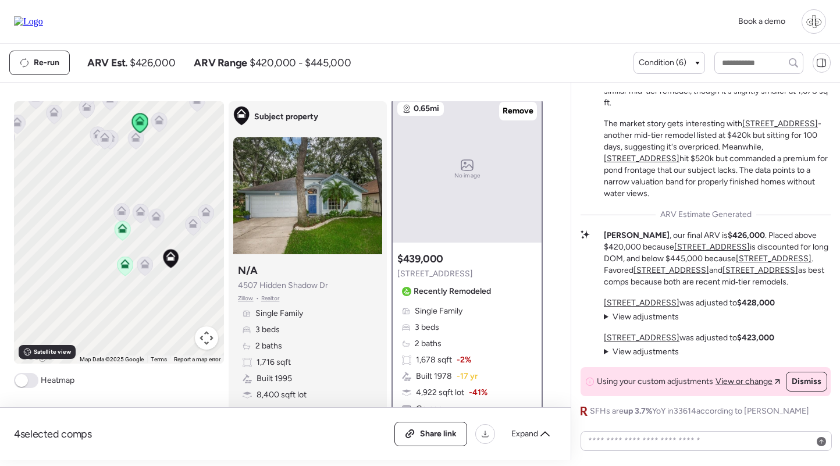
click at [638, 341] on u "[STREET_ADDRESS]" at bounding box center [642, 338] width 76 height 10
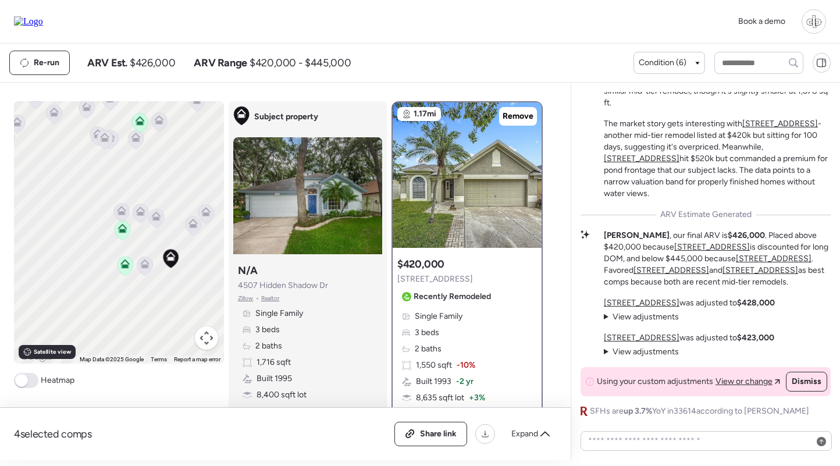
scroll to position [0, 0]
click at [441, 194] on img at bounding box center [467, 174] width 149 height 145
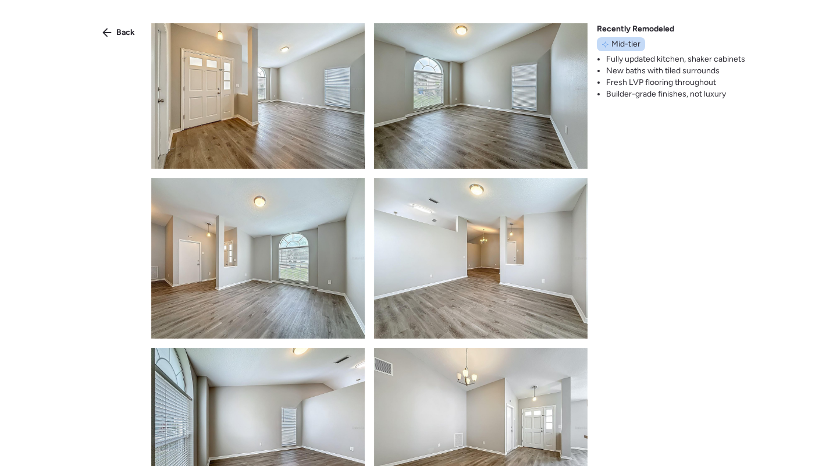
scroll to position [1216, 0]
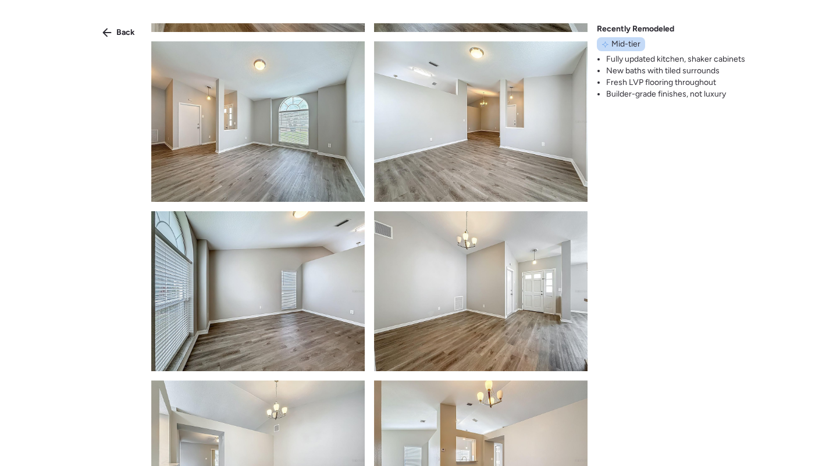
click at [136, 46] on div "Back Recently Remodeled Mid-tier Fully updated kitchen, shaker cabinets New bat…" at bounding box center [420, 254] width 840 height 508
click at [125, 31] on span "Back" at bounding box center [125, 33] width 19 height 12
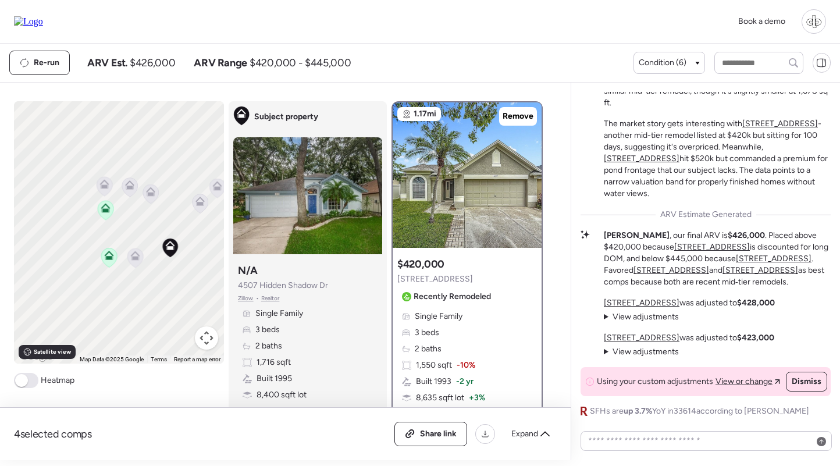
click at [130, 256] on icon at bounding box center [135, 257] width 16 height 19
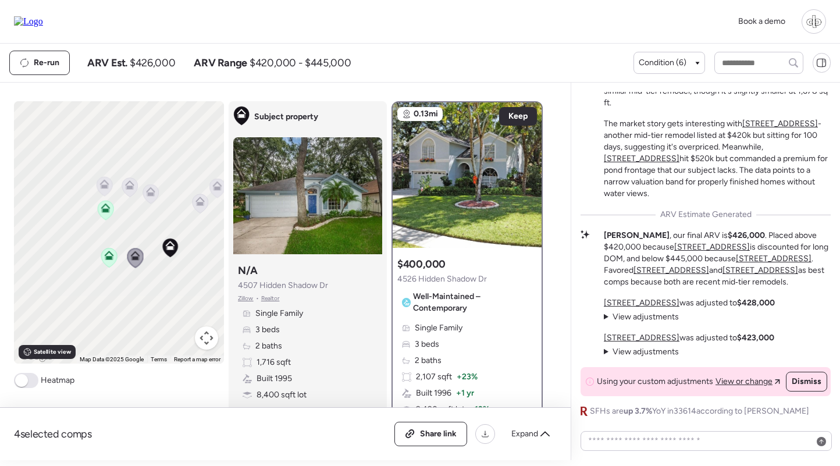
click at [201, 201] on icon at bounding box center [199, 201] width 9 height 9
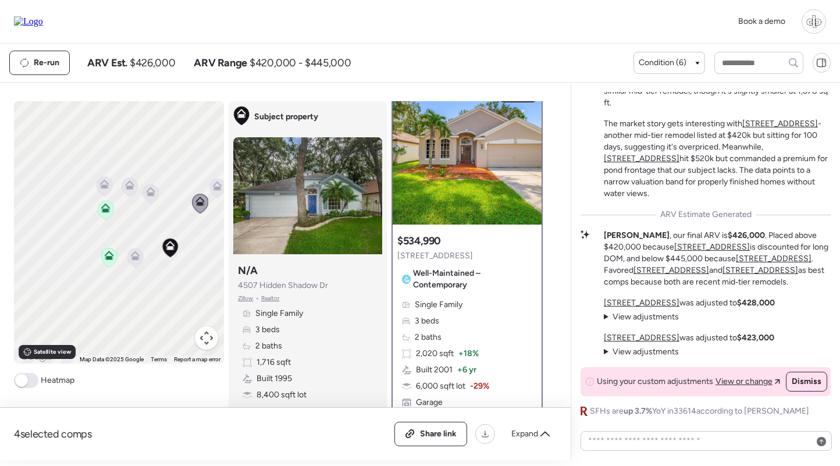
scroll to position [17, 0]
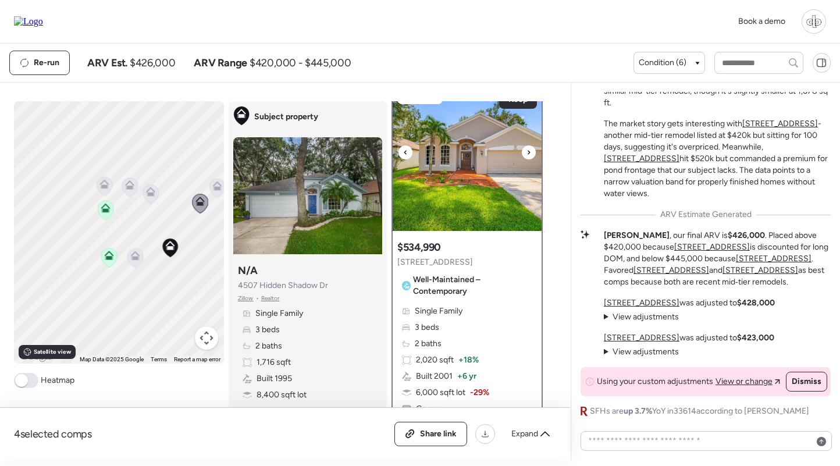
click at [453, 113] on img at bounding box center [467, 158] width 149 height 145
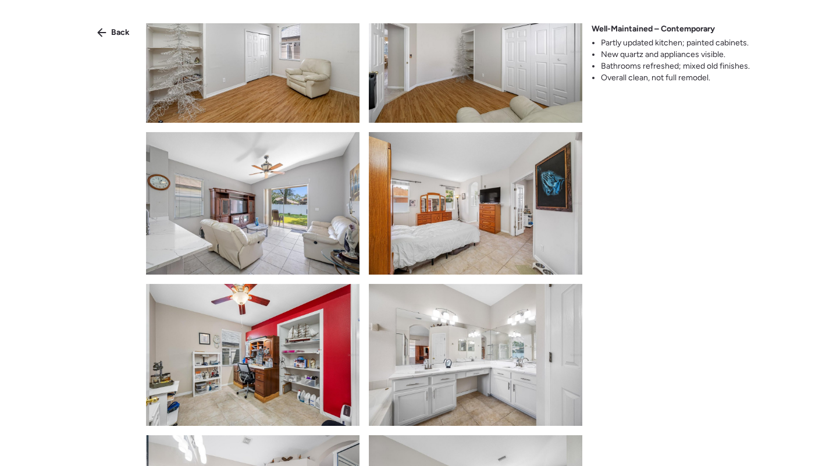
scroll to position [1105, 0]
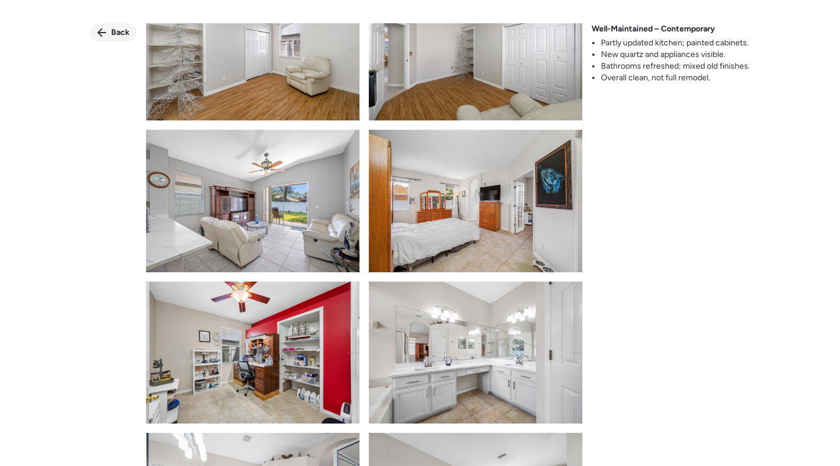
click at [112, 34] on span "Back" at bounding box center [120, 33] width 19 height 12
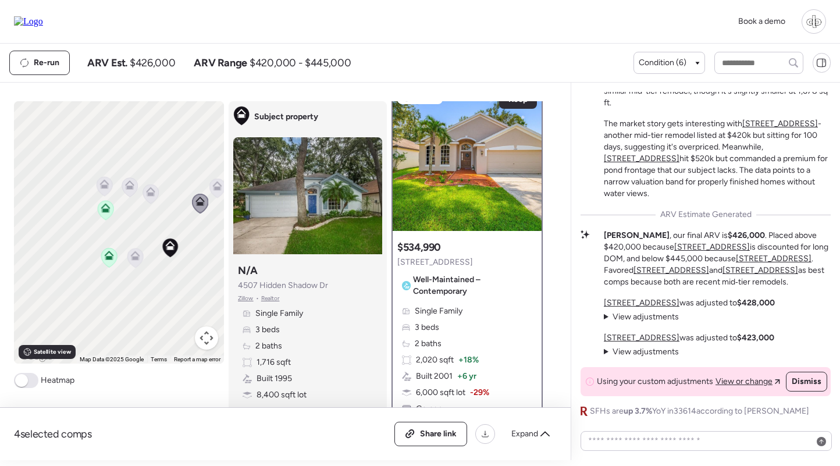
click at [159, 194] on div "To navigate, press the arrow keys. To activate drag with keyboard, press Alt + …" at bounding box center [119, 232] width 210 height 262
click at [151, 194] on icon at bounding box center [151, 193] width 8 height 3
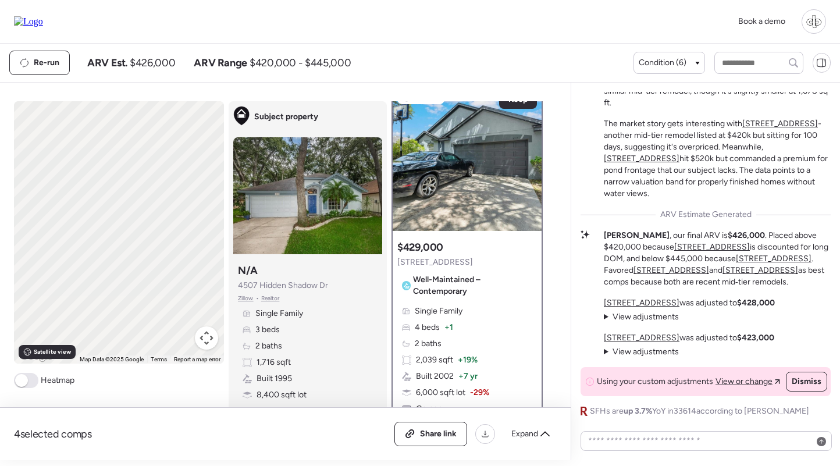
scroll to position [0, 0]
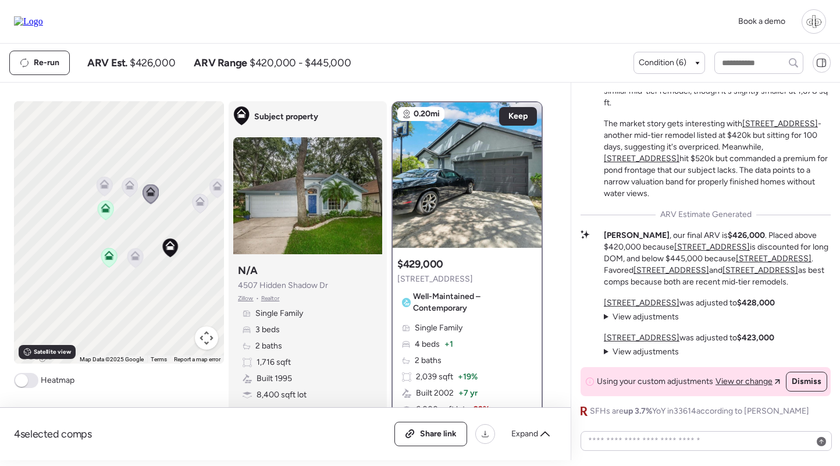
click at [130, 190] on icon at bounding box center [130, 186] width 16 height 19
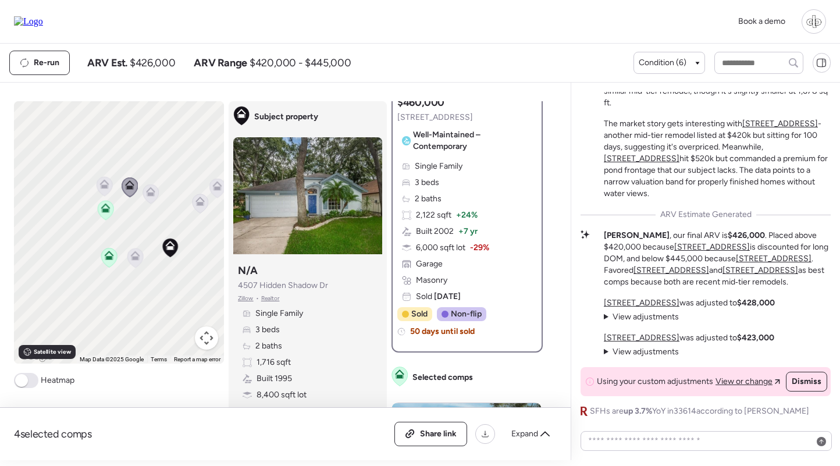
scroll to position [156, 0]
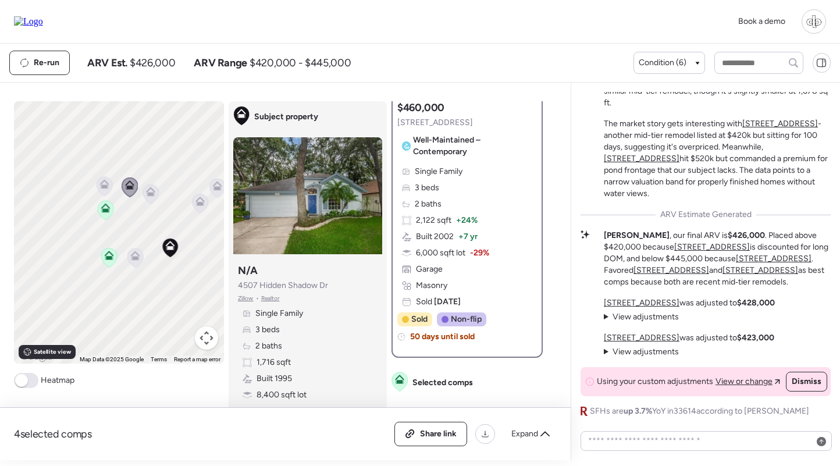
click at [108, 184] on icon at bounding box center [103, 181] width 9 height 5
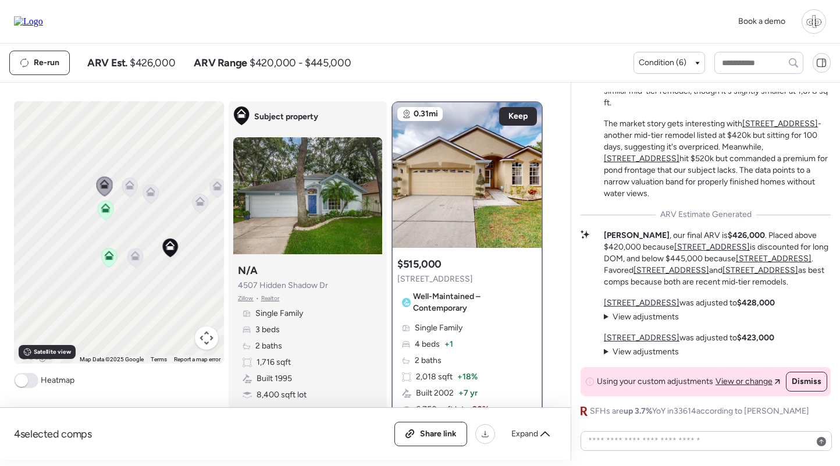
scroll to position [116, 0]
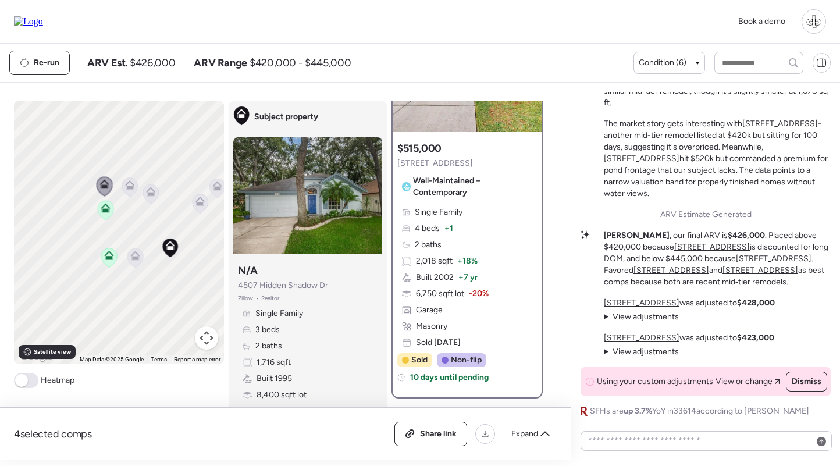
click at [100, 207] on icon at bounding box center [106, 210] width 16 height 19
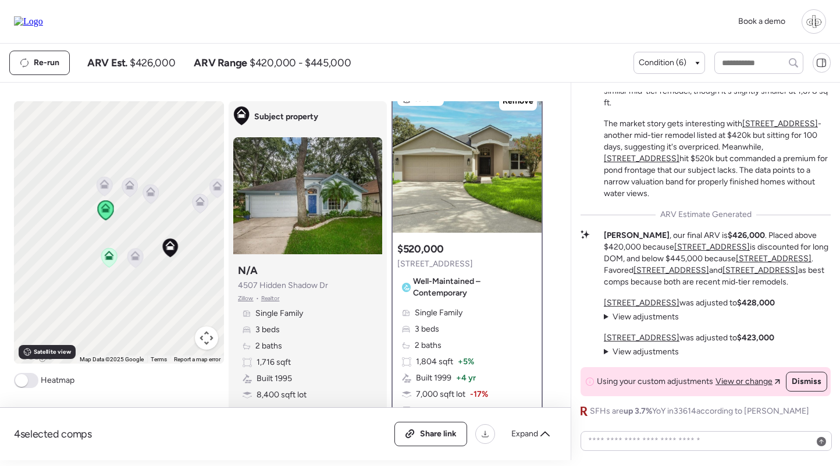
scroll to position [0, 0]
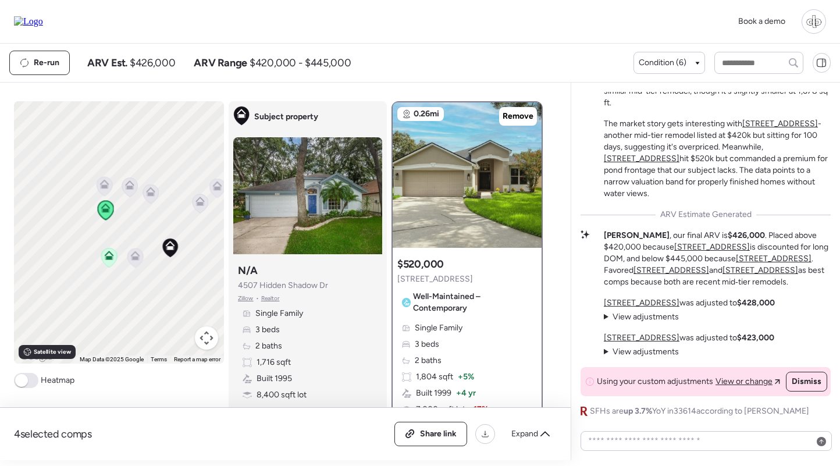
click at [112, 250] on icon at bounding box center [109, 257] width 16 height 19
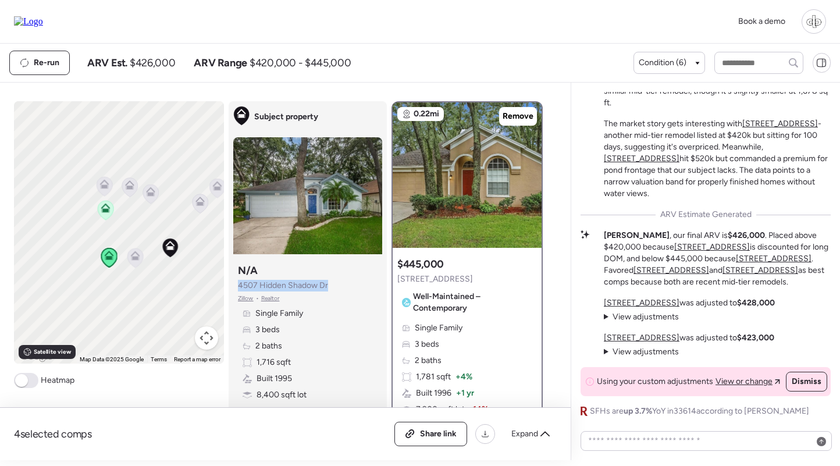
drag, startPoint x: 240, startPoint y: 287, endPoint x: 330, endPoint y: 287, distance: 90.7
click at [330, 287] on div "Subject property N/A 4507 Hidden Shadow Dr [PERSON_NAME] • Realtor Single Famil…" at bounding box center [307, 348] width 149 height 179
copy span "4507 Hidden Shadow Dr"
click at [589, 71] on div "Re-run ARV Est. $426,000 ARV Range $420,000 - $445,000" at bounding box center [321, 63] width 624 height 24
click at [129, 258] on icon at bounding box center [135, 257] width 16 height 19
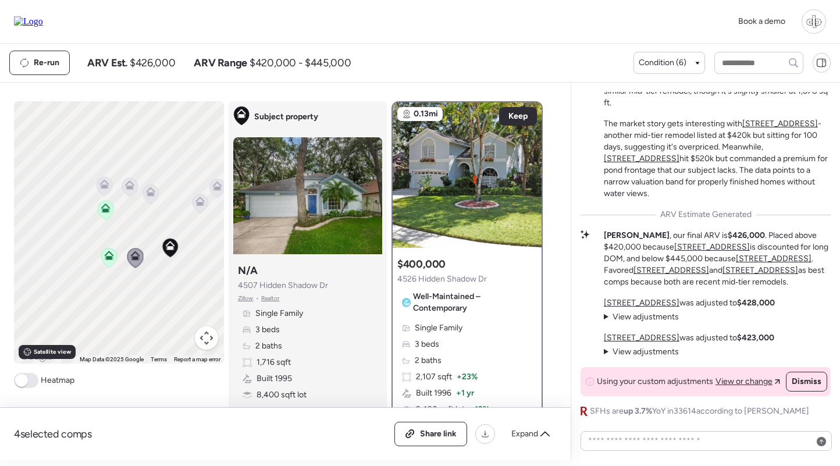
click at [106, 212] on icon at bounding box center [105, 209] width 8 height 3
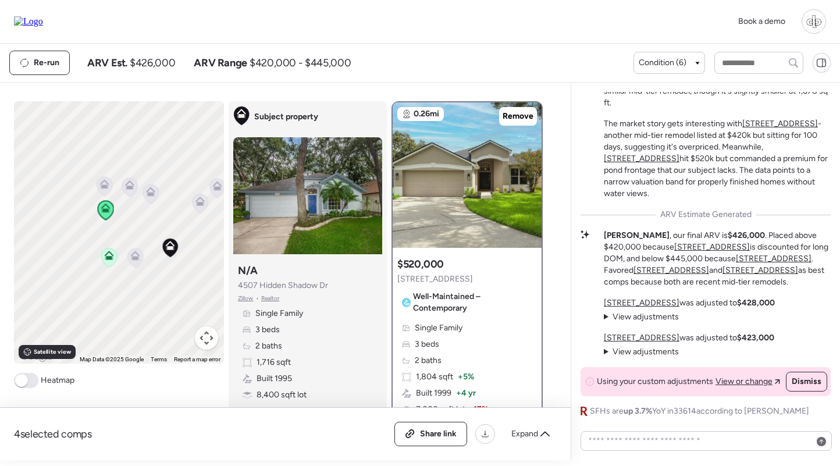
click at [105, 256] on icon at bounding box center [108, 253] width 9 height 5
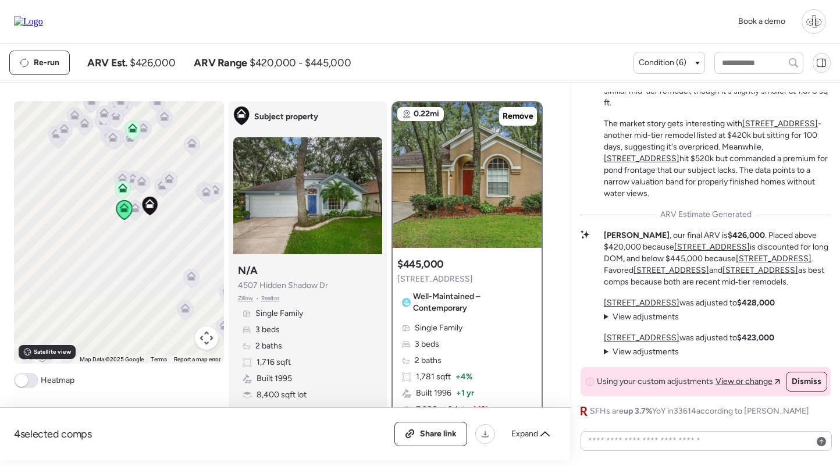
drag, startPoint x: 149, startPoint y: 144, endPoint x: 149, endPoint y: 176, distance: 32.0
click at [149, 176] on div "To navigate, press the arrow keys. To activate drag with keyboard, press Alt + …" at bounding box center [119, 232] width 210 height 262
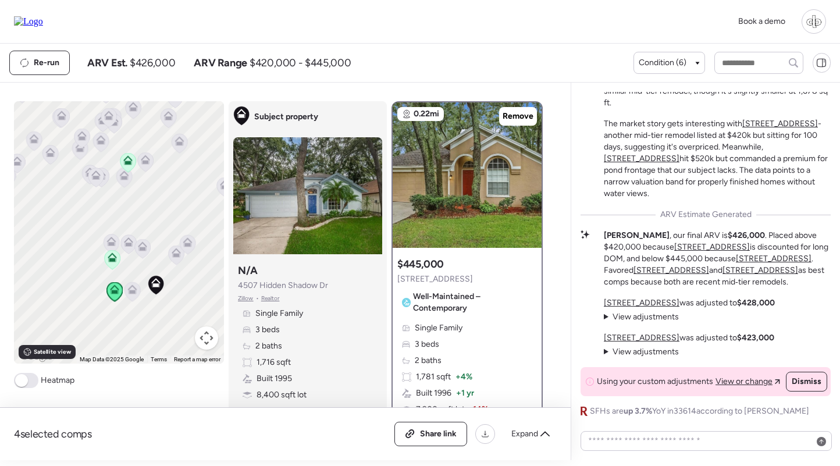
click at [129, 158] on icon at bounding box center [127, 157] width 9 height 5
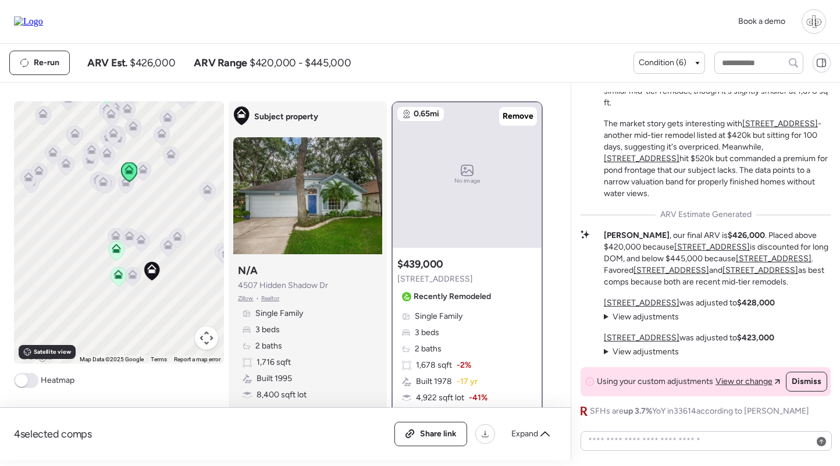
drag, startPoint x: 173, startPoint y: 181, endPoint x: 173, endPoint y: 202, distance: 20.9
click at [173, 202] on div "To navigate, press the arrow keys. To activate drag with keyboard, press Alt + …" at bounding box center [119, 232] width 210 height 262
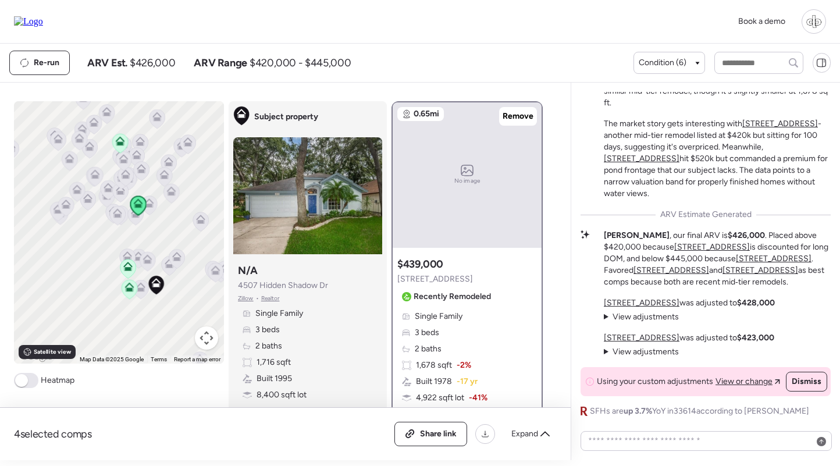
click at [118, 139] on icon at bounding box center [119, 138] width 9 height 5
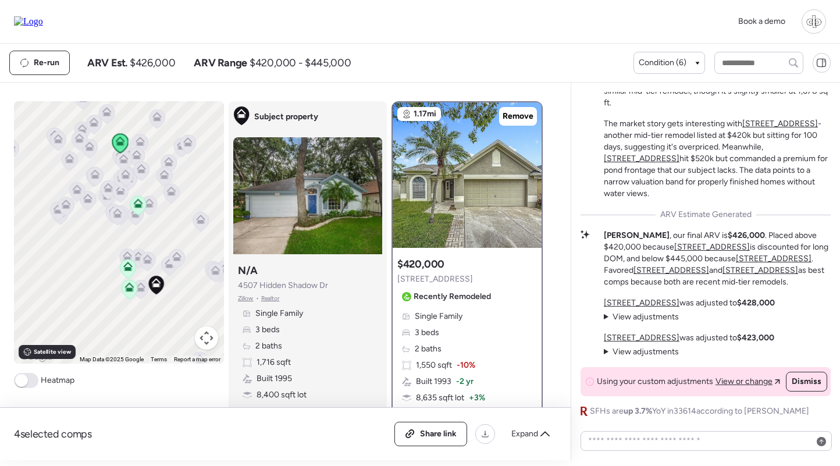
click at [124, 273] on icon at bounding box center [128, 268] width 16 height 19
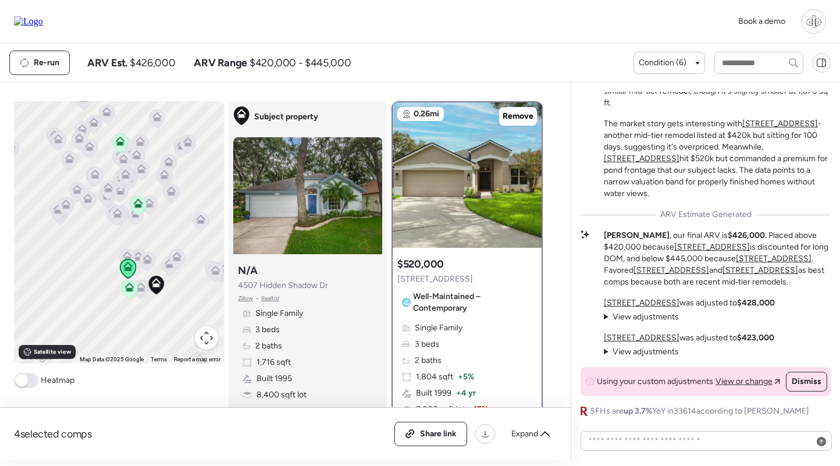
click at [134, 289] on icon at bounding box center [130, 289] width 16 height 19
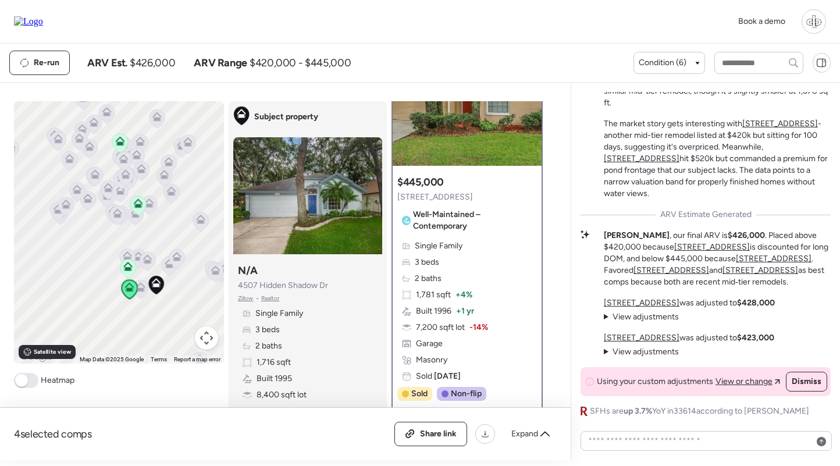
scroll to position [88, 0]
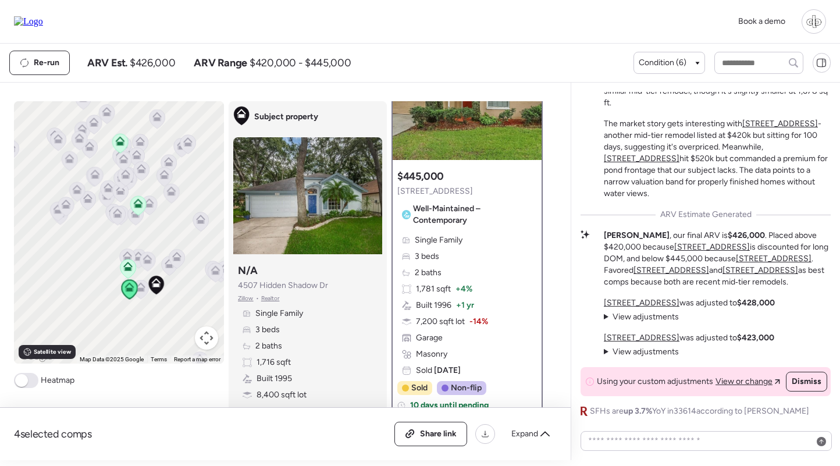
click at [130, 264] on icon at bounding box center [127, 266] width 9 height 9
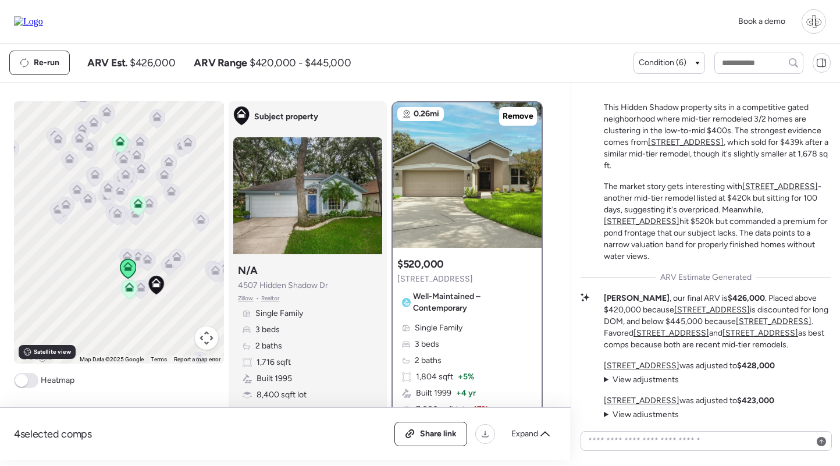
scroll to position [-62, 0]
drag, startPoint x: 696, startPoint y: 198, endPoint x: 710, endPoint y: 198, distance: 14.5
click at [710, 198] on p "The market story gets interesting with [STREET_ADDRESS] - another mid-tier remo…" at bounding box center [717, 220] width 227 height 81
click at [679, 223] on u "[STREET_ADDRESS]" at bounding box center [642, 220] width 76 height 10
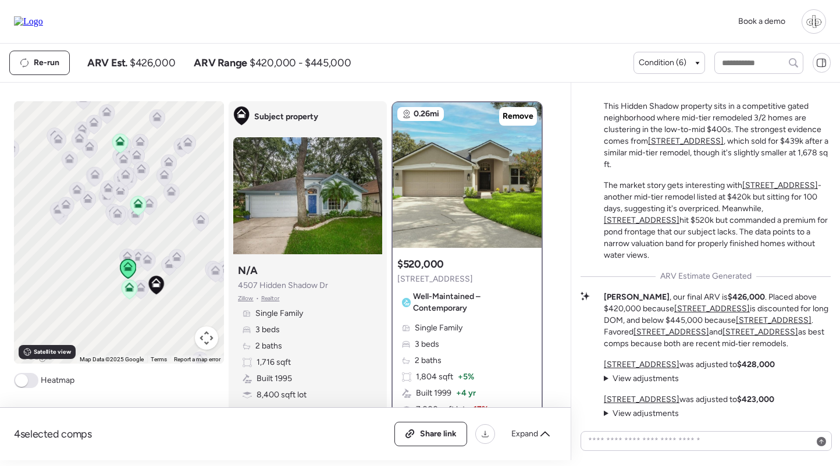
click at [679, 220] on u "[STREET_ADDRESS]" at bounding box center [642, 220] width 76 height 10
click at [440, 207] on div at bounding box center [467, 174] width 149 height 145
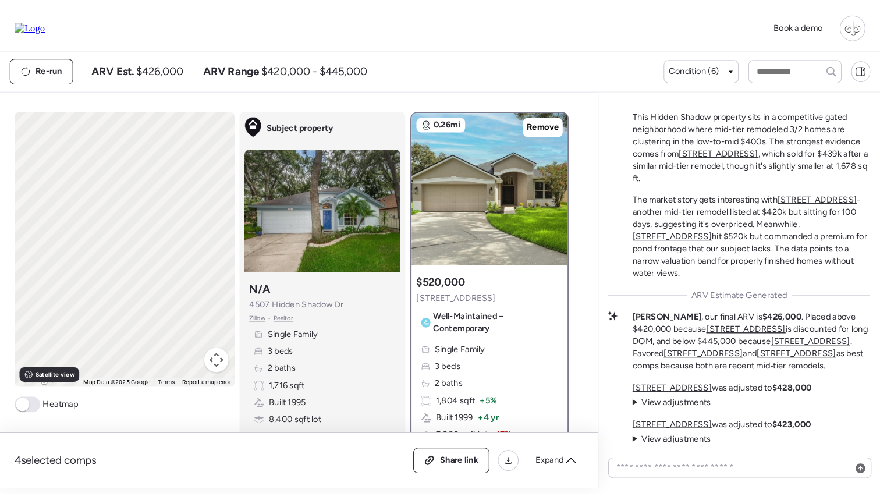
scroll to position [-29, 0]
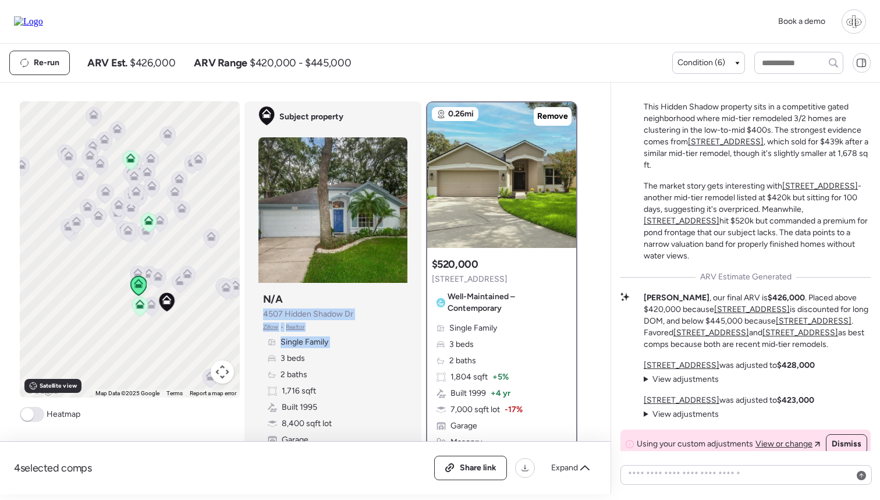
drag, startPoint x: 264, startPoint y: 312, endPoint x: 384, endPoint y: 319, distance: 121.2
click at [384, 319] on div "Subject property N/A 4507 Hidden Shadow Dr [PERSON_NAME] • Realtor Single Famil…" at bounding box center [332, 376] width 149 height 179
click at [377, 317] on div "Subject property N/A 4507 Hidden Shadow Dr [PERSON_NAME] • Realtor Single Famil…" at bounding box center [332, 376] width 149 height 179
drag, startPoint x: 359, startPoint y: 312, endPoint x: 259, endPoint y: 314, distance: 100.1
click at [259, 314] on div "Subject property N/A 4507 Hidden Shadow Dr [PERSON_NAME] • Realtor Single Famil…" at bounding box center [332, 376] width 149 height 179
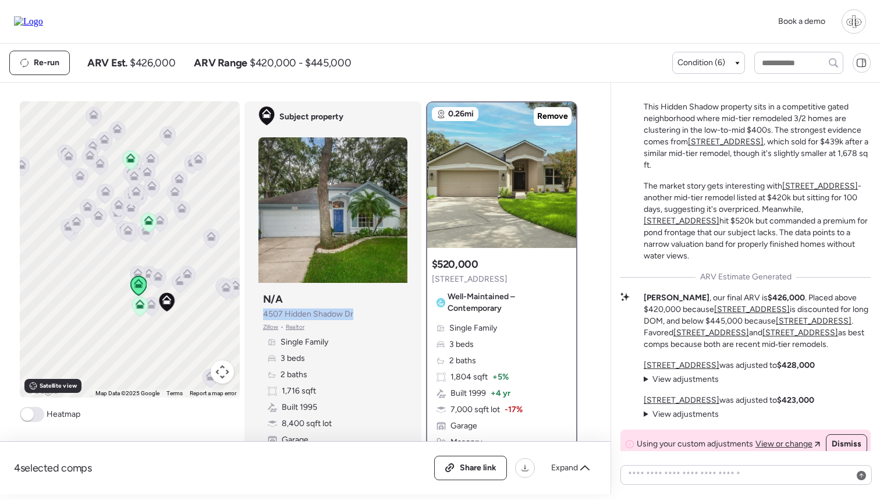
copy span "4507 Hidden Shadow Dr"
click at [436, 78] on div "Re-run ARV Est. $426,000 ARV Range $420,000 - $445,000 Condition (6)" at bounding box center [440, 63] width 880 height 38
drag, startPoint x: 123, startPoint y: 59, endPoint x: 171, endPoint y: 59, distance: 47.7
click at [171, 59] on div "ARV Est. $426,000" at bounding box center [131, 63] width 88 height 14
click at [171, 59] on span "$426,000" at bounding box center [152, 63] width 45 height 14
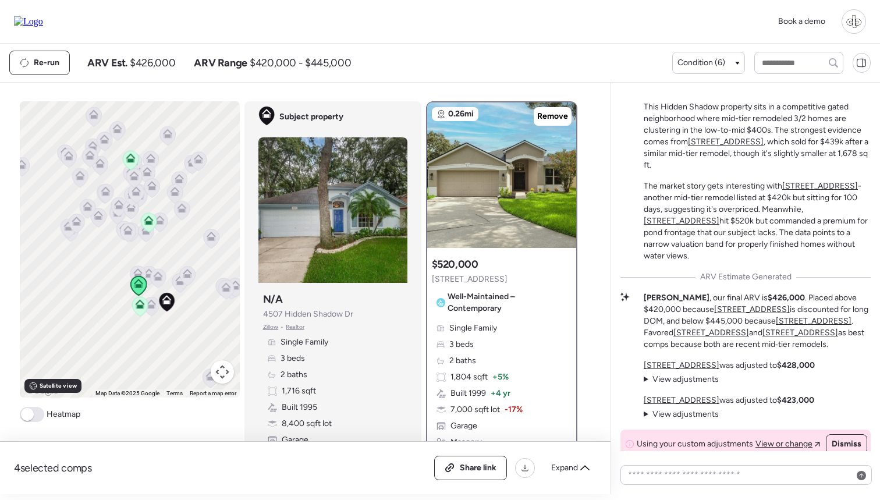
click at [171, 59] on span "$426,000" at bounding box center [152, 63] width 45 height 14
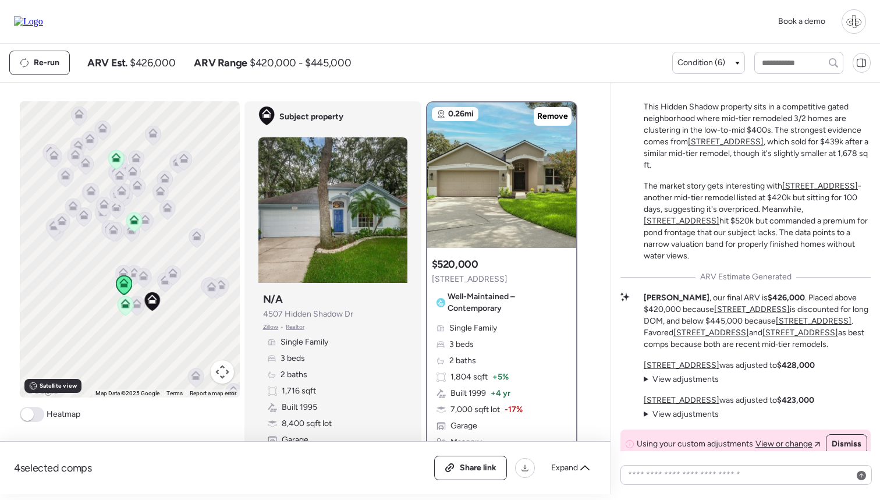
drag, startPoint x: 184, startPoint y: 293, endPoint x: 165, endPoint y: 292, distance: 18.6
click at [165, 292] on icon at bounding box center [165, 282] width 16 height 20
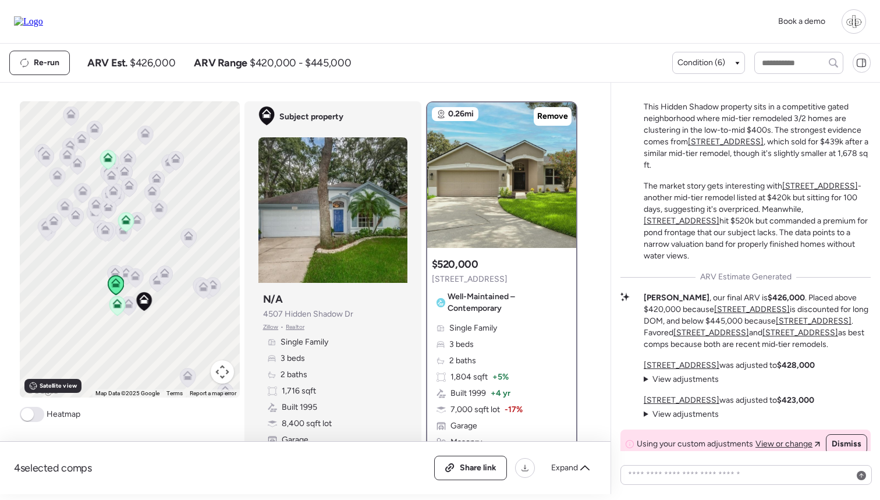
click at [117, 304] on icon at bounding box center [116, 302] width 9 height 9
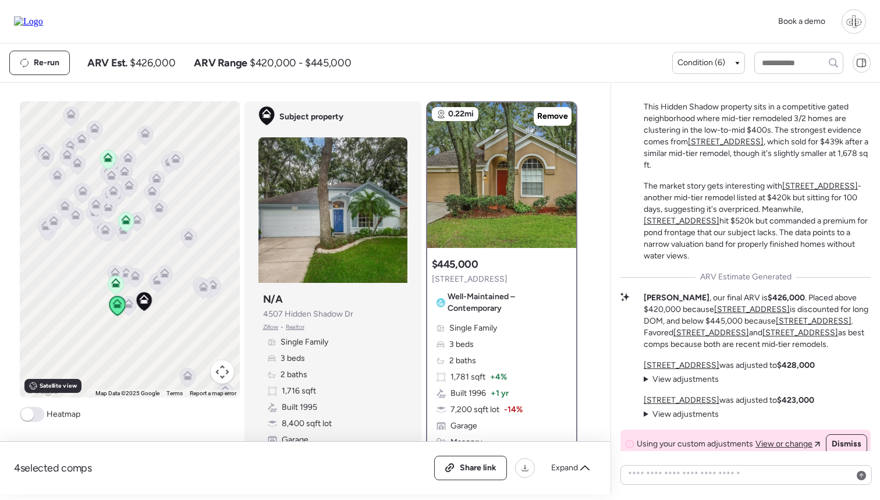
click at [115, 281] on icon at bounding box center [115, 282] width 9 height 9
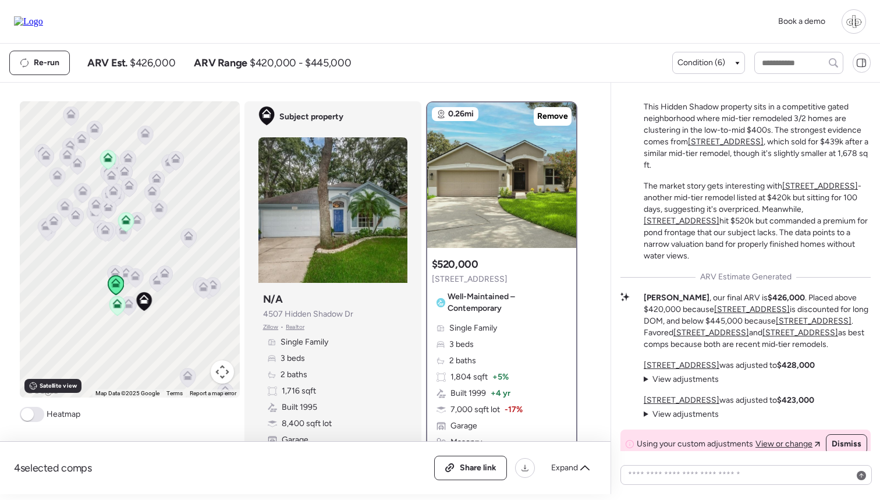
click at [111, 161] on icon at bounding box center [108, 159] width 8 height 3
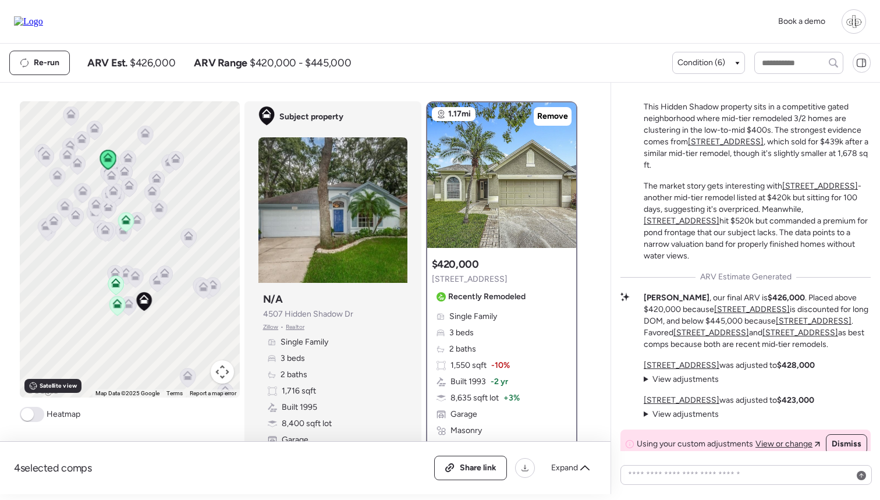
click at [129, 223] on icon at bounding box center [126, 221] width 8 height 3
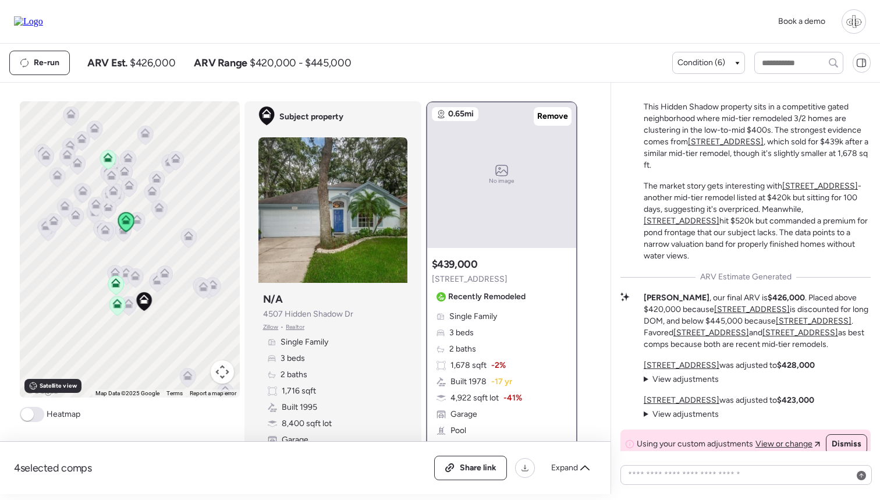
click at [111, 161] on icon at bounding box center [108, 159] width 8 height 3
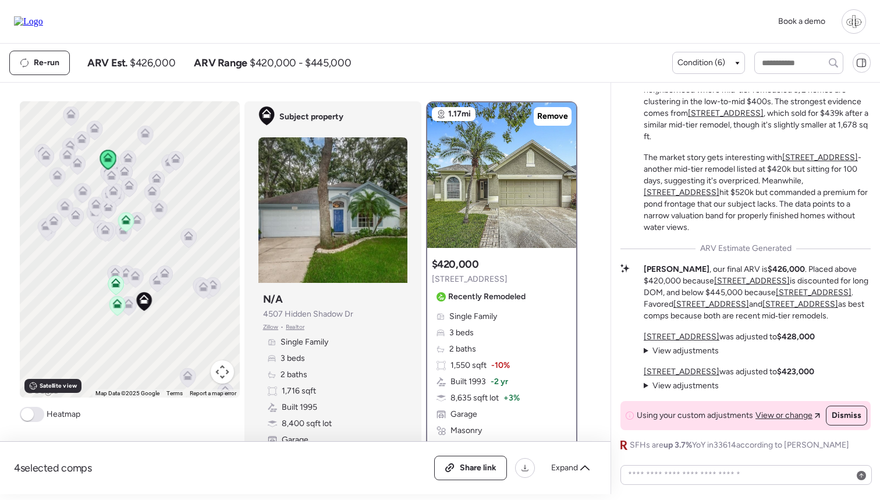
scroll to position [0, 0]
drag, startPoint x: 777, startPoint y: 335, endPoint x: 797, endPoint y: 335, distance: 19.8
click at [796, 335] on strong "$428,000" at bounding box center [796, 337] width 38 height 10
click at [797, 335] on strong "$428,000" at bounding box center [796, 337] width 38 height 10
click at [129, 220] on icon at bounding box center [125, 219] width 9 height 9
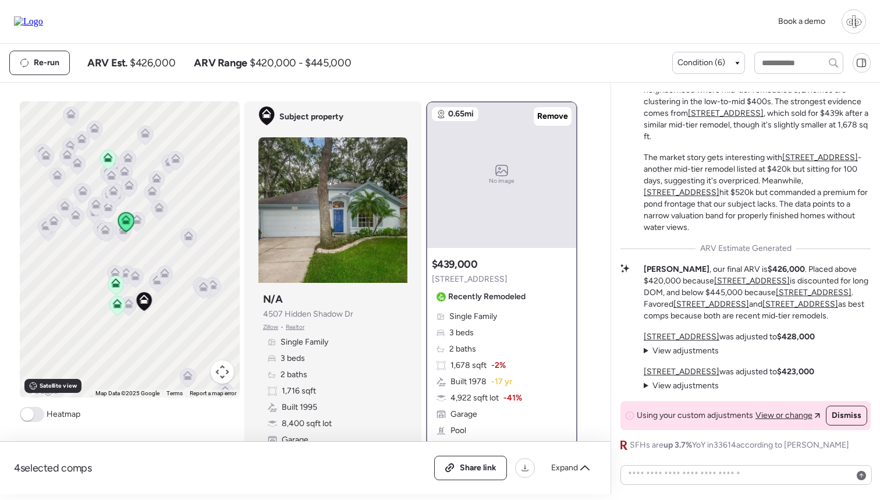
click at [105, 155] on icon at bounding box center [107, 156] width 9 height 9
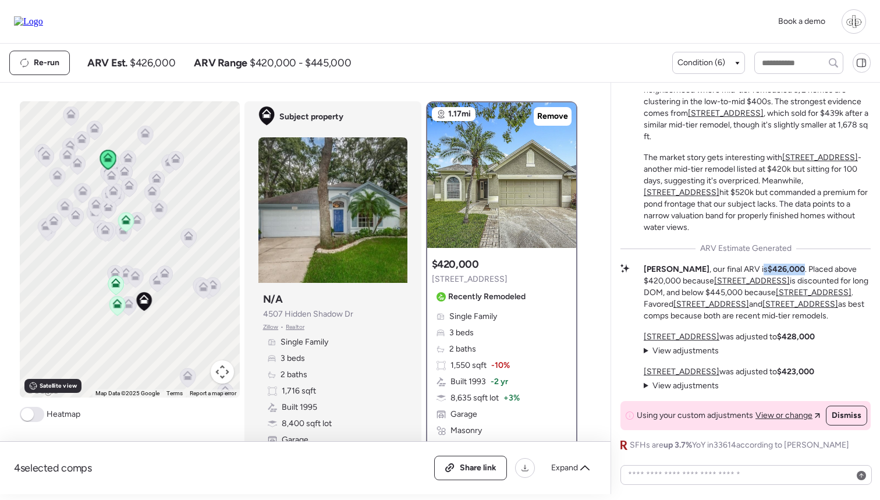
drag, startPoint x: 718, startPoint y: 265, endPoint x: 759, endPoint y: 265, distance: 41.3
click at [759, 265] on p "[PERSON_NAME] , our final ARV is $426,000 . Placed above $420,000 because [STRE…" at bounding box center [756, 293] width 227 height 58
click at [117, 285] on icon at bounding box center [116, 284] width 8 height 3
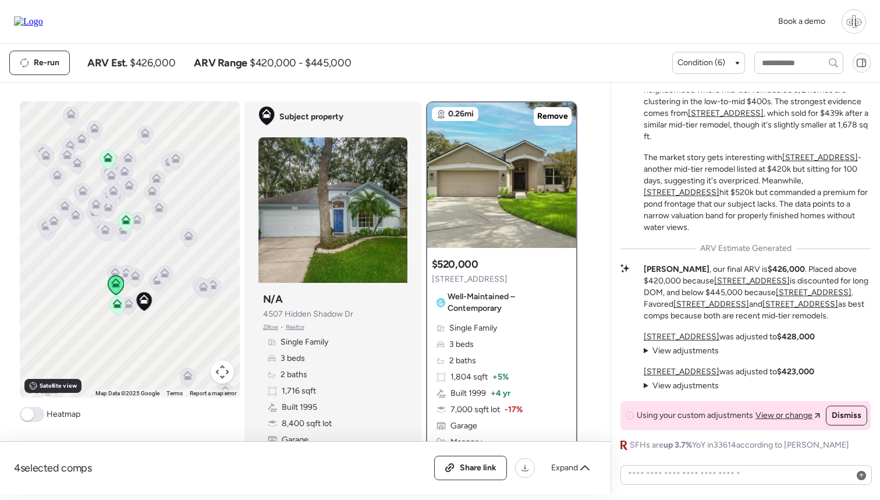
click at [138, 279] on icon at bounding box center [135, 277] width 8 height 3
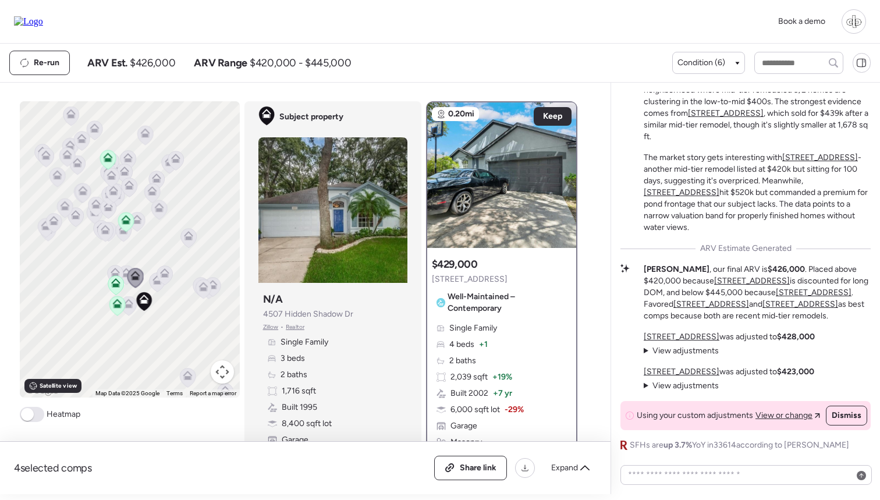
click at [131, 306] on icon at bounding box center [128, 305] width 8 height 3
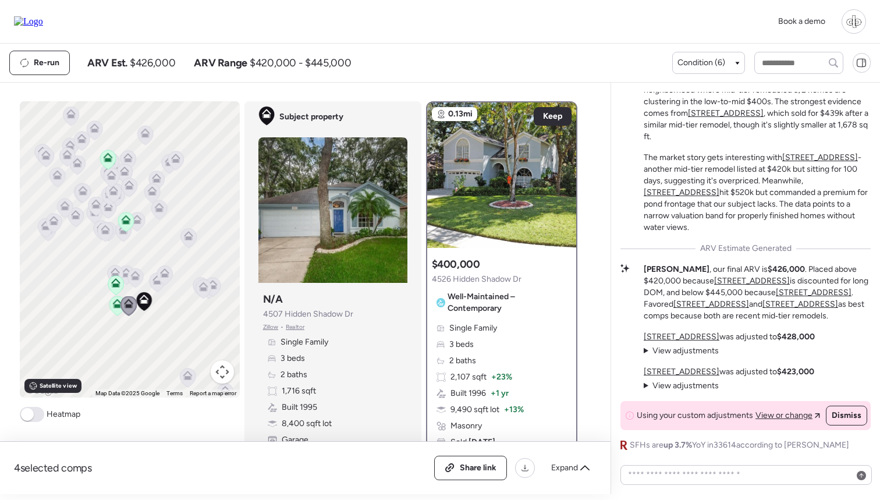
click at [116, 306] on icon at bounding box center [117, 305] width 8 height 3
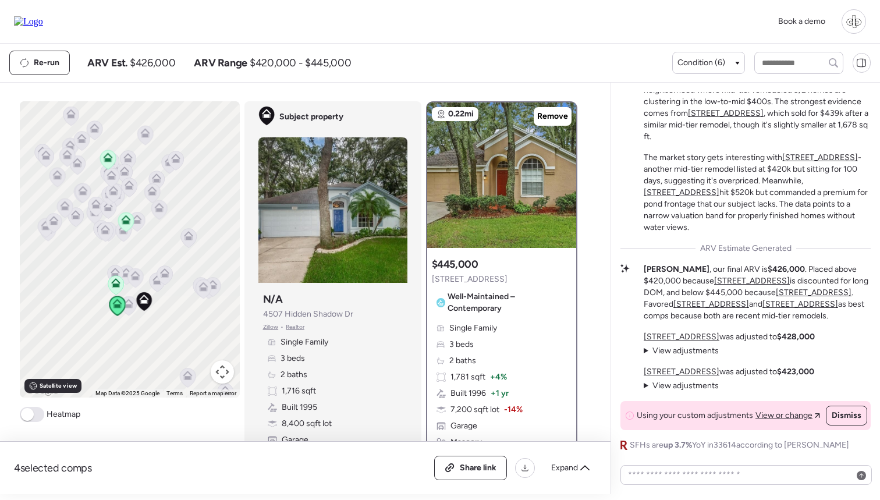
click at [115, 291] on icon at bounding box center [116, 284] width 16 height 19
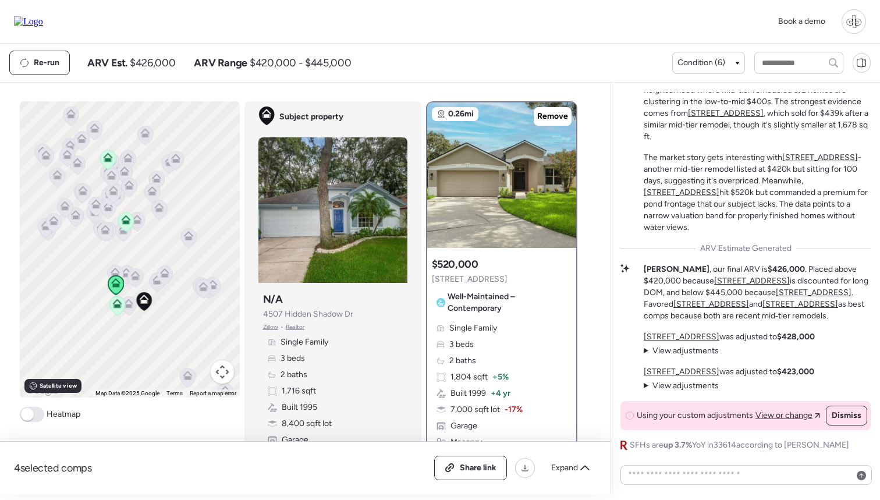
click at [138, 279] on icon at bounding box center [135, 277] width 8 height 3
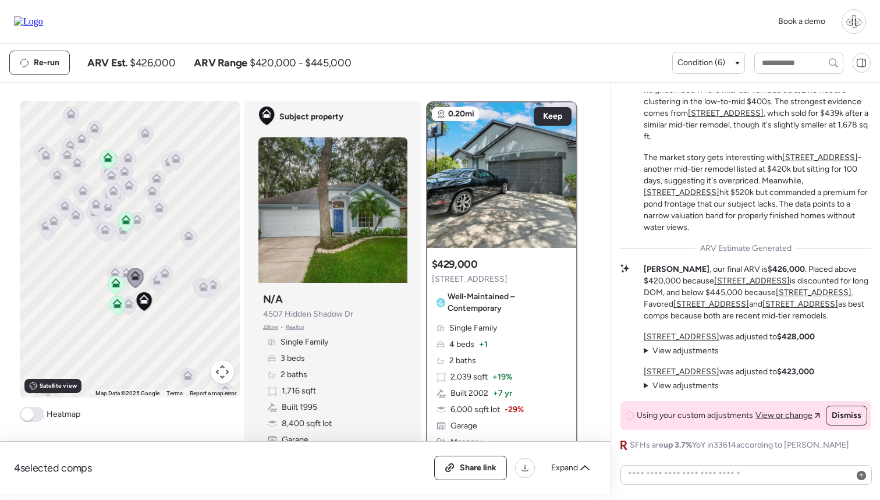
click at [152, 282] on icon at bounding box center [156, 279] width 9 height 9
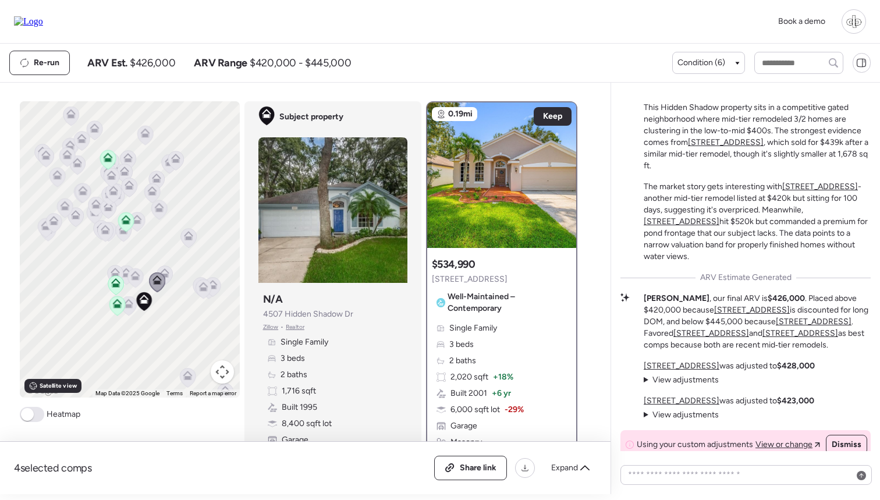
scroll to position [-29, 0]
drag, startPoint x: 704, startPoint y: 191, endPoint x: 745, endPoint y: 191, distance: 41.3
click at [745, 191] on div "Mid-Tier Remodel in a Tight Market This Hidden Shadow property sits in a compet…" at bounding box center [756, 170] width 227 height 181
click at [112, 308] on icon at bounding box center [117, 305] width 16 height 19
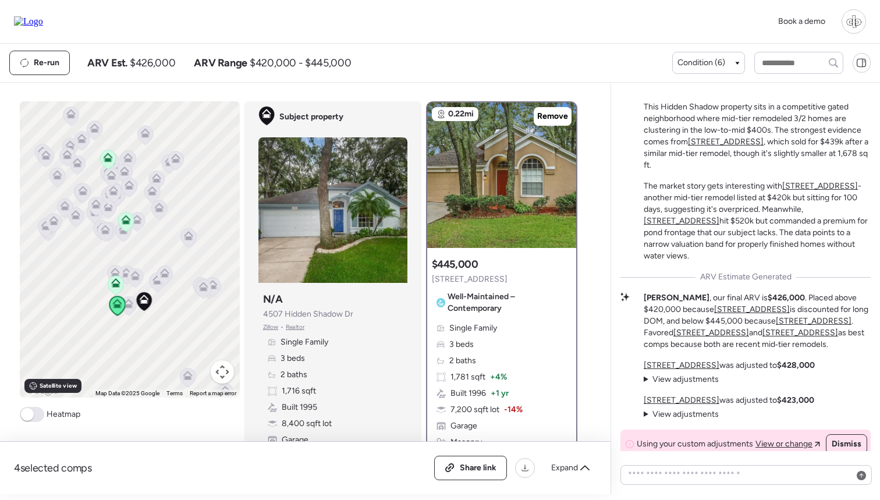
click at [118, 281] on icon at bounding box center [115, 282] width 9 height 9
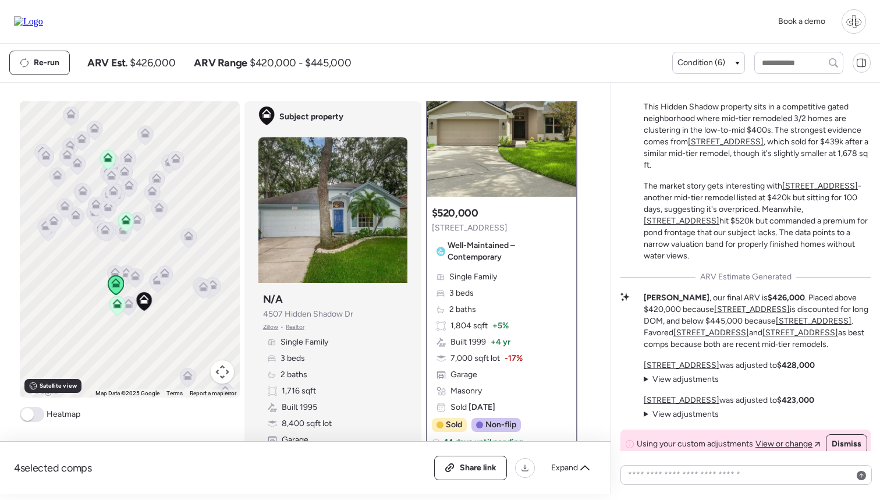
scroll to position [55, 0]
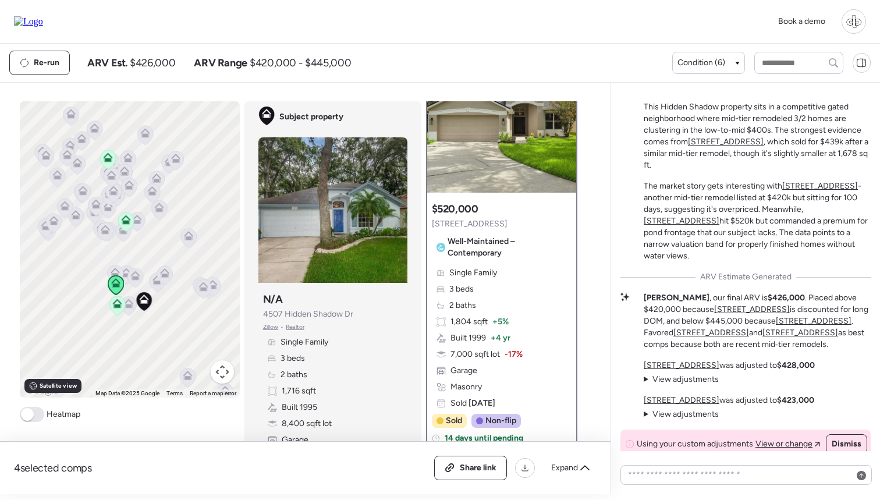
click at [494, 358] on span "7,000 sqft lot" at bounding box center [474, 354] width 49 height 12
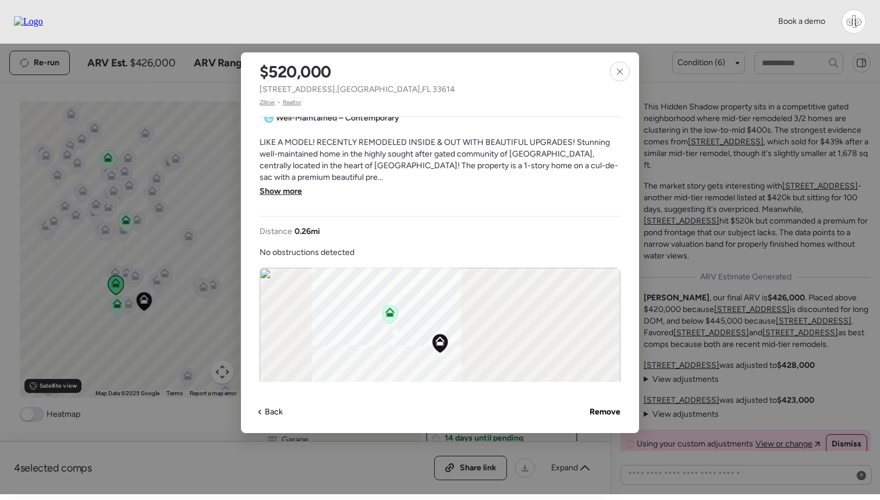
scroll to position [294, 0]
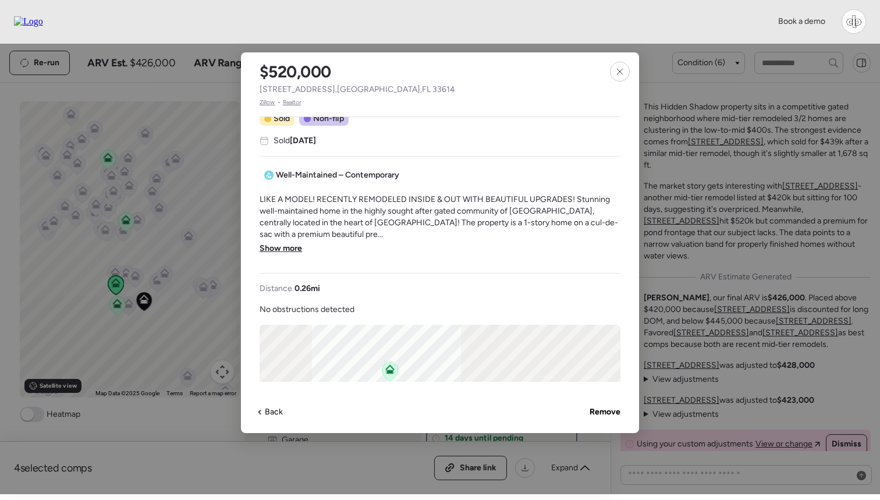
click at [291, 247] on span "Show more" at bounding box center [280, 249] width 42 height 12
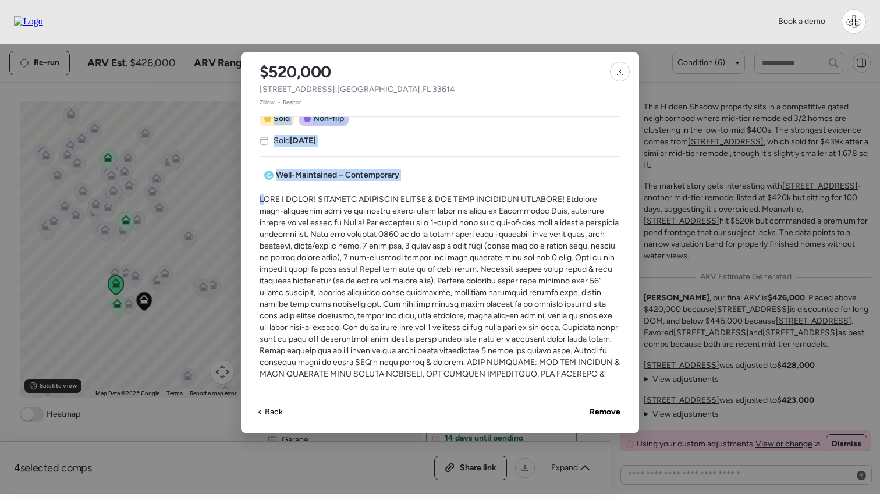
drag, startPoint x: 265, startPoint y: 198, endPoint x: 396, endPoint y: 193, distance: 131.6
click at [397, 193] on div "Single Family 3 beds 2 baths 1,804 sqft Built 1999 7,000 sqft lot Garage Sold N…" at bounding box center [439, 248] width 361 height 265
click at [396, 193] on div "Single Family 3 beds 2 baths 1,804 sqft Built 1999 7,000 sqft lot Garage Sold N…" at bounding box center [439, 248] width 361 height 265
click at [396, 194] on span at bounding box center [439, 333] width 361 height 279
drag, startPoint x: 364, startPoint y: 199, endPoint x: 485, endPoint y: 200, distance: 121.6
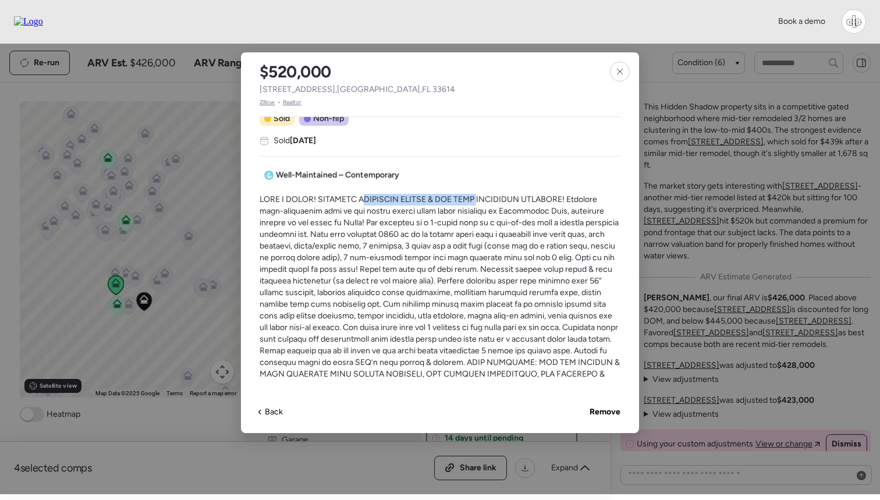
click at [485, 200] on span at bounding box center [439, 333] width 361 height 279
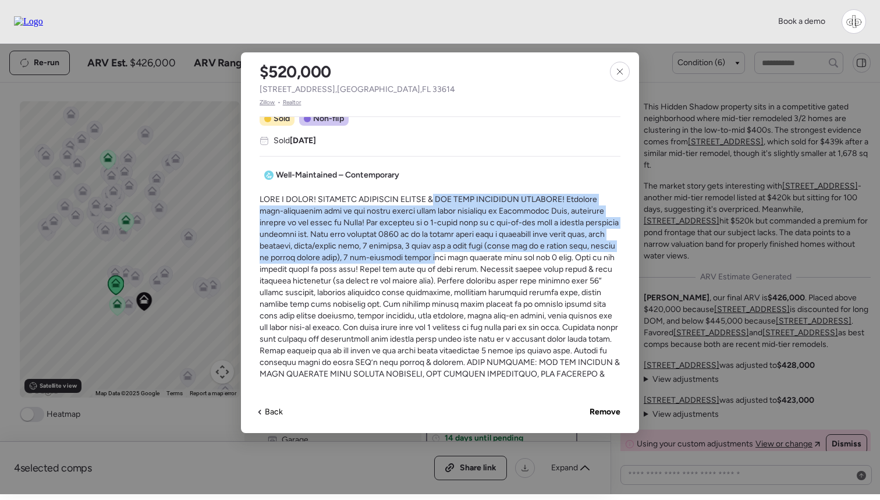
drag, startPoint x: 441, startPoint y: 200, endPoint x: 476, endPoint y: 256, distance: 66.3
click at [476, 256] on span at bounding box center [439, 333] width 361 height 279
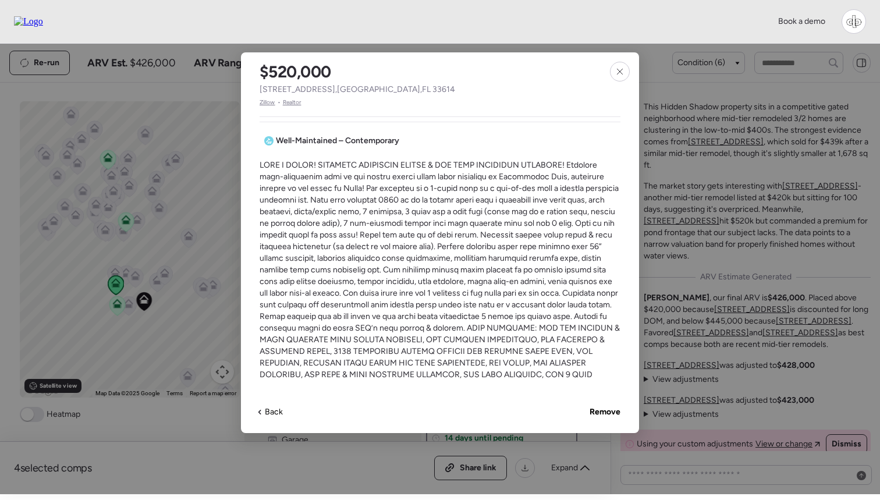
scroll to position [327, 0]
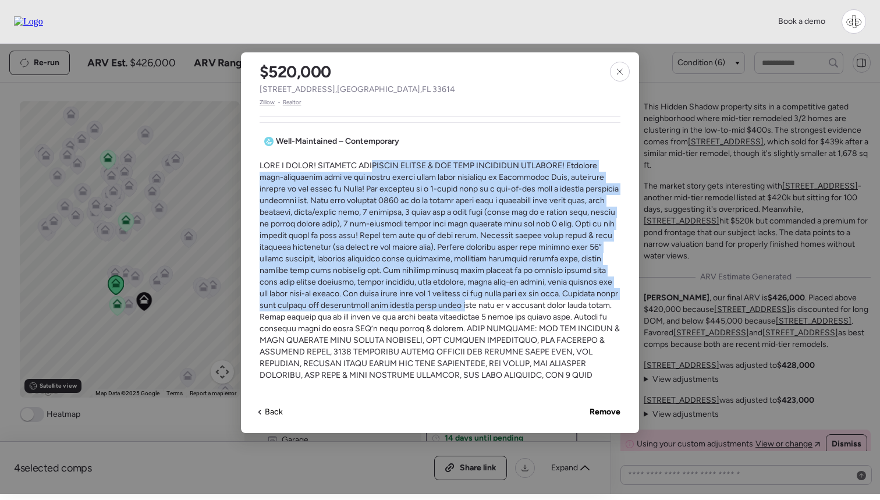
drag, startPoint x: 380, startPoint y: 162, endPoint x: 515, endPoint y: 306, distance: 197.1
click at [515, 306] on span at bounding box center [439, 299] width 361 height 279
drag, startPoint x: 298, startPoint y: 172, endPoint x: 518, endPoint y: 305, distance: 256.3
click at [520, 305] on span at bounding box center [439, 299] width 361 height 279
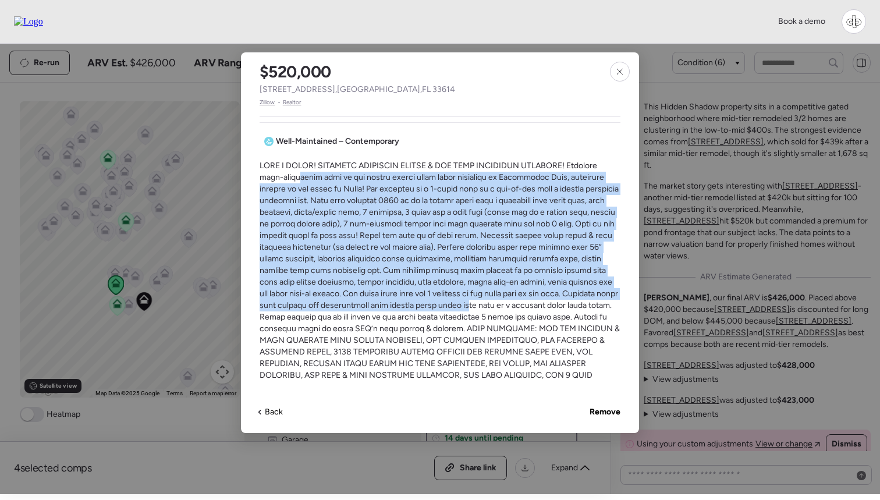
click at [518, 305] on span at bounding box center [439, 299] width 361 height 279
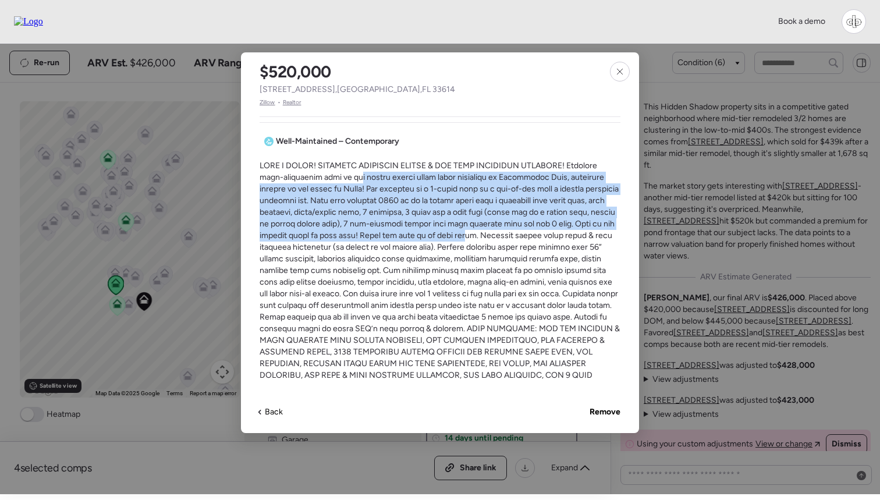
drag, startPoint x: 357, startPoint y: 175, endPoint x: 510, endPoint y: 236, distance: 164.7
click at [510, 236] on span at bounding box center [439, 299] width 361 height 279
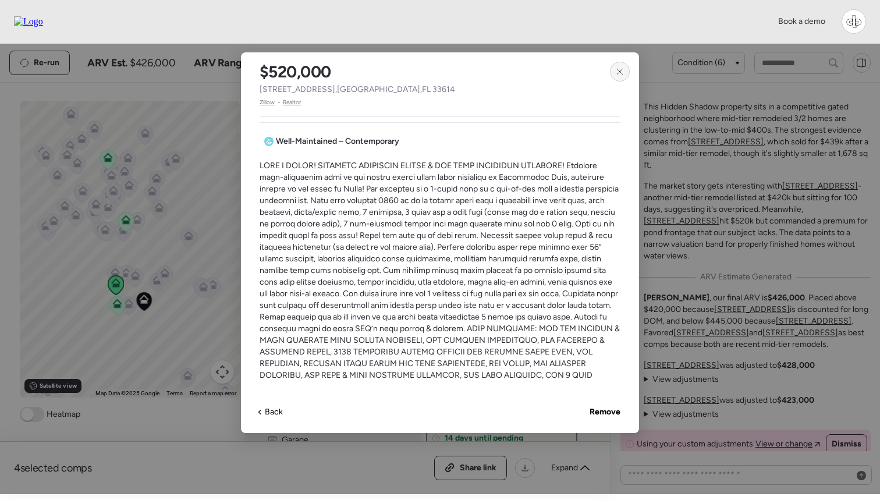
click at [614, 70] on div at bounding box center [620, 72] width 20 height 20
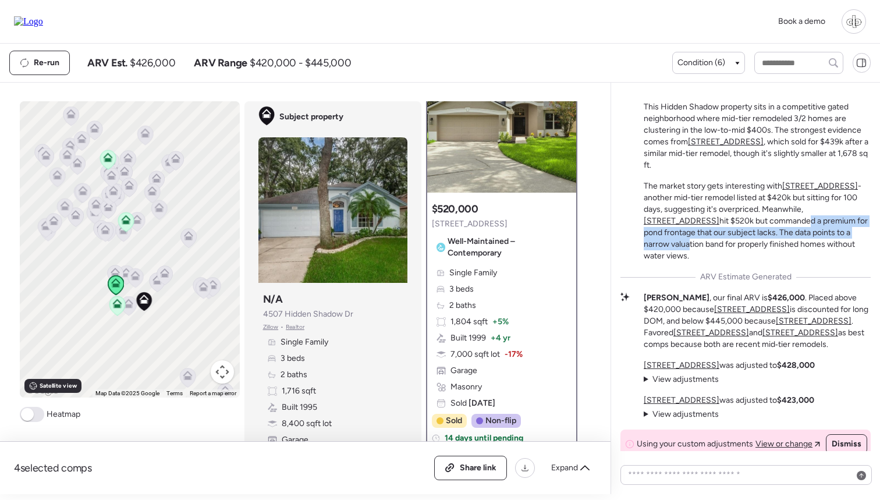
drag, startPoint x: 730, startPoint y: 233, endPoint x: 827, endPoint y: 240, distance: 97.4
click at [827, 240] on p "The market story gets interesting with [STREET_ADDRESS] - another mid-tier remo…" at bounding box center [756, 220] width 227 height 81
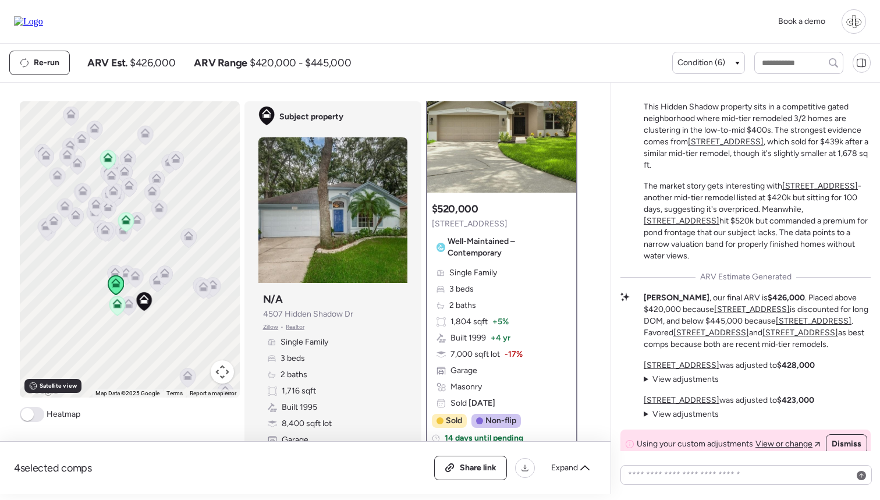
click at [788, 250] on p "The market story gets interesting with [STREET_ADDRESS] - another mid-tier remo…" at bounding box center [756, 220] width 227 height 81
drag, startPoint x: 771, startPoint y: 228, endPoint x: 848, endPoint y: 233, distance: 76.9
click at [839, 233] on p "The market story gets interesting with [STREET_ADDRESS] - another mid-tier remo…" at bounding box center [756, 220] width 227 height 81
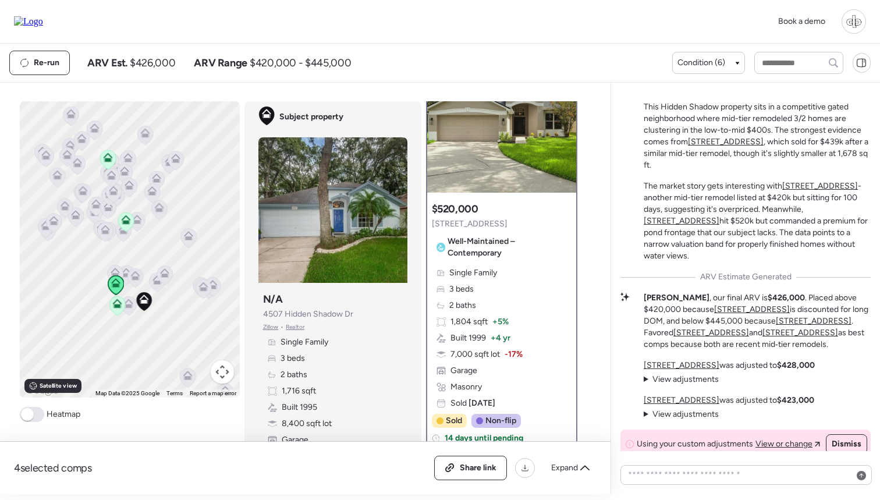
drag, startPoint x: 643, startPoint y: 119, endPoint x: 824, endPoint y: 258, distance: 229.0
click at [827, 258] on div "Mid-Tier Remodel in a Tight Market This Hidden Shadow property sits in a compet…" at bounding box center [745, 170] width 250 height 181
click at [824, 258] on p "The market story gets interesting with [STREET_ADDRESS] - another mid-tier remo…" at bounding box center [756, 220] width 227 height 81
click at [505, 261] on div "Well-Maintained – Contemporary" at bounding box center [502, 247] width 140 height 30
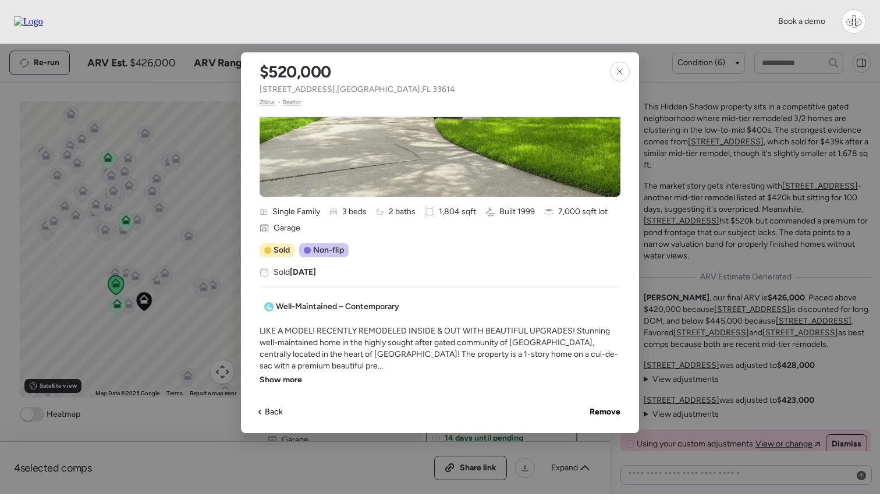
scroll to position [163, 0]
click at [615, 67] on icon at bounding box center [619, 71] width 9 height 9
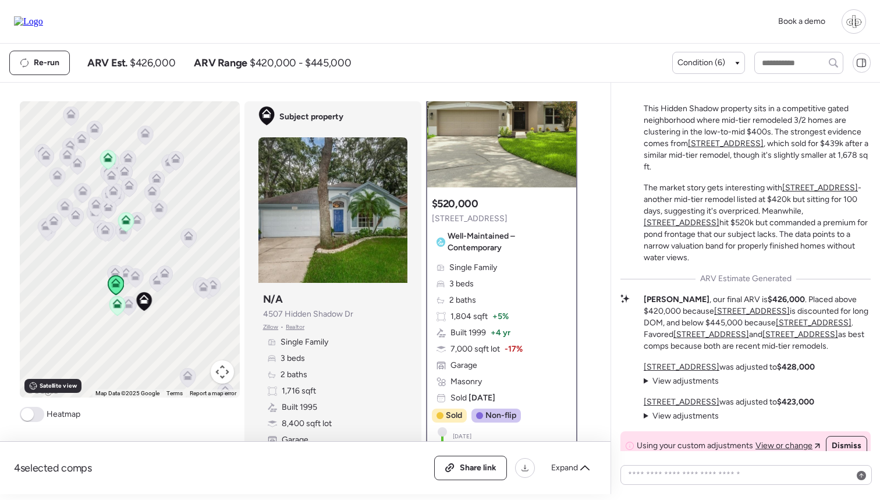
scroll to position [-29, 0]
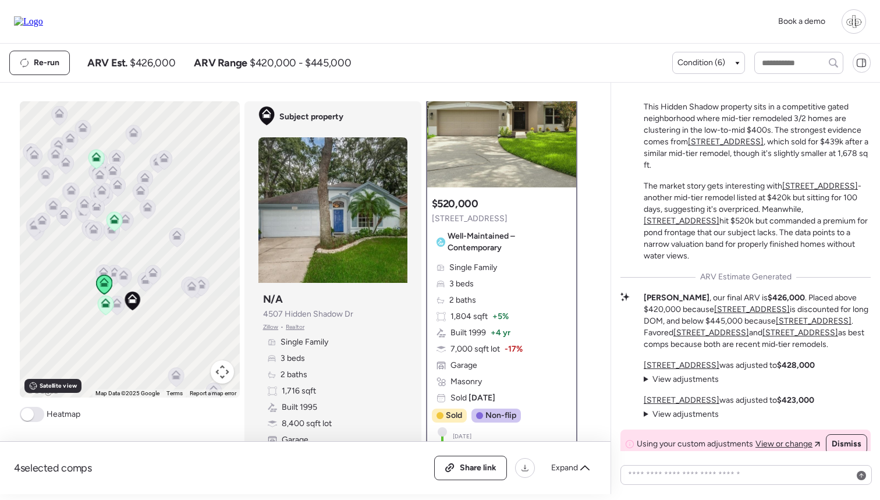
drag, startPoint x: 169, startPoint y: 236, endPoint x: 150, endPoint y: 234, distance: 19.3
click at [150, 234] on div "To navigate, press the arrow keys. To activate drag with keyboard, press Alt + …" at bounding box center [130, 249] width 220 height 296
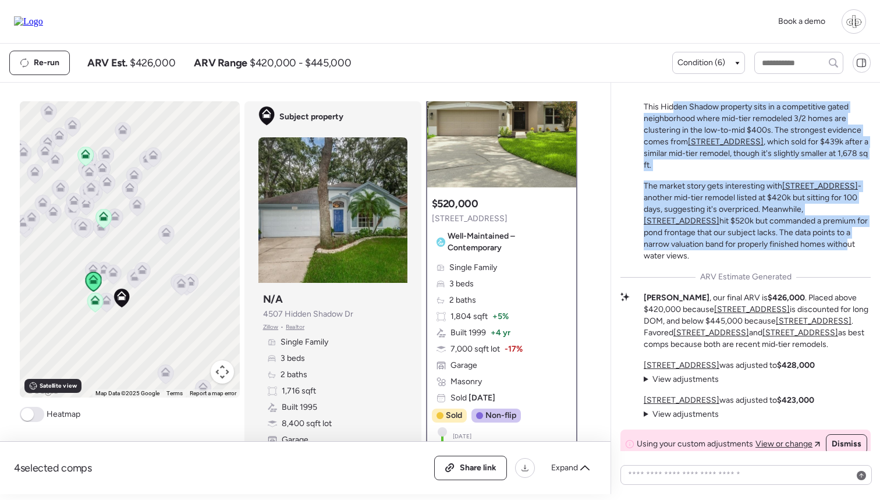
drag, startPoint x: 671, startPoint y: 113, endPoint x: 761, endPoint y: 259, distance: 171.4
click at [761, 258] on div "Mid-Tier Remodel in a Tight Market This Hidden Shadow property sits in a compet…" at bounding box center [756, 170] width 227 height 181
click at [761, 259] on p "The market story gets interesting with [STREET_ADDRESS] - another mid-tier remo…" at bounding box center [756, 220] width 227 height 81
